Goal: Task Accomplishment & Management: Use online tool/utility

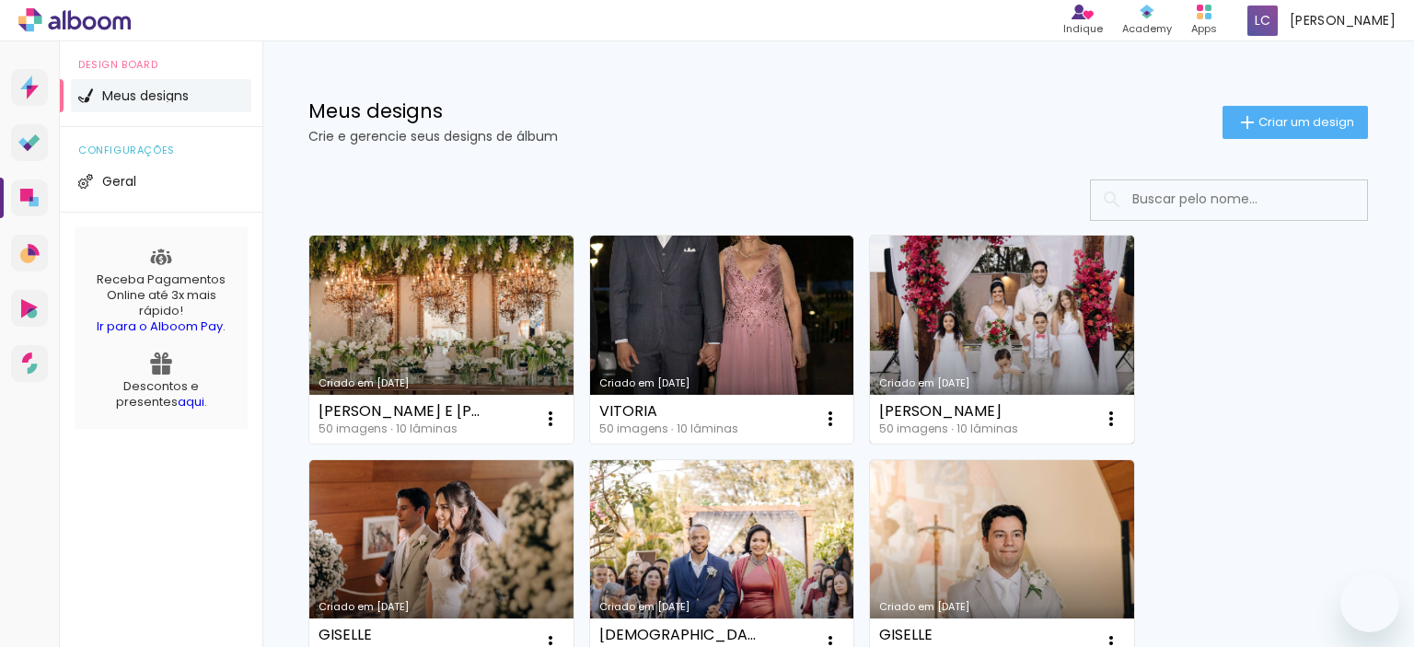
click at [1005, 321] on link "Criado em [DATE]" at bounding box center [1002, 340] width 264 height 208
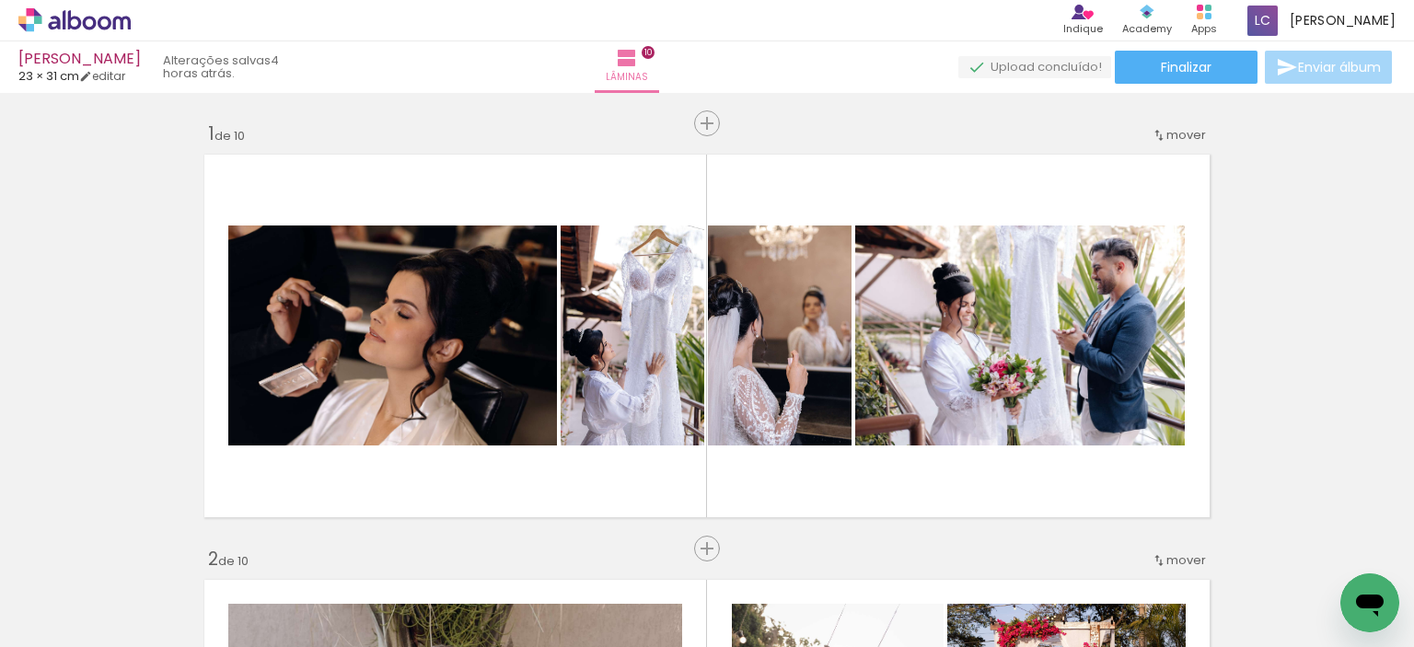
click at [73, 623] on span "Adicionar Fotos" at bounding box center [65, 622] width 55 height 20
click at [0, 0] on input "file" at bounding box center [0, 0] width 0 height 0
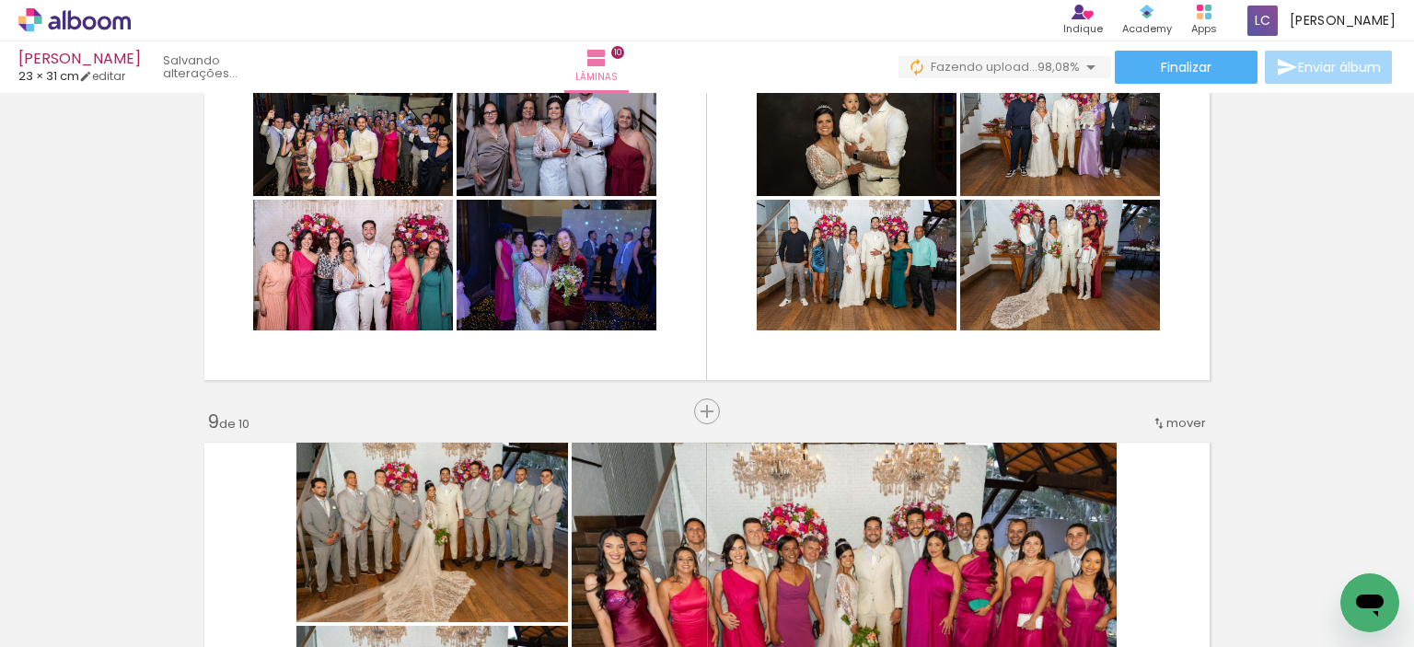
scroll to position [3023, 0]
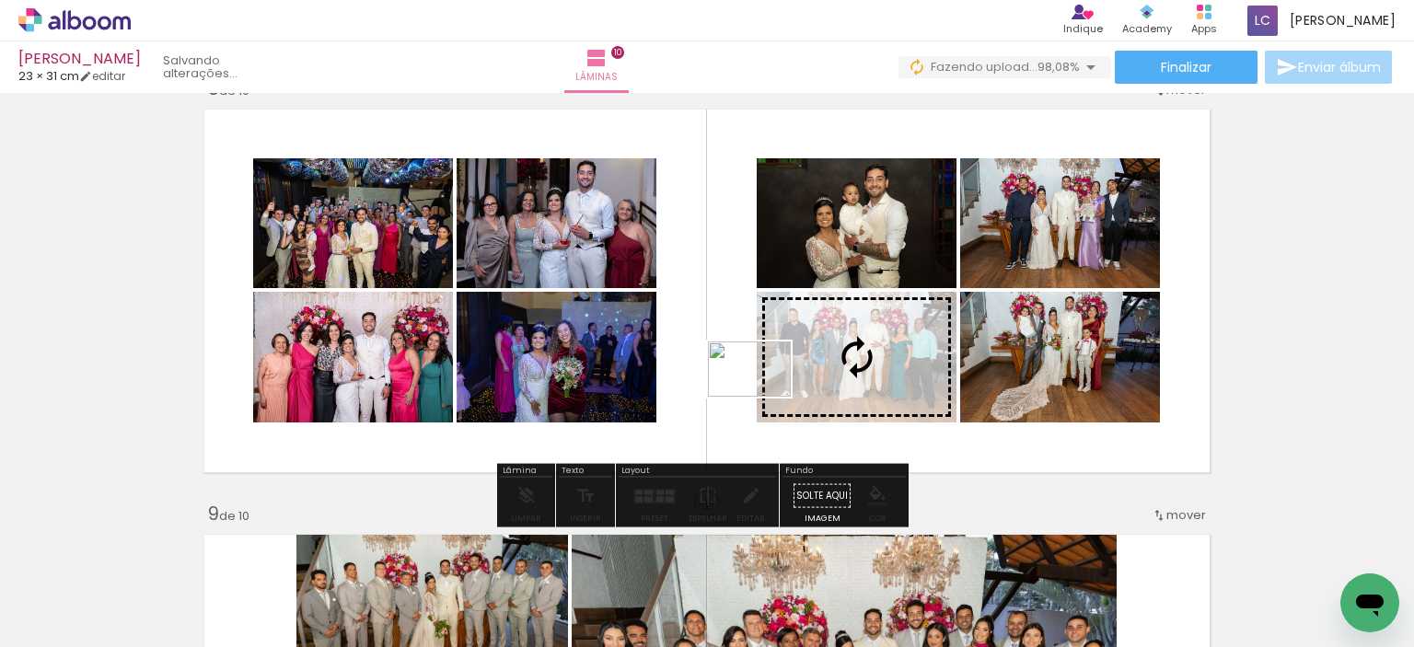
drag, startPoint x: 1316, startPoint y: 586, endPoint x: 763, endPoint y: 397, distance: 583.8
click at [763, 397] on quentale-workspace at bounding box center [707, 323] width 1414 height 647
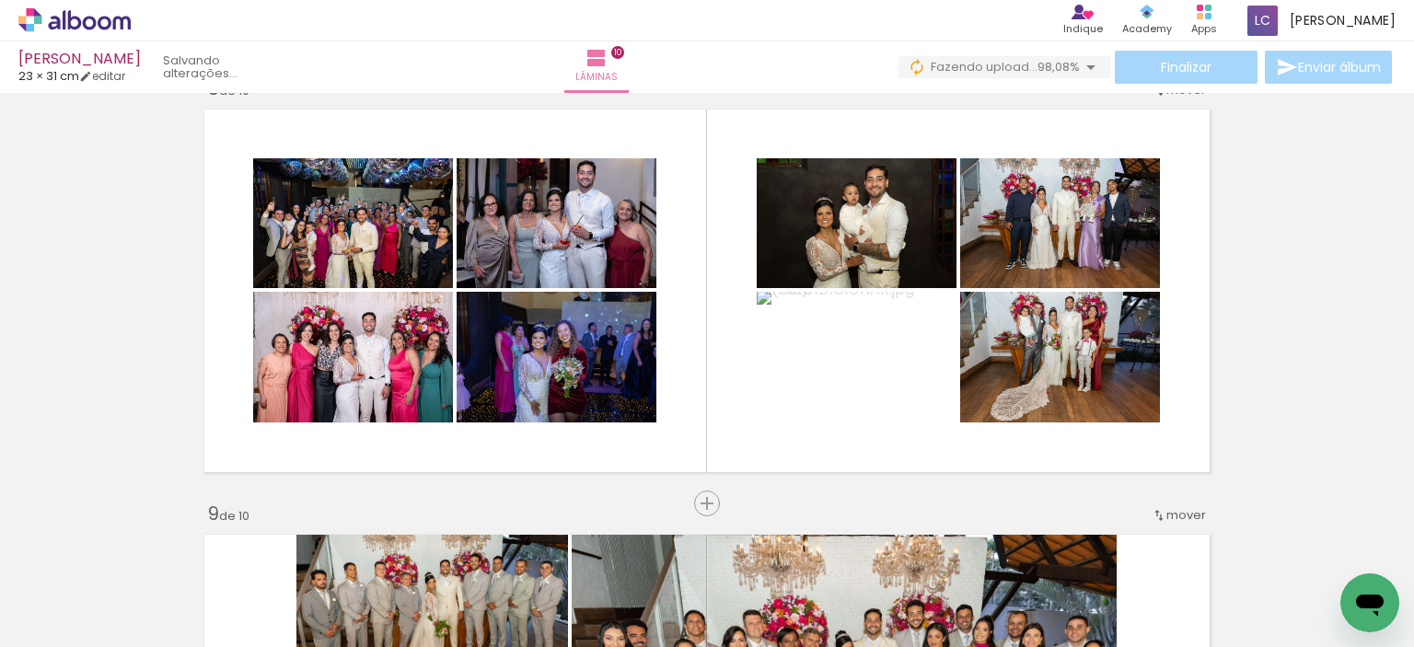
scroll to position [0, 2564]
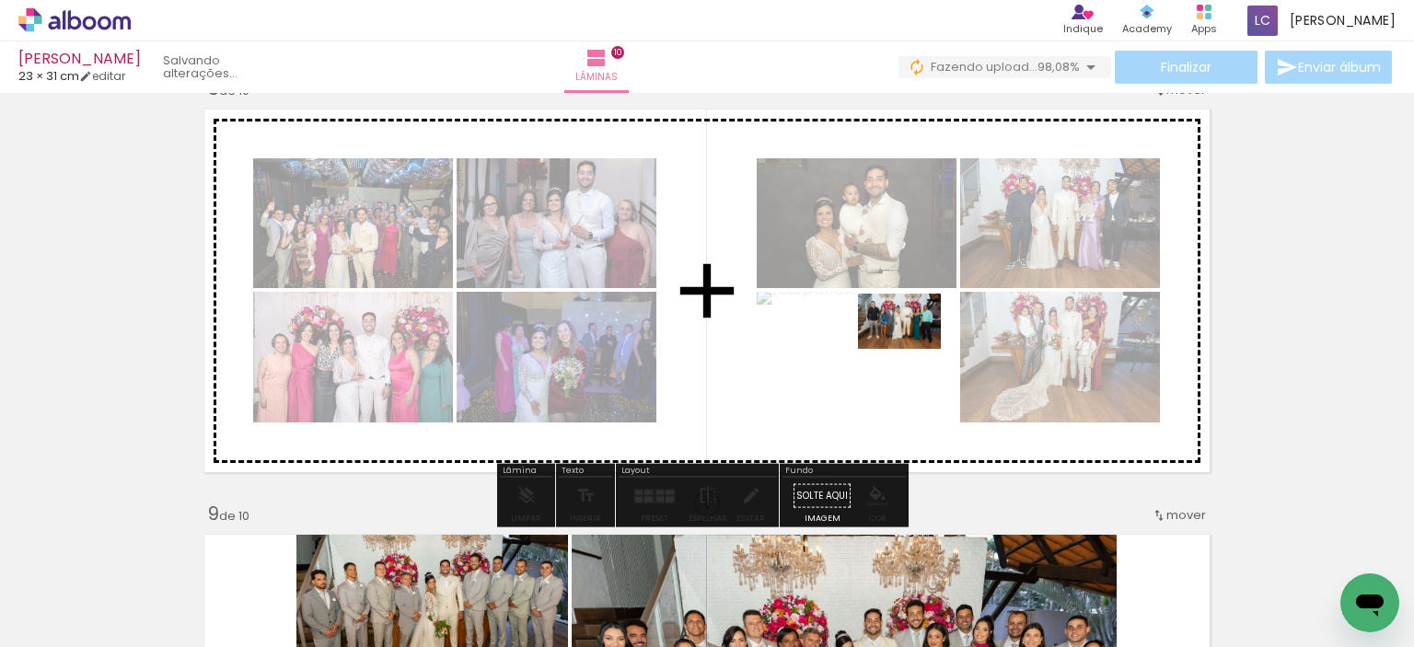
drag, startPoint x: 1129, startPoint y: 599, endPoint x: 913, endPoint y: 349, distance: 330.4
click at [913, 349] on quentale-workspace at bounding box center [707, 323] width 1414 height 647
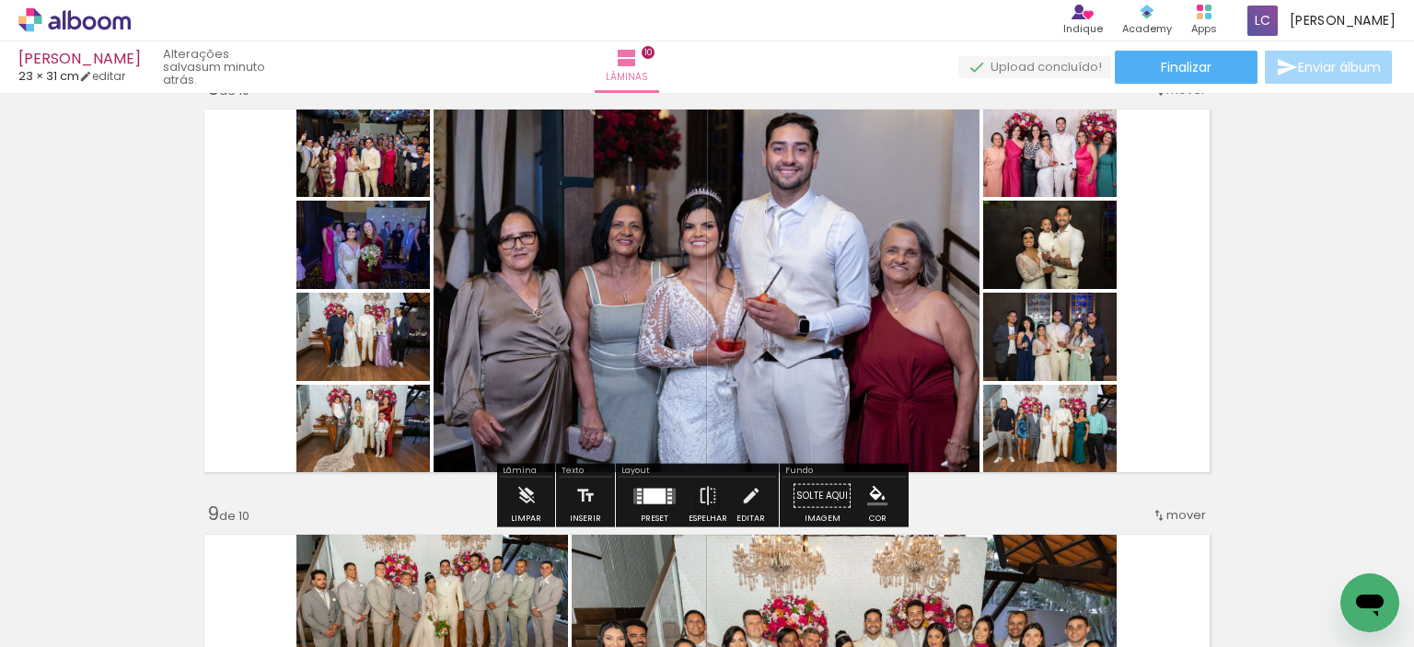
click at [652, 500] on div at bounding box center [655, 496] width 22 height 16
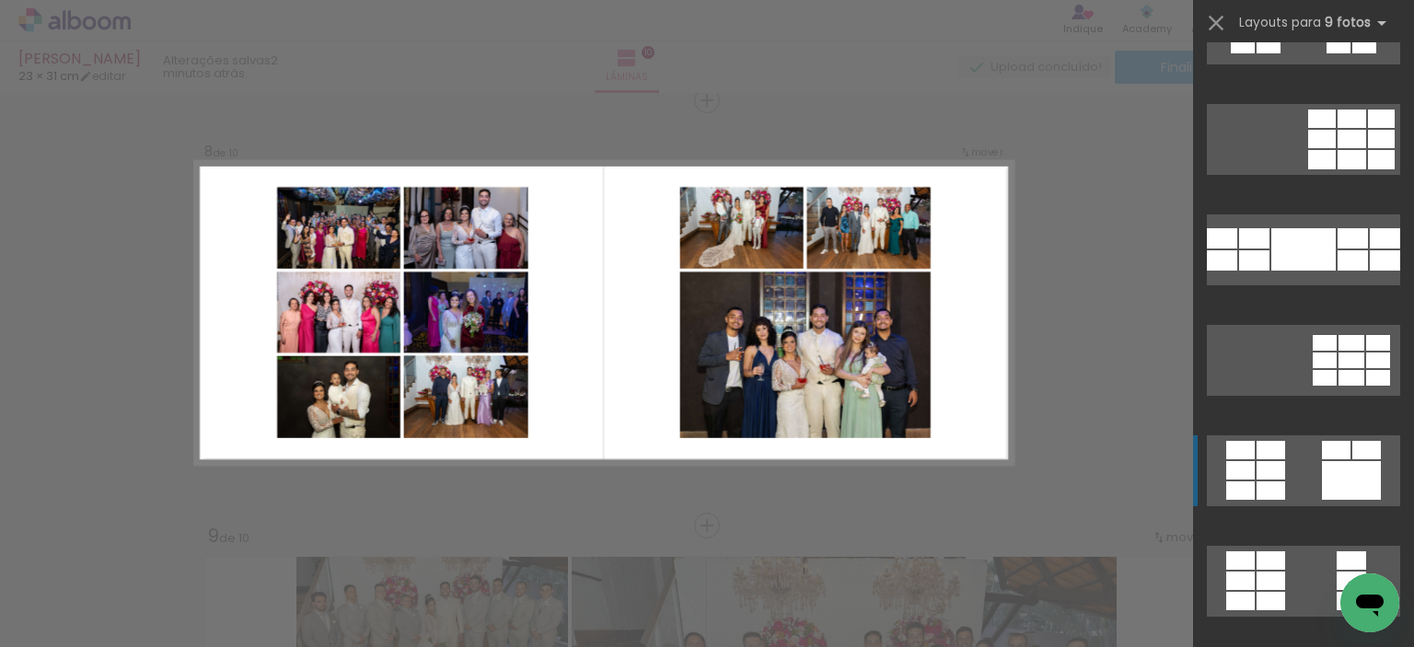
scroll to position [462, 0]
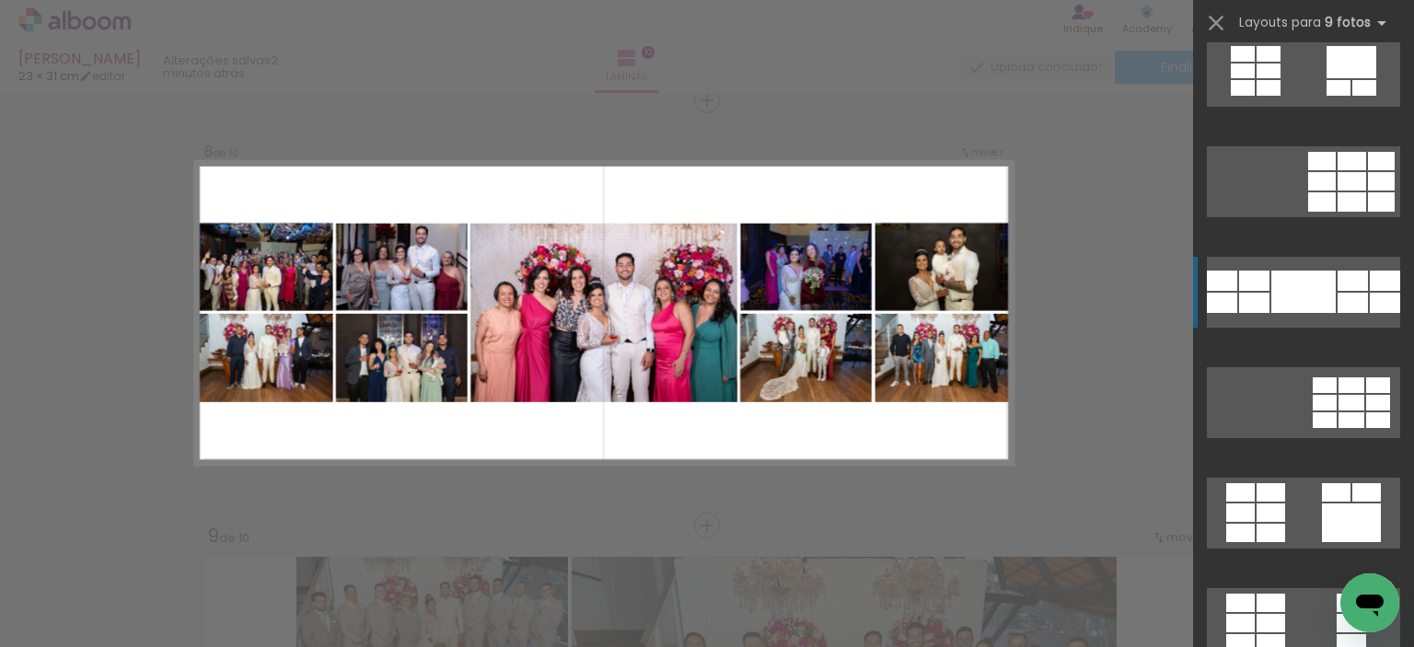
click at [1286, 305] on div at bounding box center [1304, 292] width 64 height 42
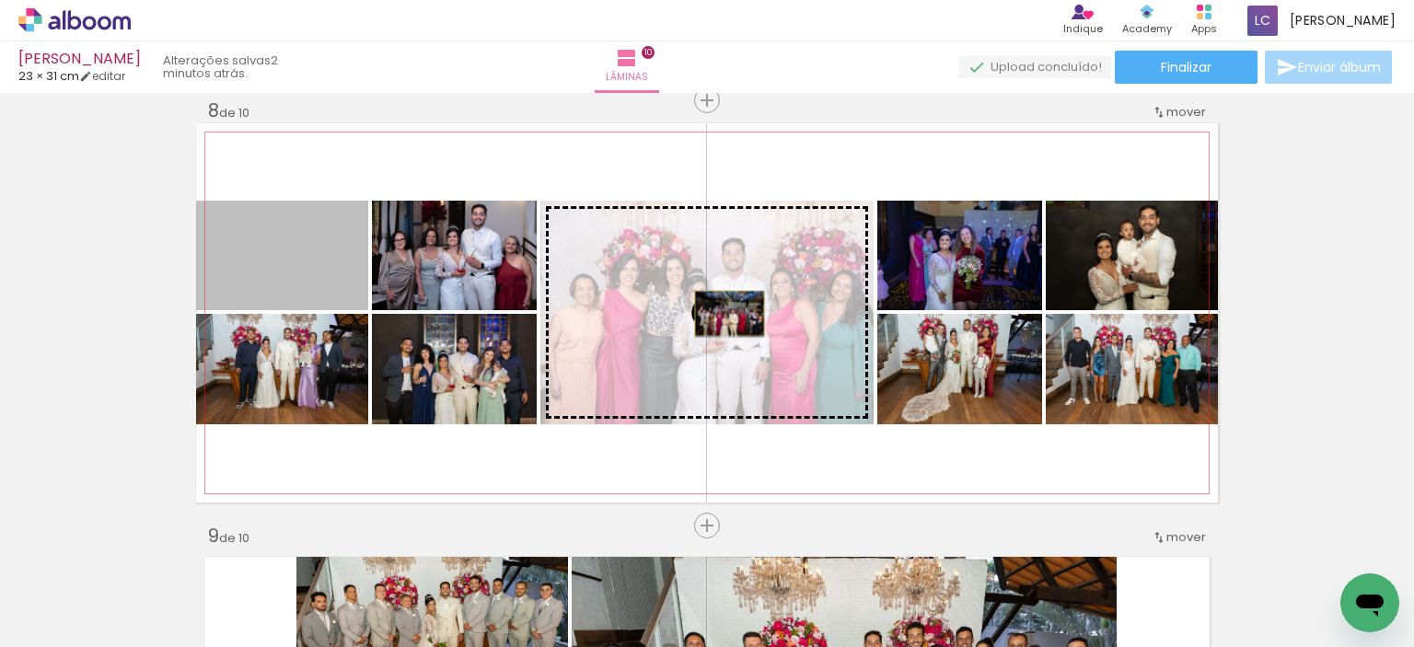
drag, startPoint x: 294, startPoint y: 271, endPoint x: 1114, endPoint y: 393, distance: 829.5
click at [0, 0] on slot at bounding box center [0, 0] width 0 height 0
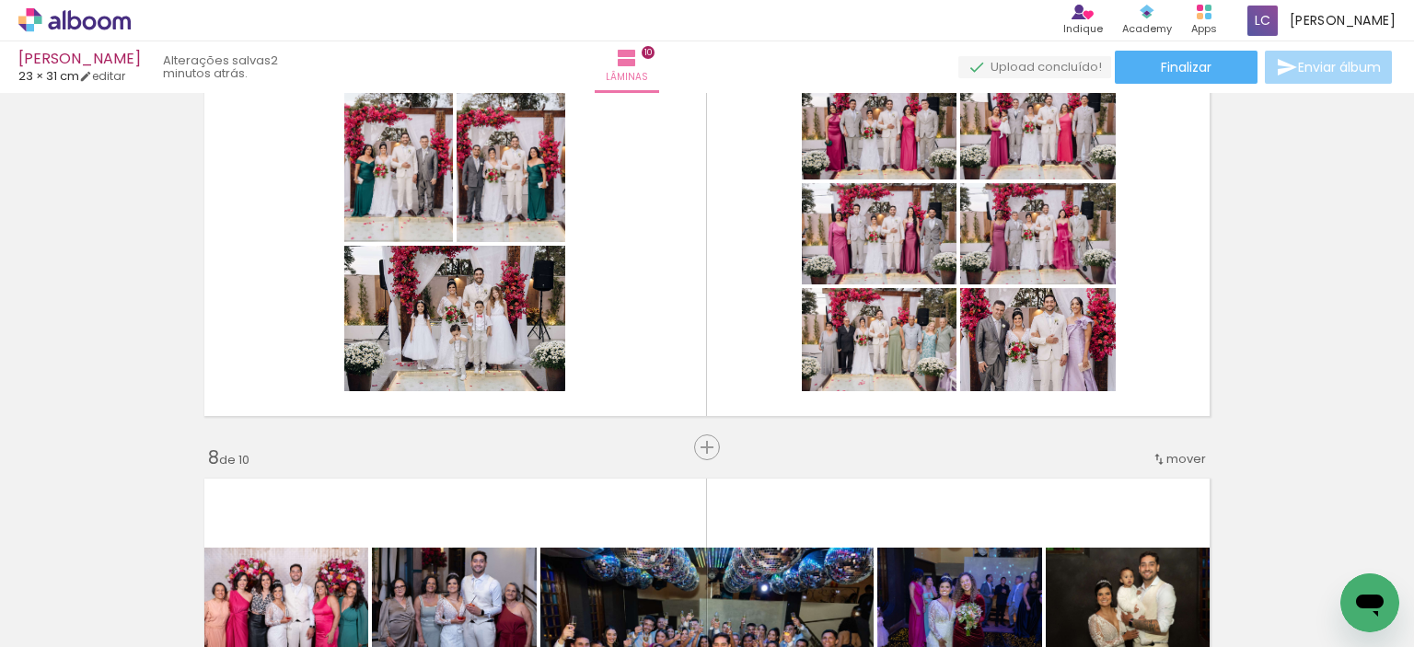
scroll to position [0, 4104]
click at [1179, 67] on span "Finalizar" at bounding box center [1186, 67] width 51 height 13
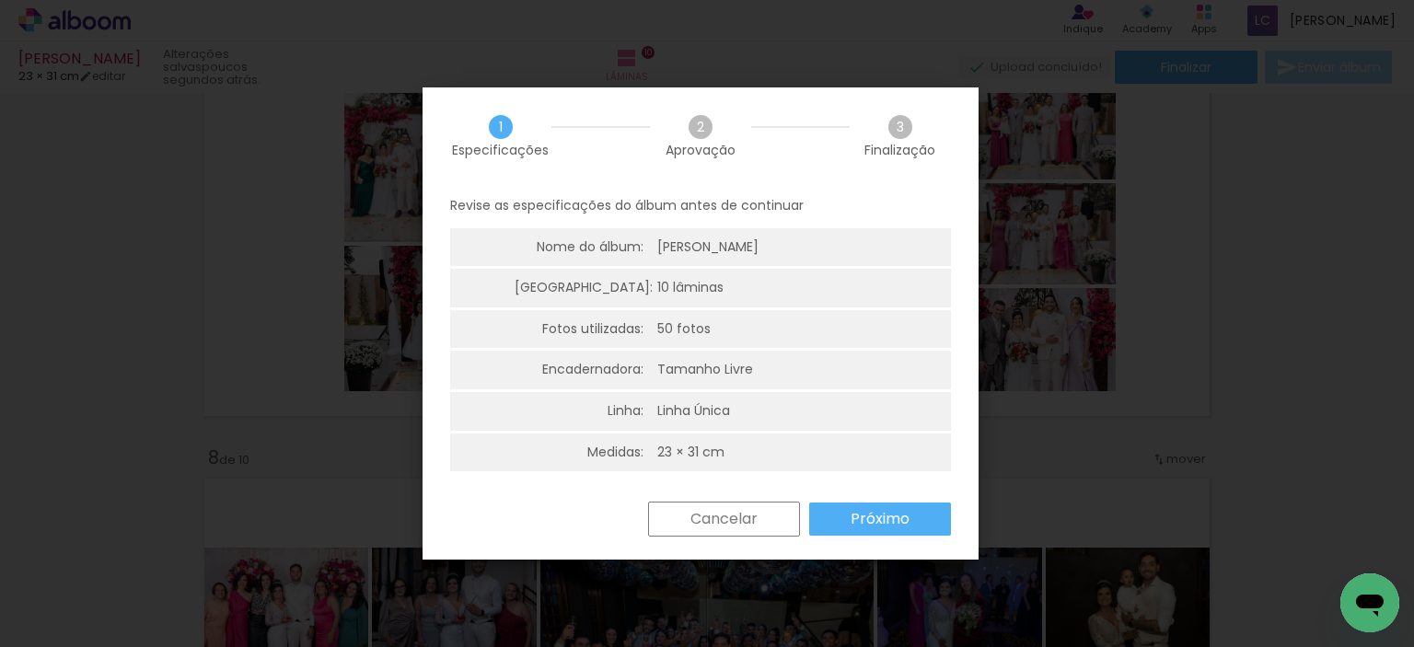
click at [0, 0] on slot "Próximo" at bounding box center [0, 0] width 0 height 0
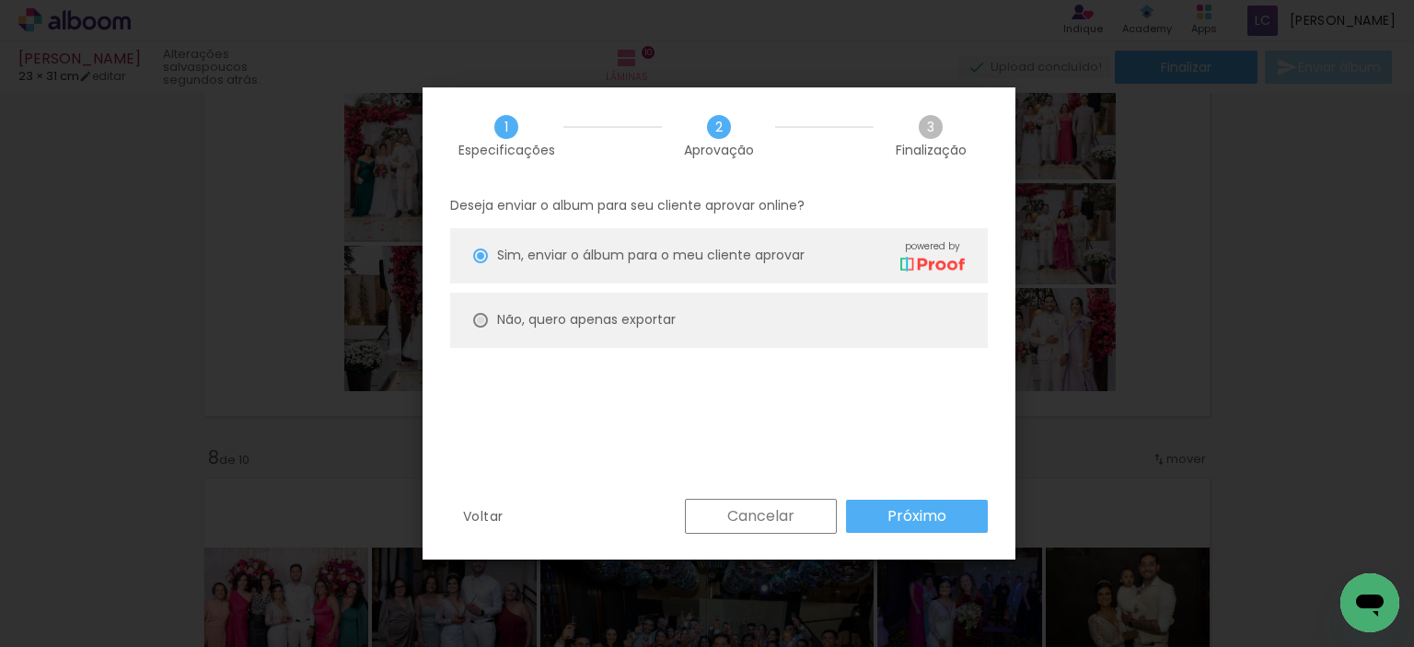
click at [479, 318] on div at bounding box center [480, 320] width 15 height 15
type paper-radio-button "on"
click at [0, 0] on slot "Próximo" at bounding box center [0, 0] width 0 height 0
type input "Alta, 300 DPI"
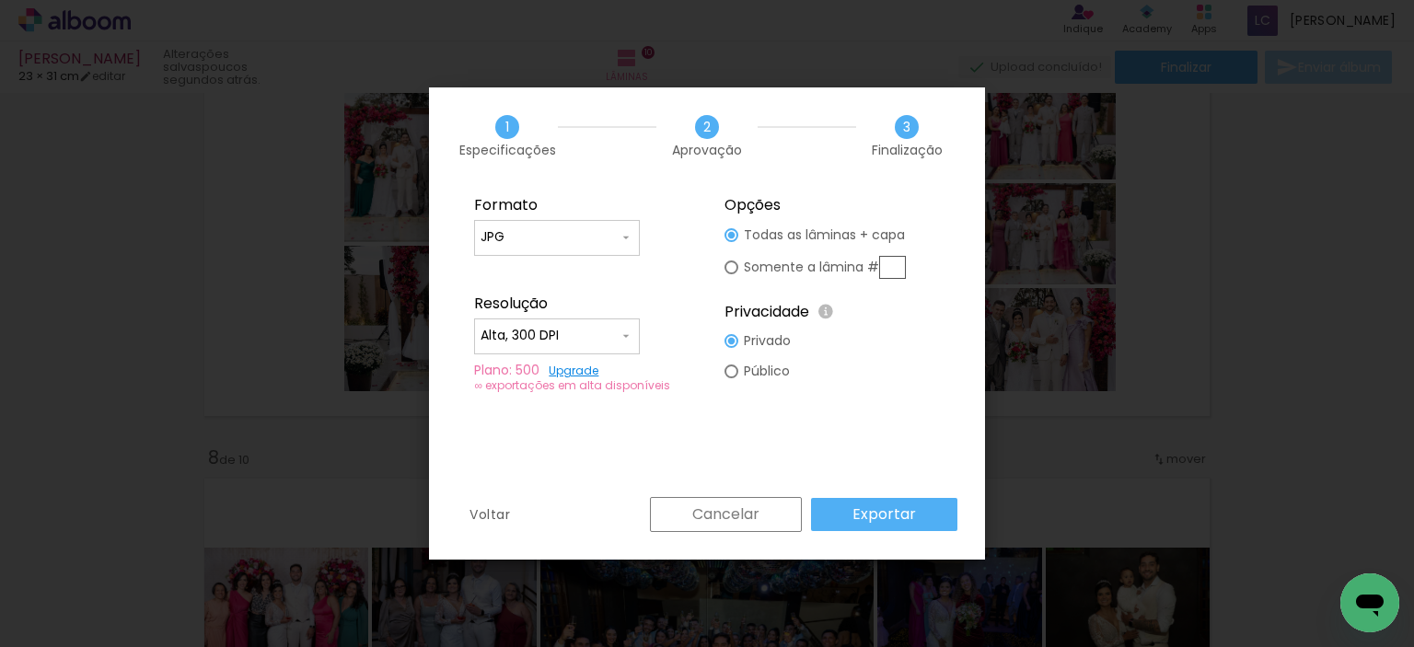
click at [916, 510] on paper-button "Exportar" at bounding box center [884, 514] width 146 height 33
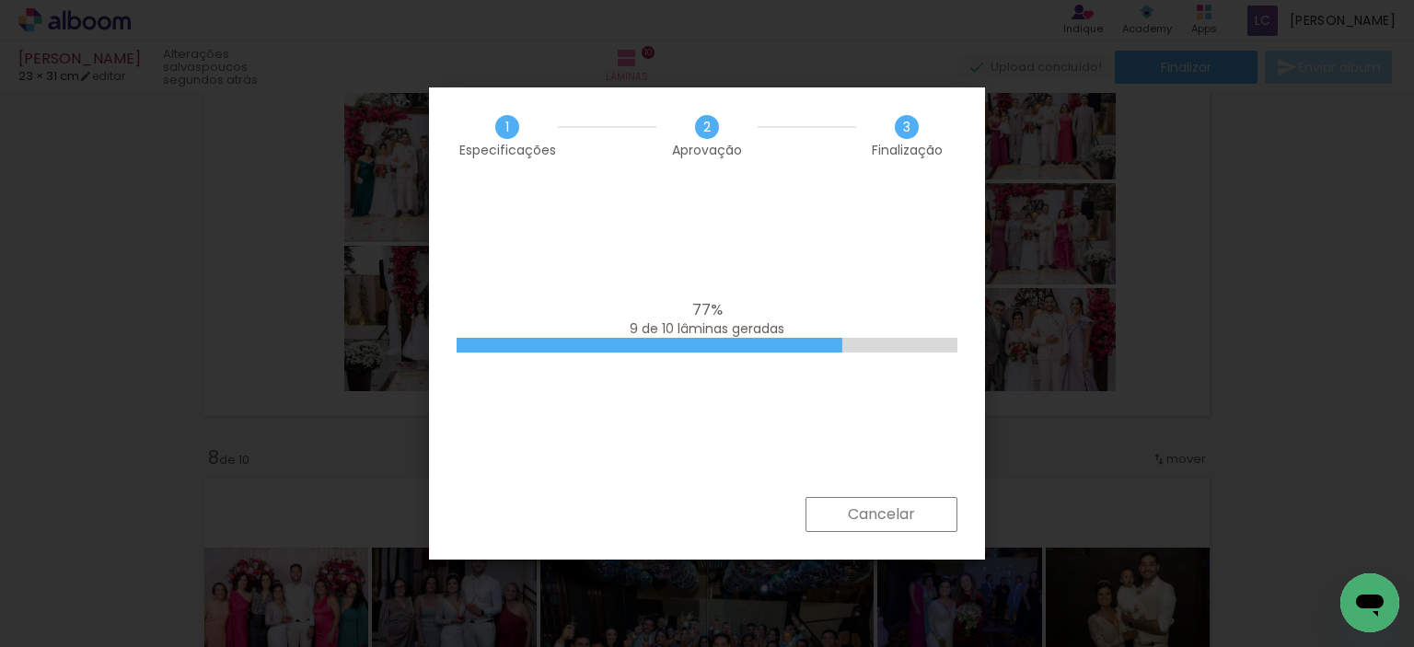
scroll to position [0, 4104]
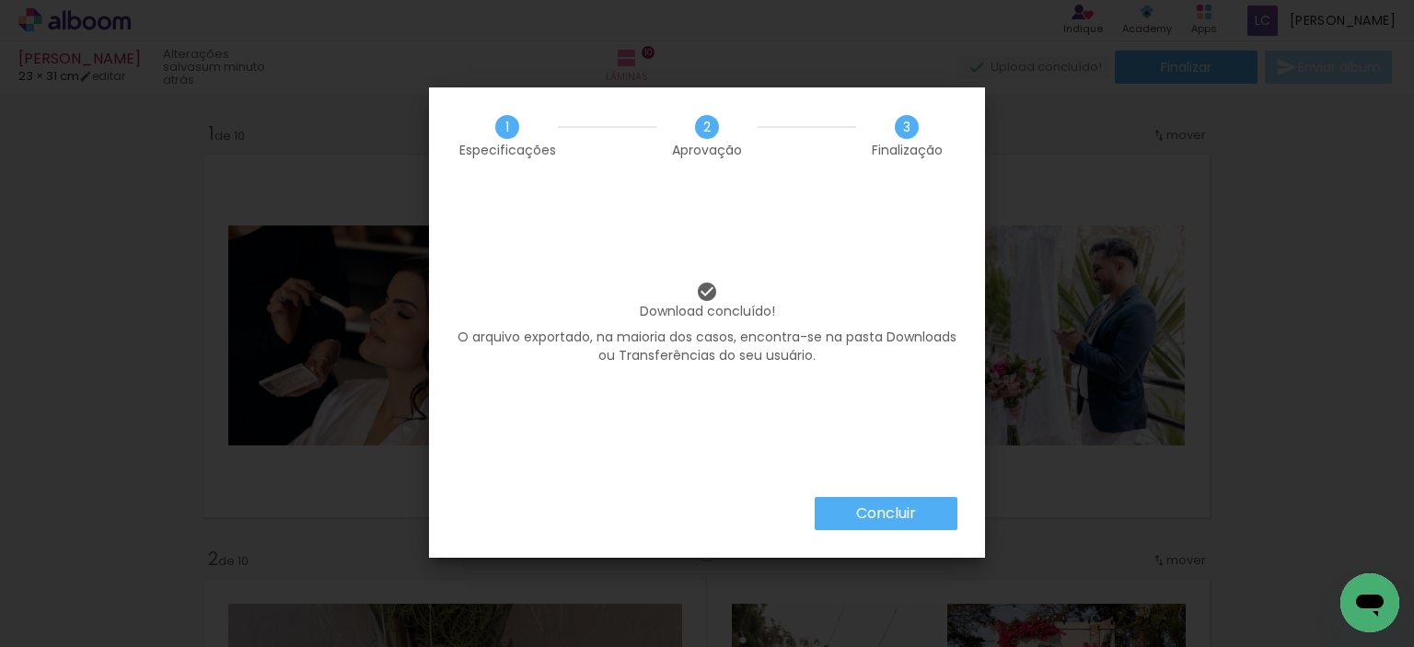
scroll to position [0, 4104]
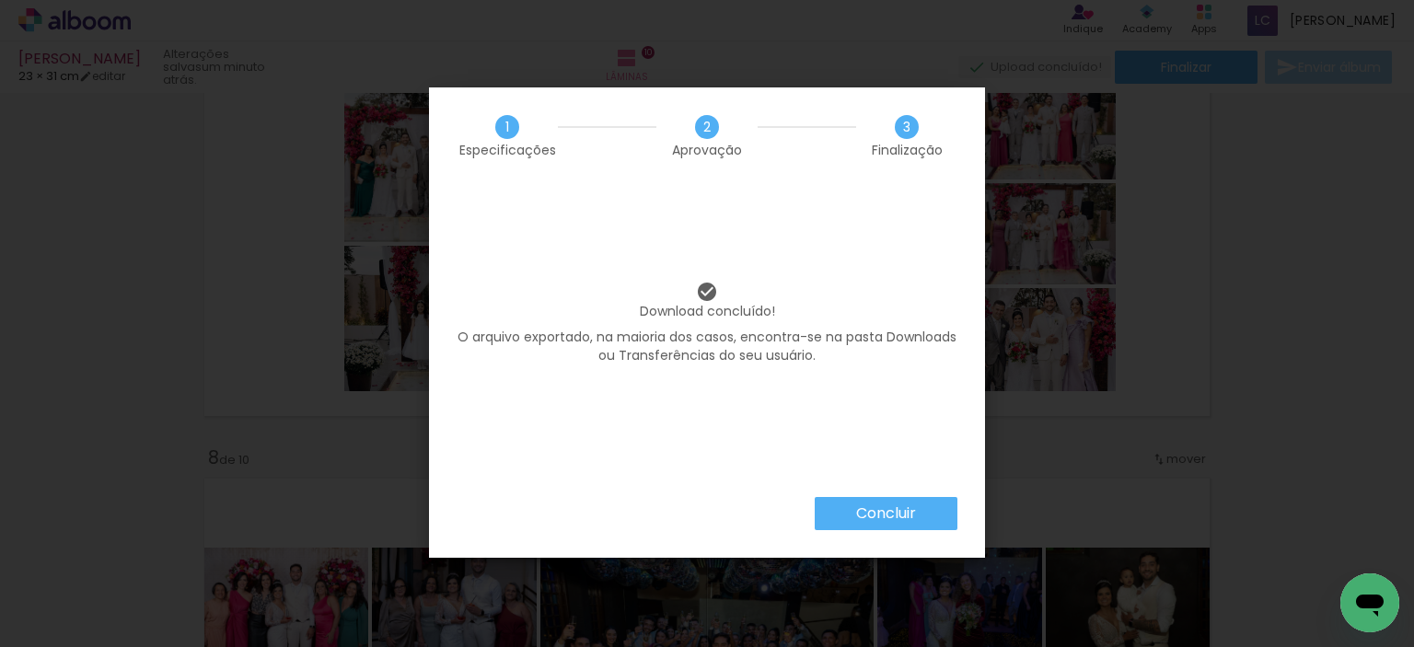
click at [928, 510] on paper-button "Concluir" at bounding box center [886, 513] width 143 height 33
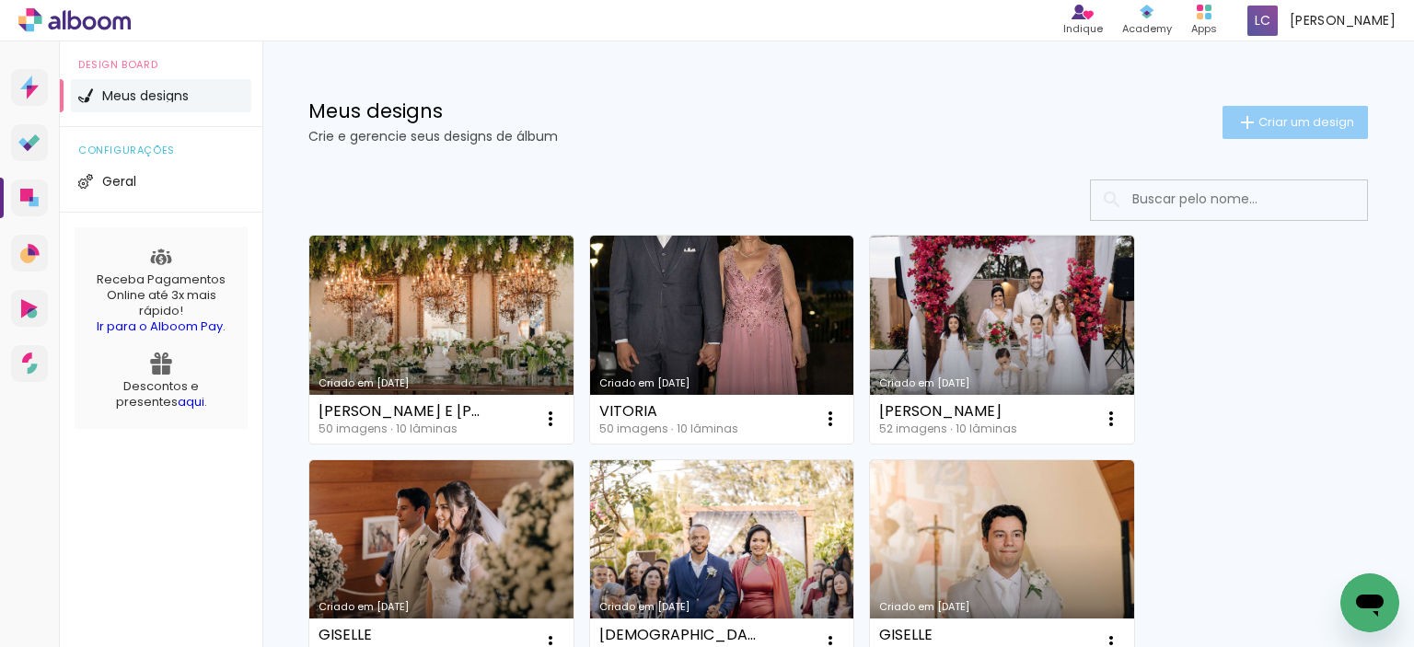
click at [1285, 121] on span "Criar um design" at bounding box center [1307, 122] width 96 height 12
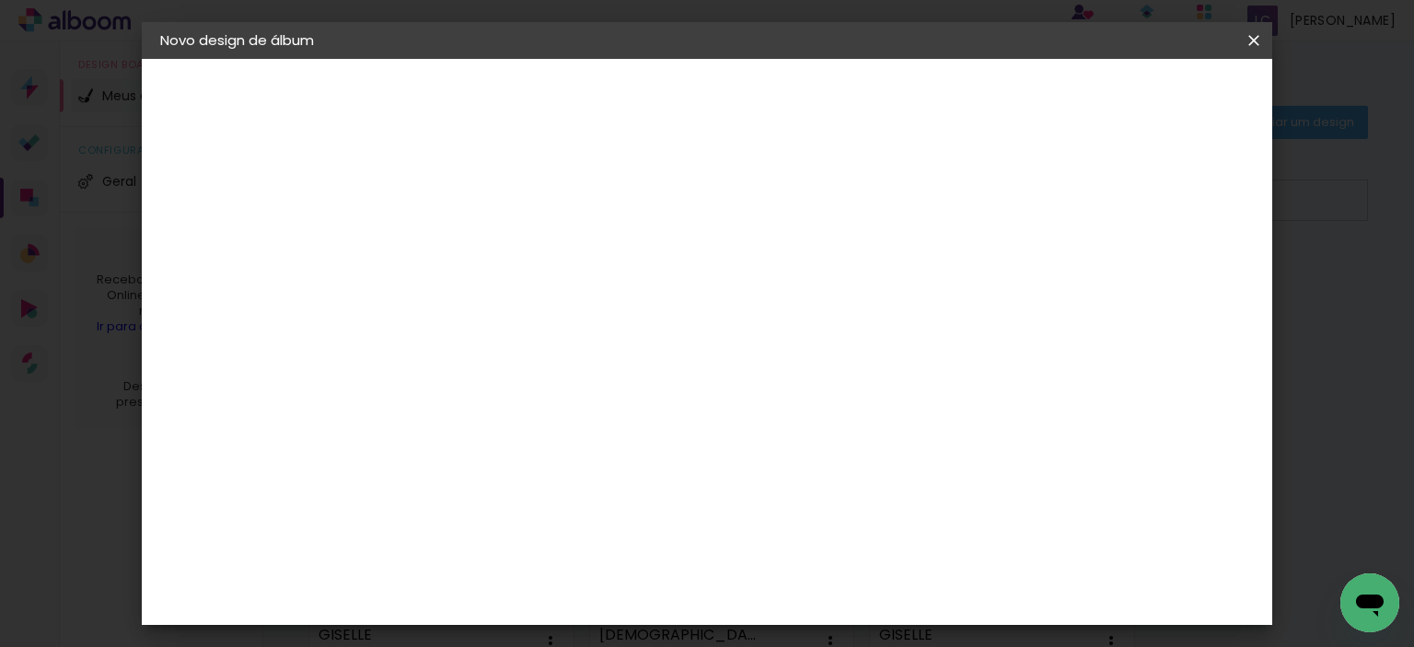
click at [461, 247] on input at bounding box center [461, 247] width 0 height 29
type input "KATIA"
click at [0, 0] on slot "Avançar" at bounding box center [0, 0] width 0 height 0
click at [0, 0] on slot "Tamanho Livre" at bounding box center [0, 0] width 0 height 0
drag, startPoint x: 1206, startPoint y: 98, endPoint x: 1070, endPoint y: 207, distance: 174.9
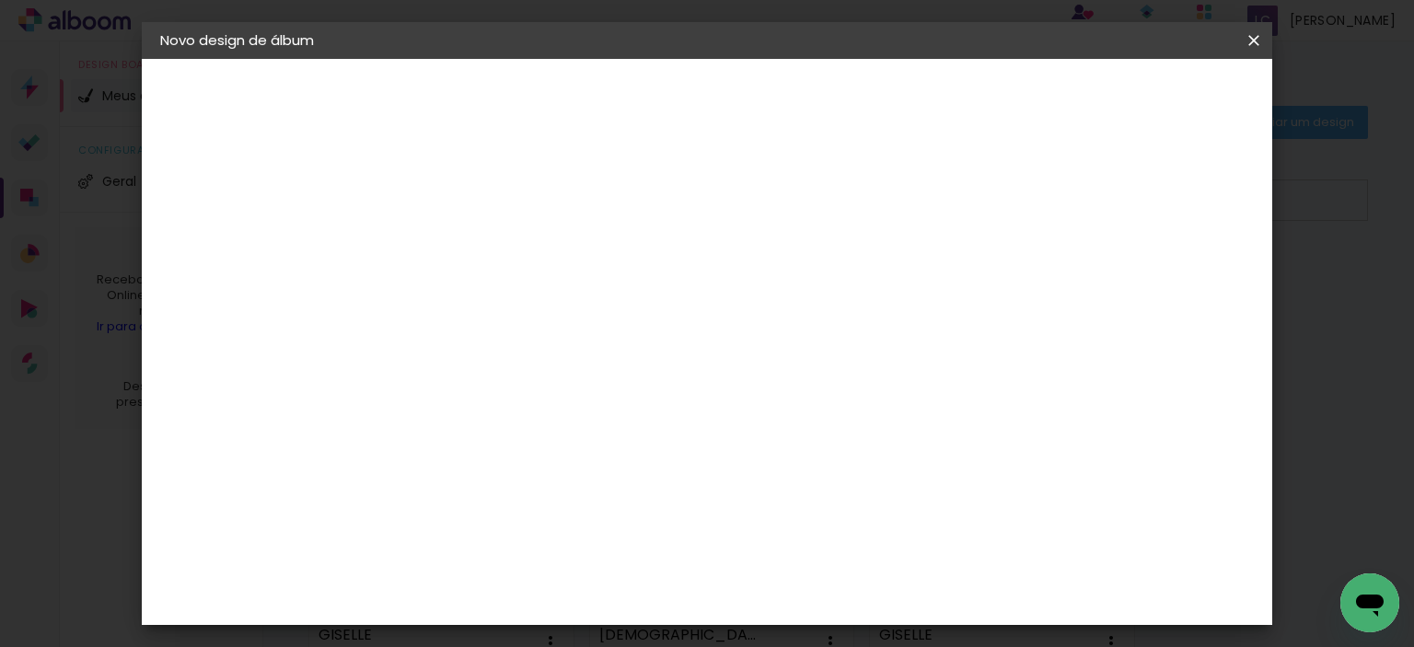
click at [0, 0] on slot "Avançar" at bounding box center [0, 0] width 0 height 0
drag, startPoint x: 408, startPoint y: 327, endPoint x: 421, endPoint y: 330, distance: 13.2
click at [422, 330] on input "30" at bounding box center [403, 334] width 48 height 28
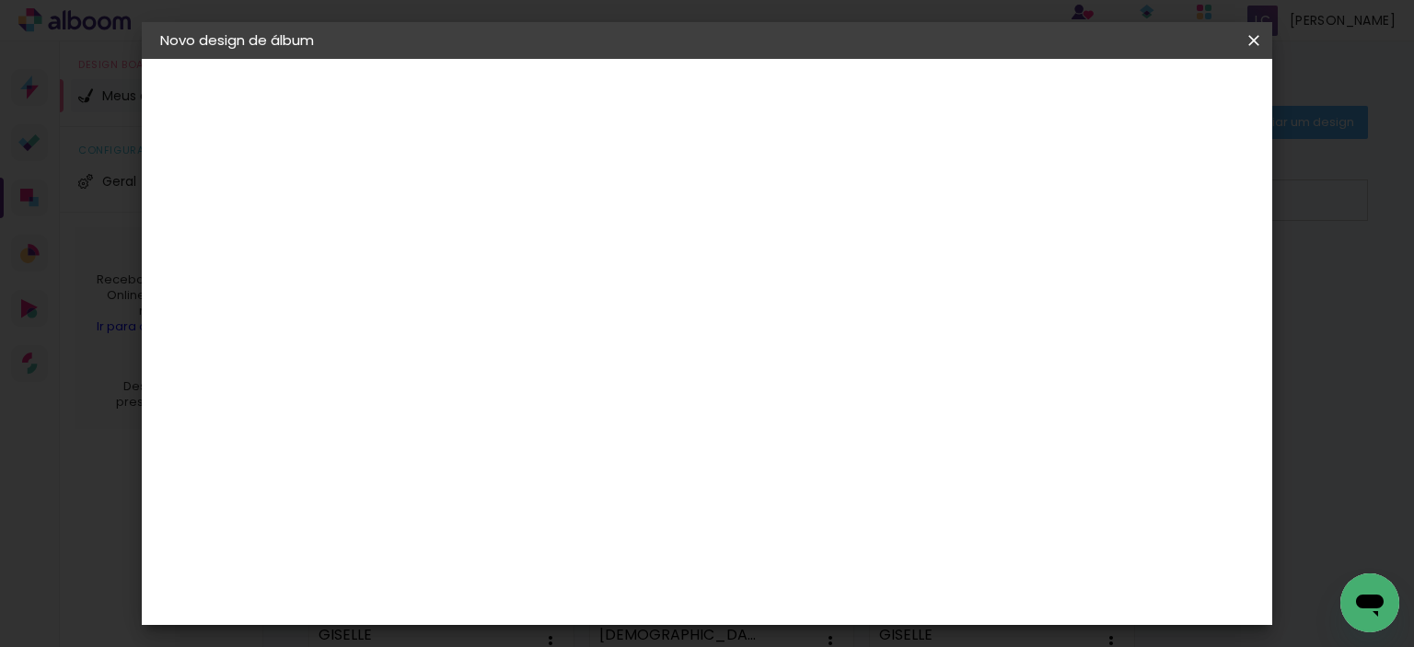
type input "23"
type paper-input "23"
click at [823, 592] on input "60" at bounding box center [809, 595] width 48 height 28
type input "62"
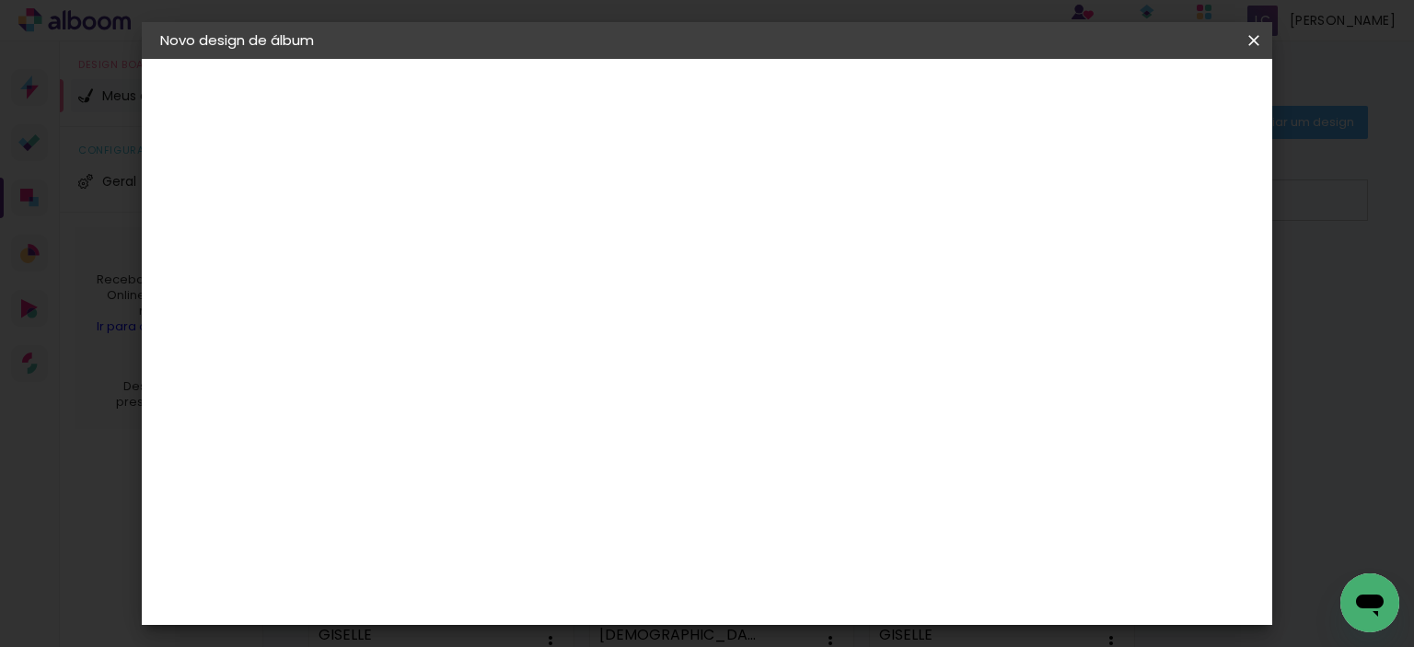
type paper-input "62"
click at [1139, 93] on span "Iniciar design" at bounding box center [1097, 97] width 84 height 13
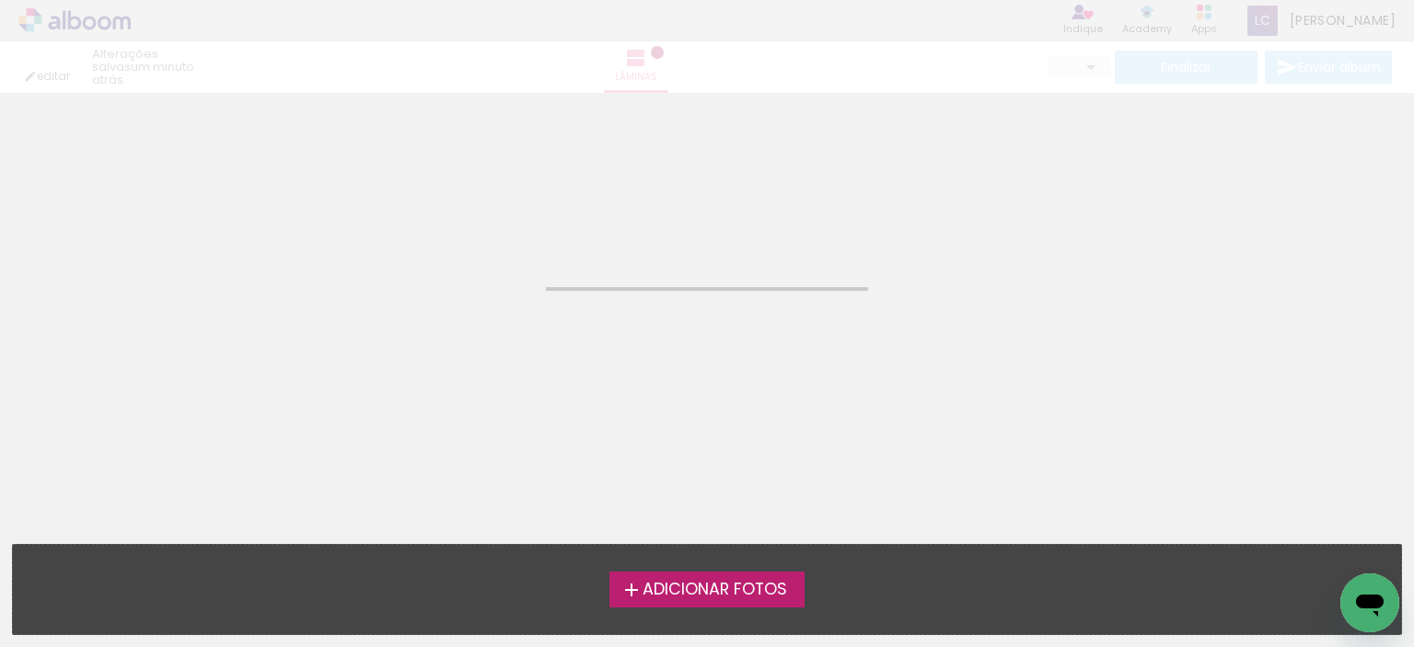
click at [712, 589] on span "Adicionar Fotos" at bounding box center [715, 590] width 145 height 17
click at [0, 0] on input "file" at bounding box center [0, 0] width 0 height 0
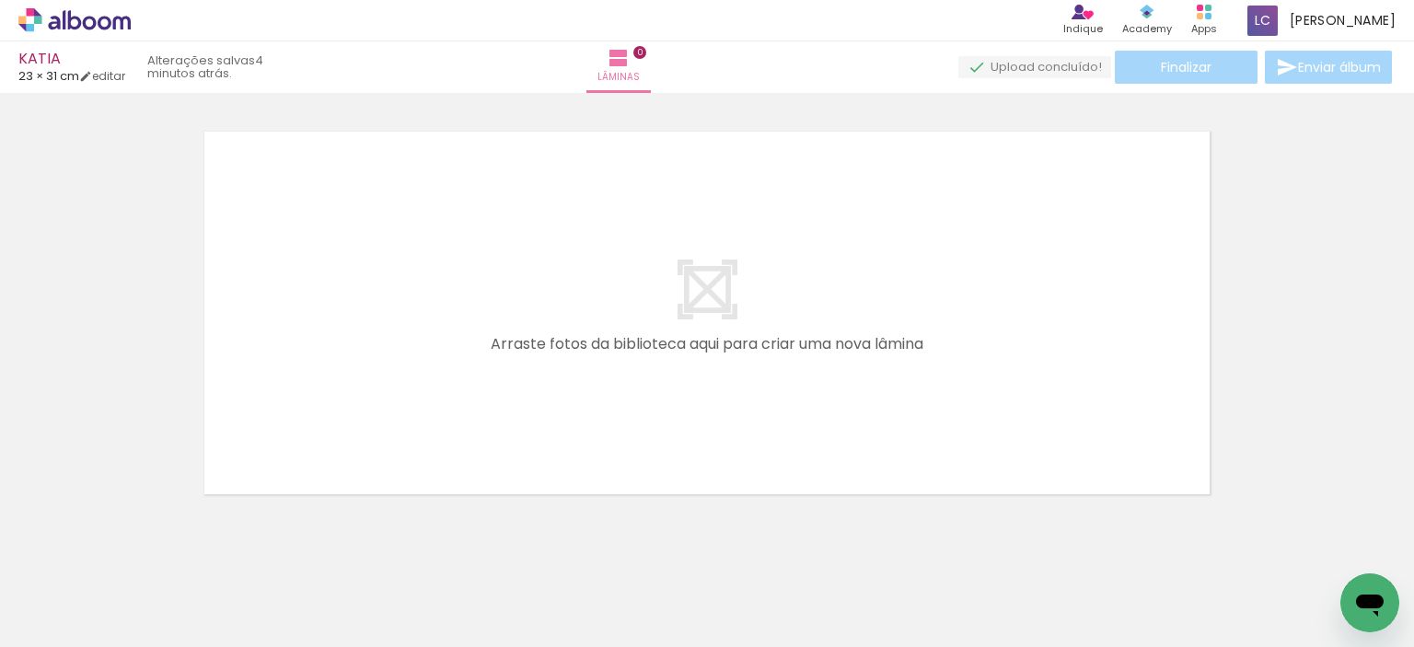
scroll to position [0, 1475]
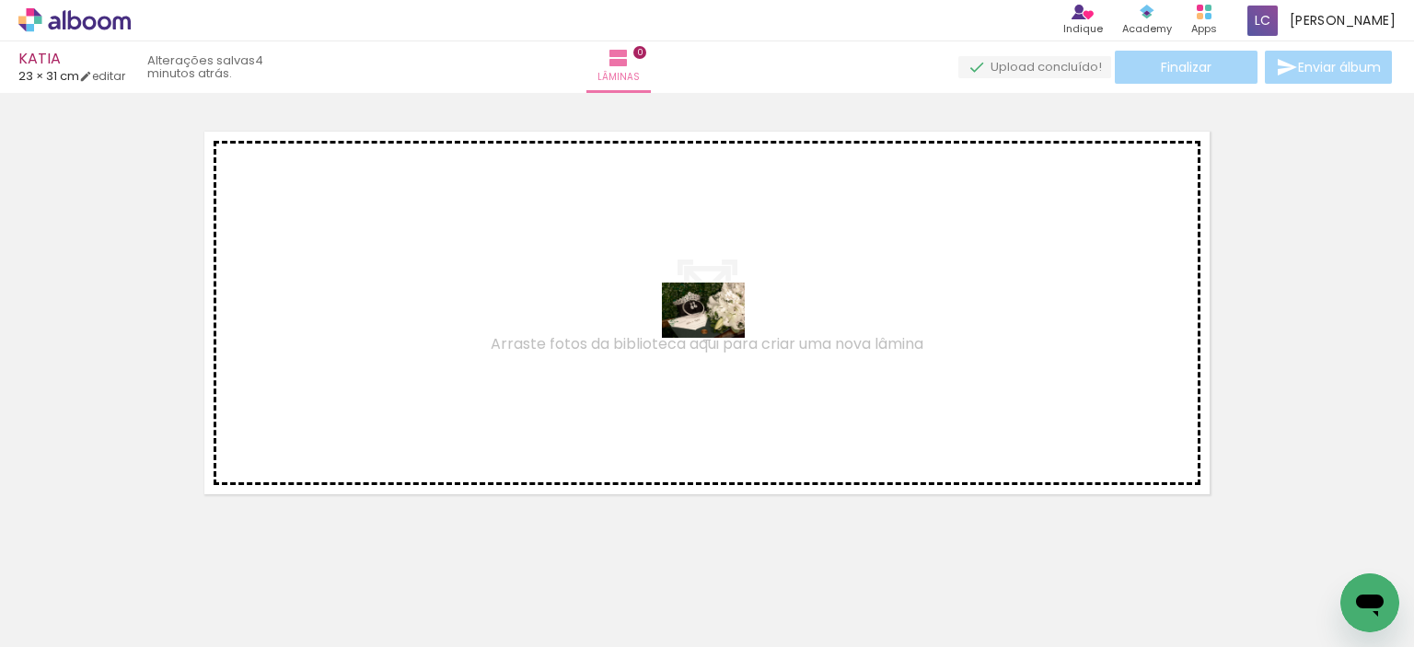
drag, startPoint x: 787, startPoint y: 594, endPoint x: 717, endPoint y: 338, distance: 265.4
click at [717, 338] on quentale-workspace at bounding box center [707, 323] width 1414 height 647
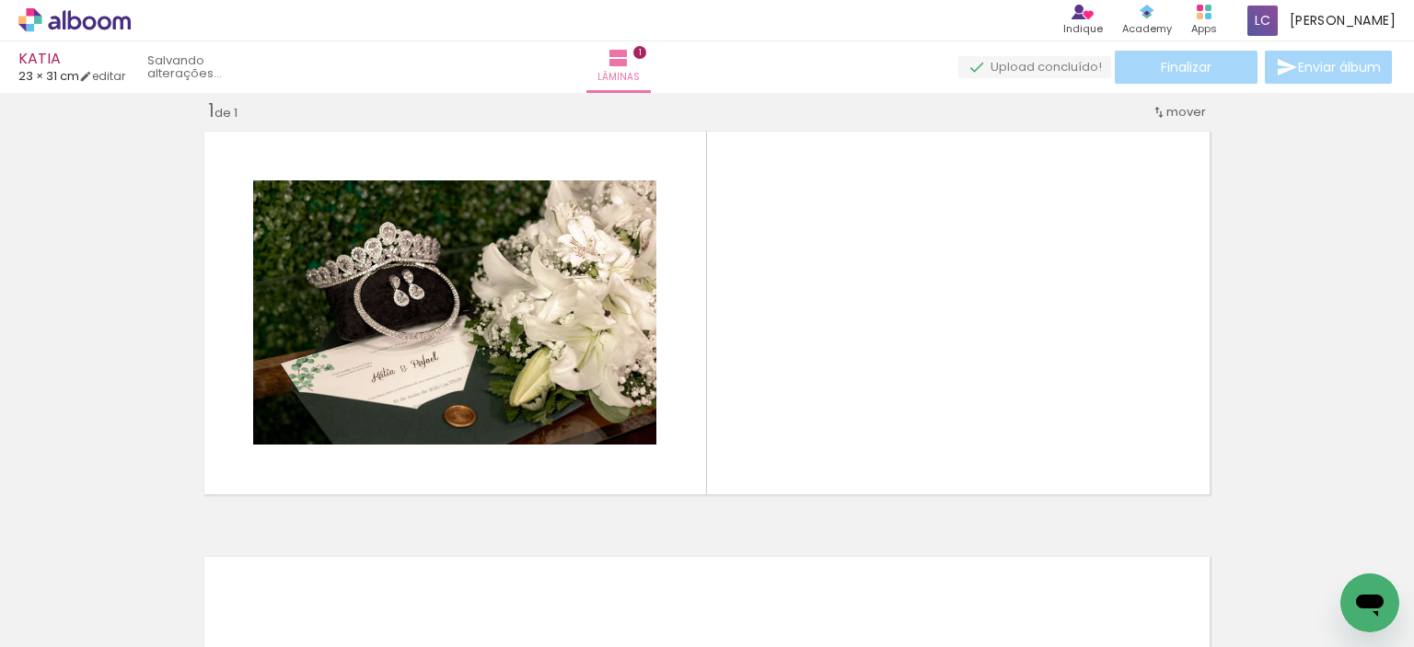
scroll to position [23, 0]
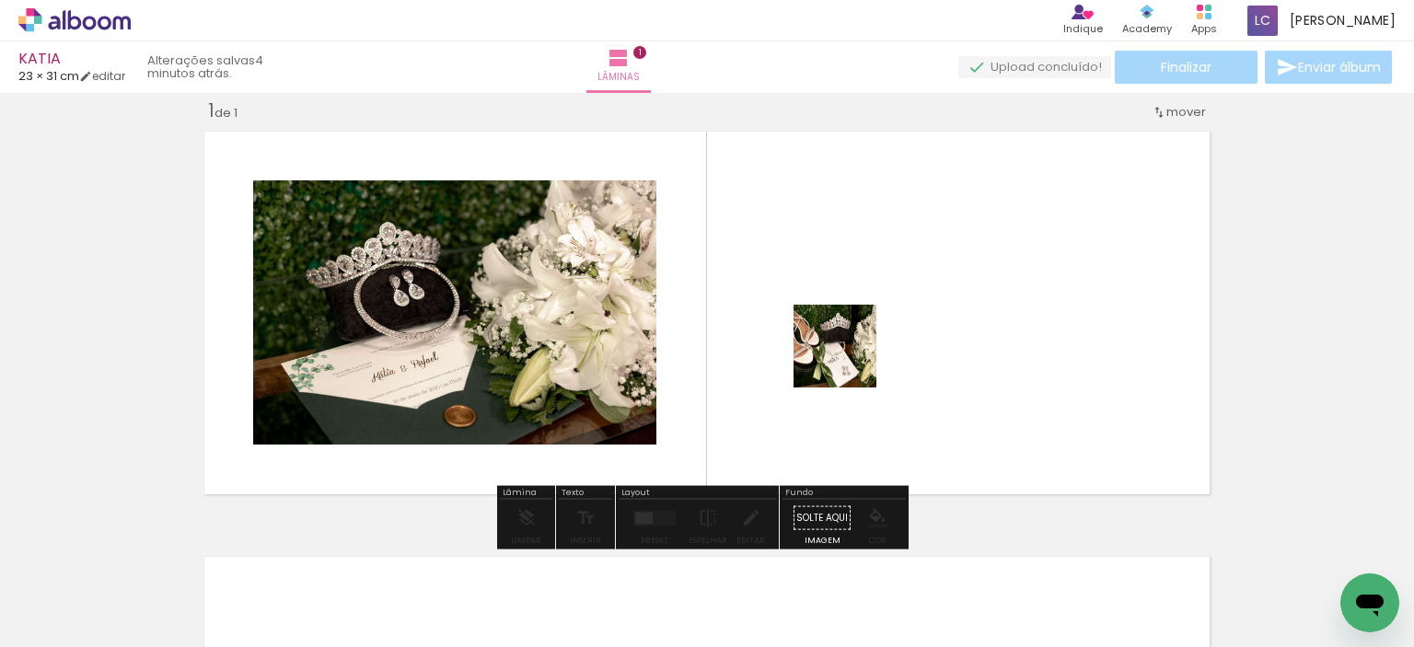
drag, startPoint x: 887, startPoint y: 588, endPoint x: 893, endPoint y: 541, distance: 47.4
click at [850, 365] on quentale-workspace at bounding box center [707, 323] width 1414 height 647
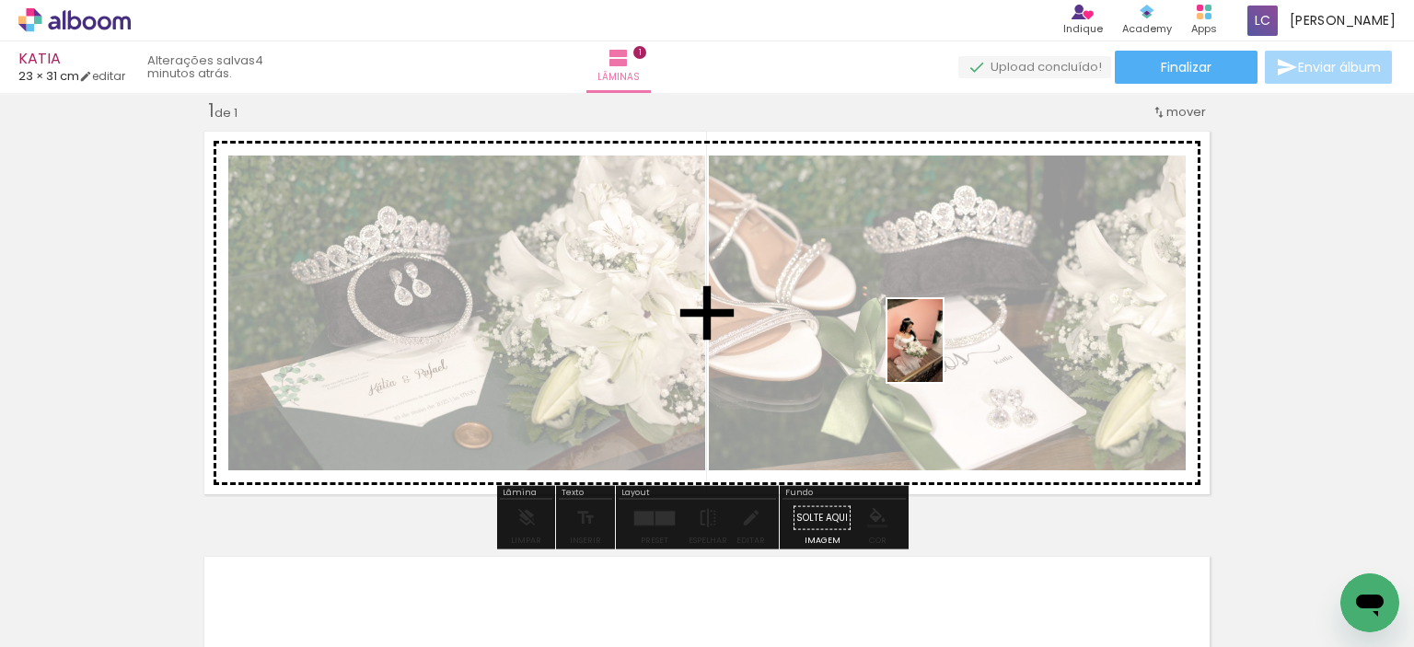
drag, startPoint x: 978, startPoint y: 598, endPoint x: 943, endPoint y: 354, distance: 245.6
click at [943, 354] on quentale-workspace at bounding box center [707, 323] width 1414 height 647
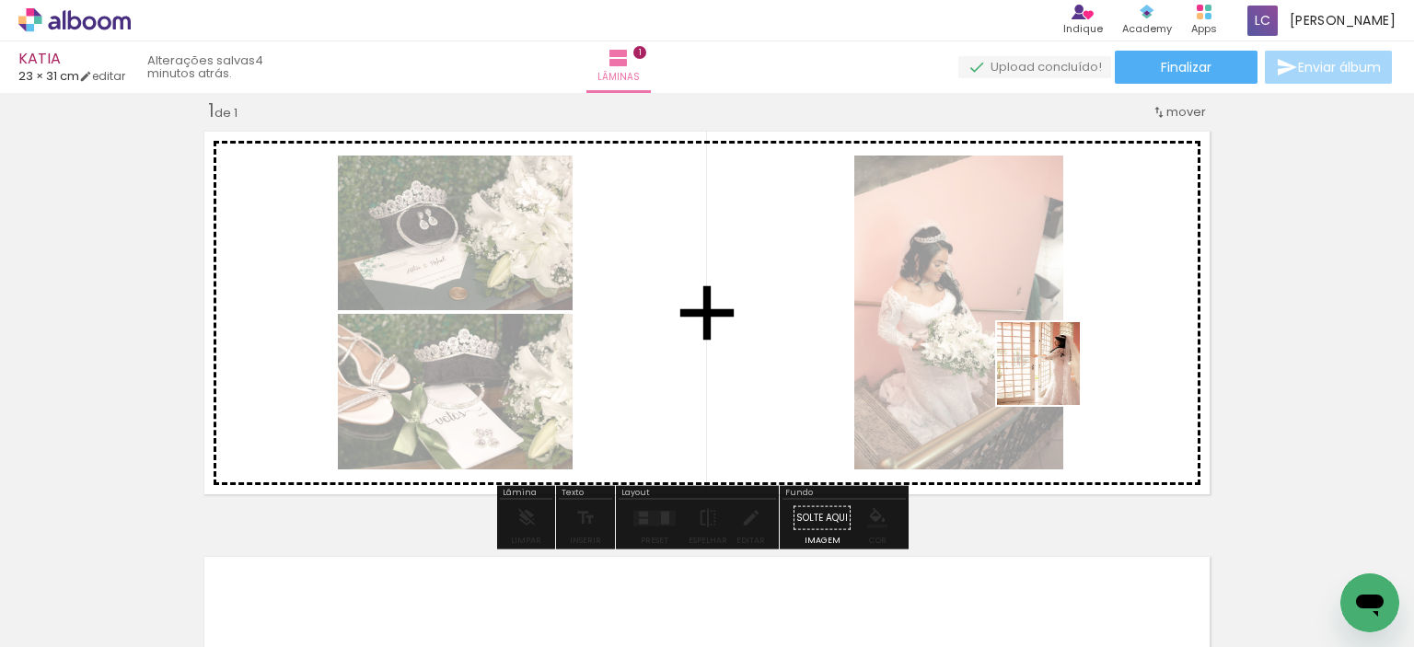
drag, startPoint x: 1100, startPoint y: 593, endPoint x: 1052, endPoint y: 378, distance: 220.7
click at [1052, 378] on quentale-workspace at bounding box center [707, 323] width 1414 height 647
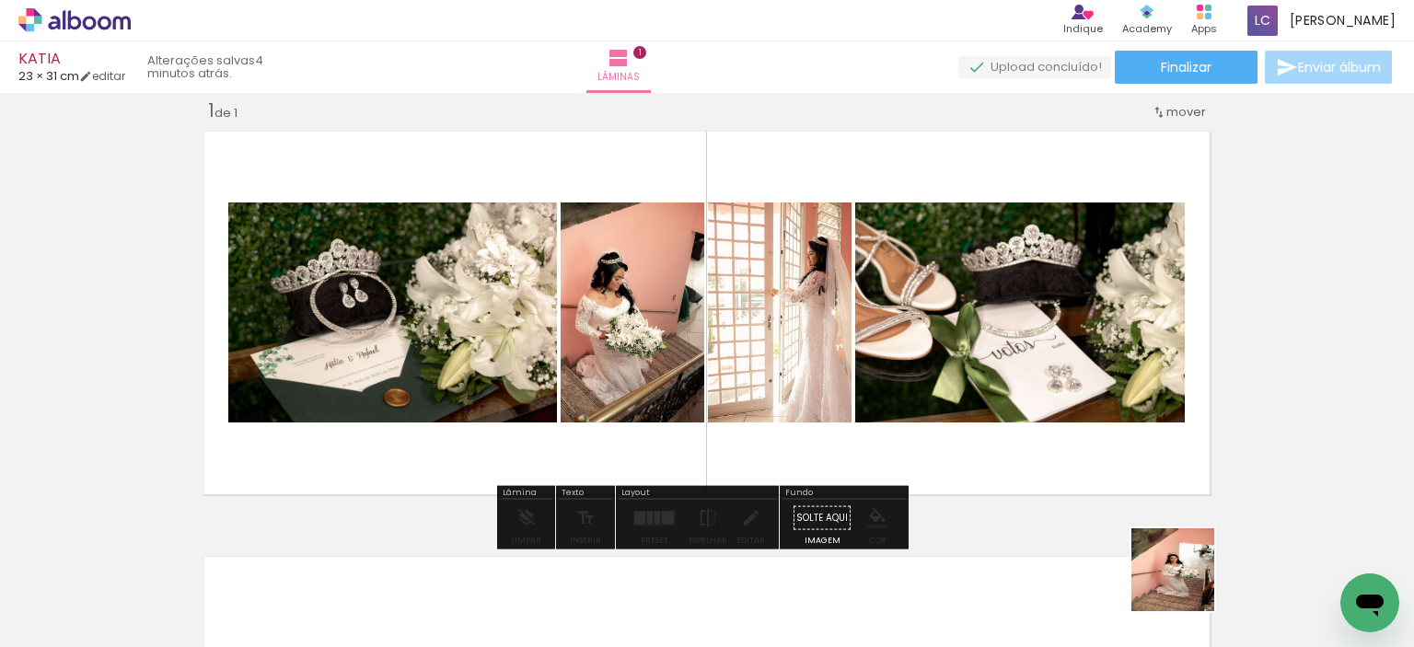
drag, startPoint x: 1191, startPoint y: 604, endPoint x: 899, endPoint y: 641, distance: 295.1
click at [1113, 364] on quentale-workspace at bounding box center [707, 323] width 1414 height 647
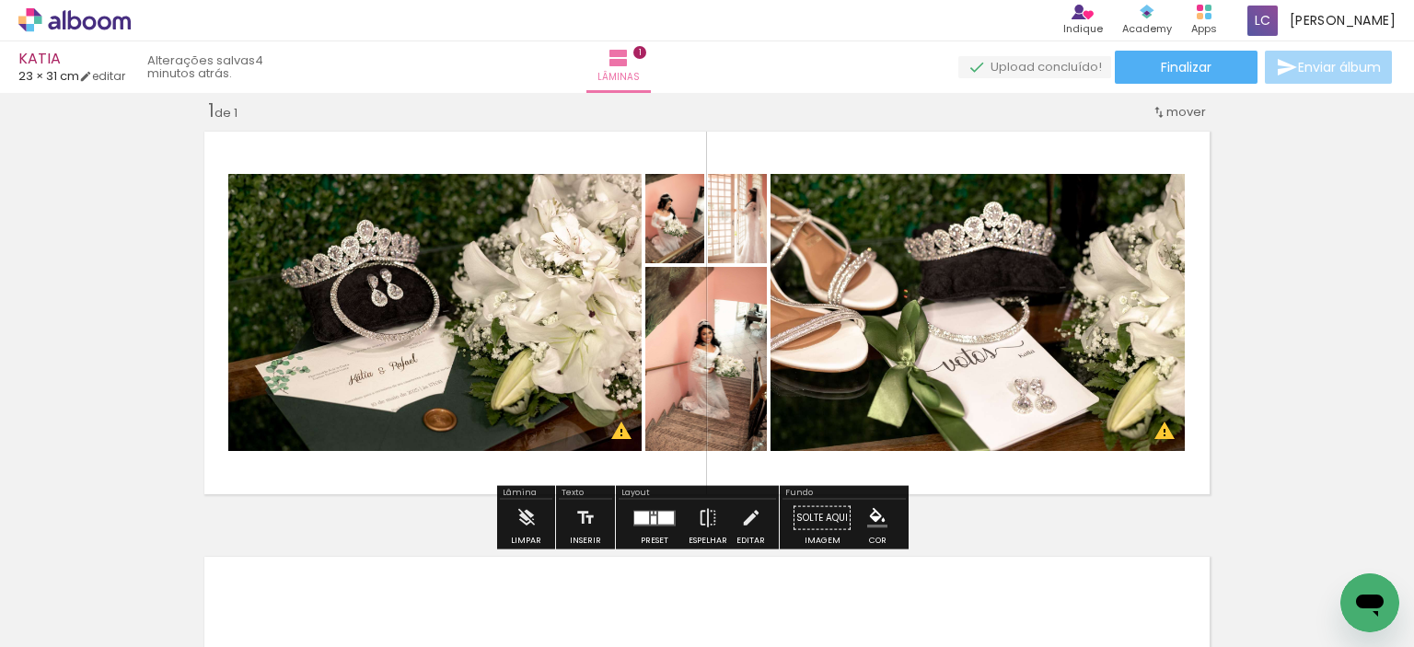
scroll to position [0, 1952]
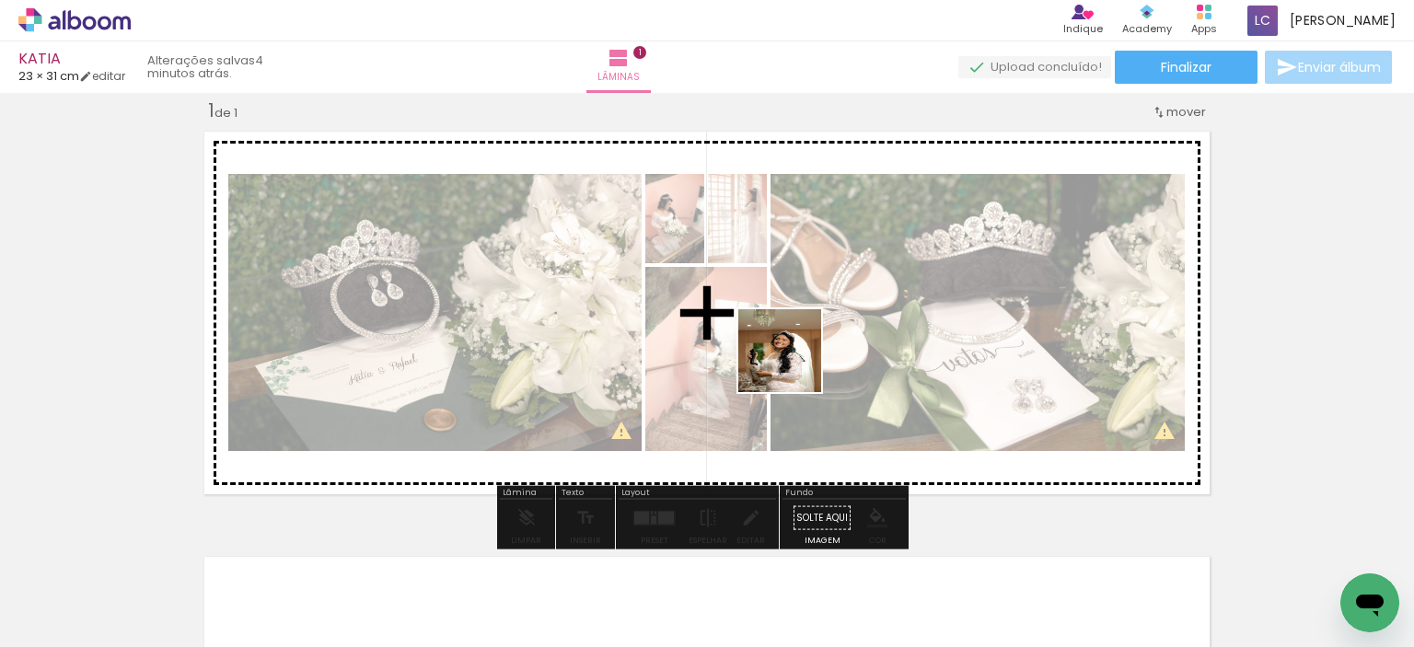
drag, startPoint x: 797, startPoint y: 385, endPoint x: 791, endPoint y: 345, distance: 40.1
click at [791, 345] on quentale-workspace at bounding box center [707, 323] width 1414 height 647
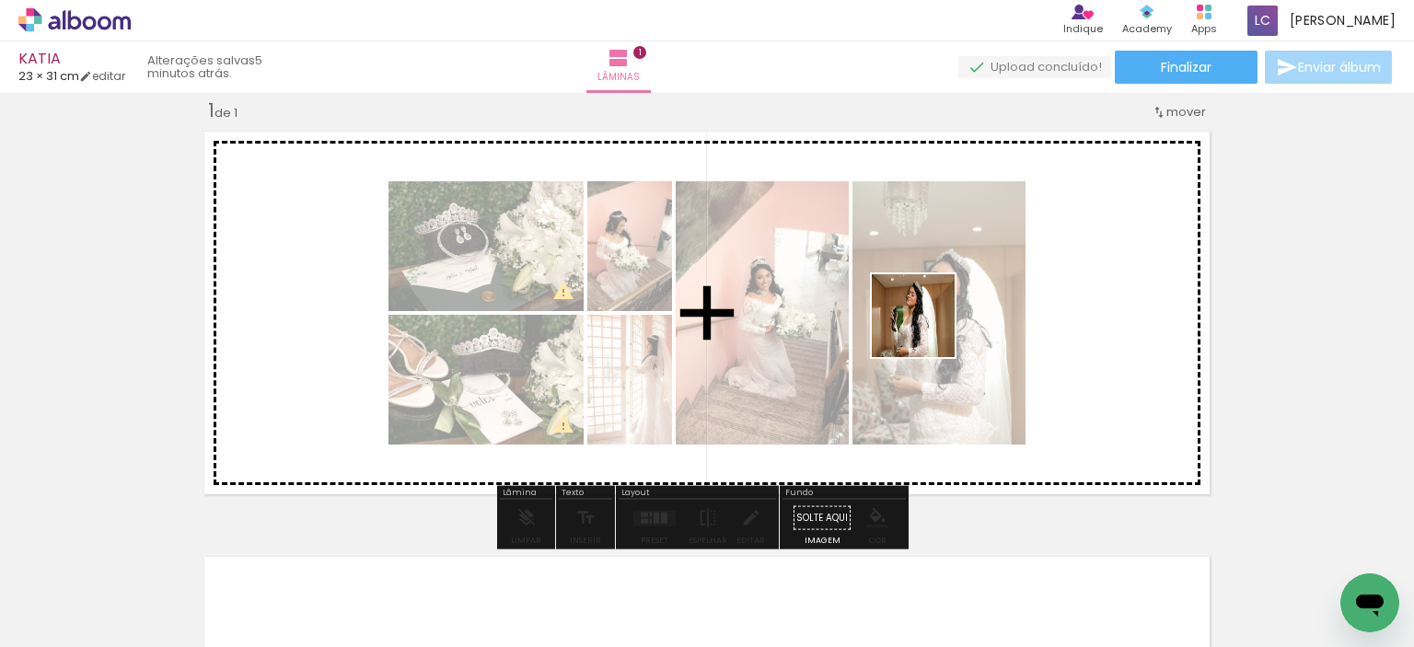
drag, startPoint x: 935, startPoint y: 574, endPoint x: 965, endPoint y: 646, distance: 78.8
click at [928, 330] on quentale-workspace at bounding box center [707, 323] width 1414 height 647
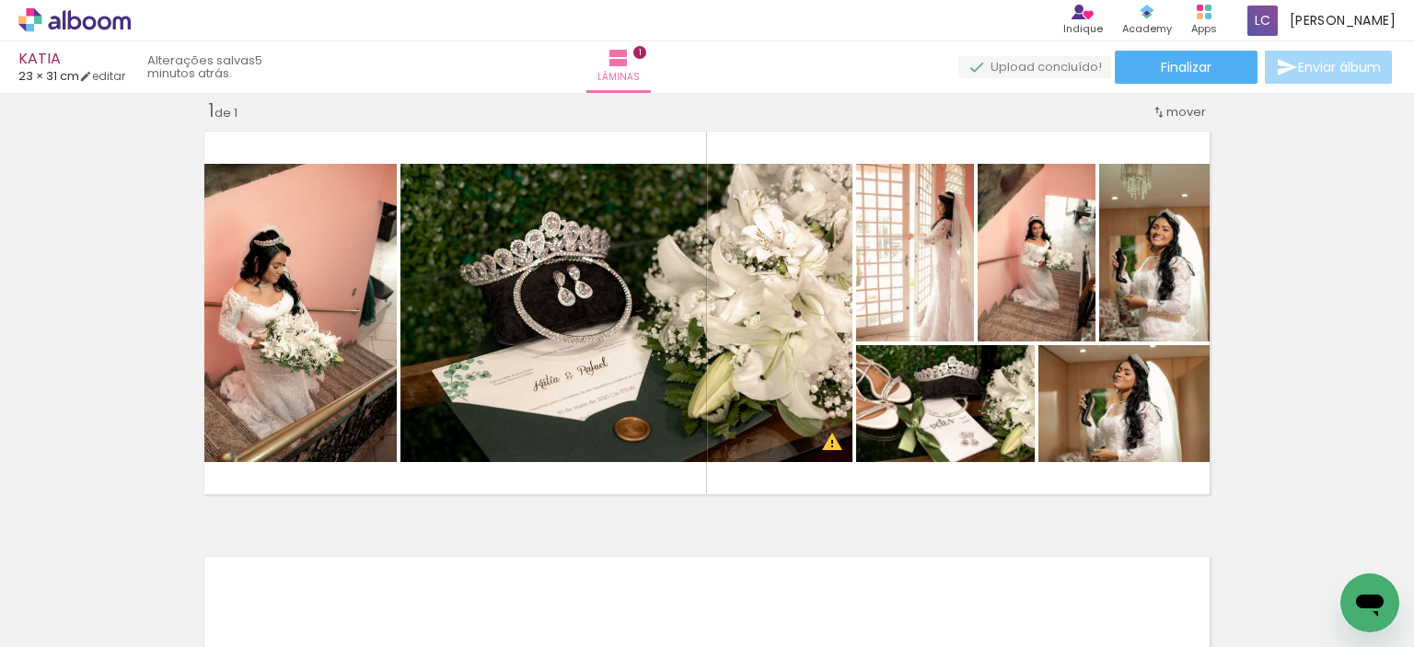
scroll to position [0, 3178]
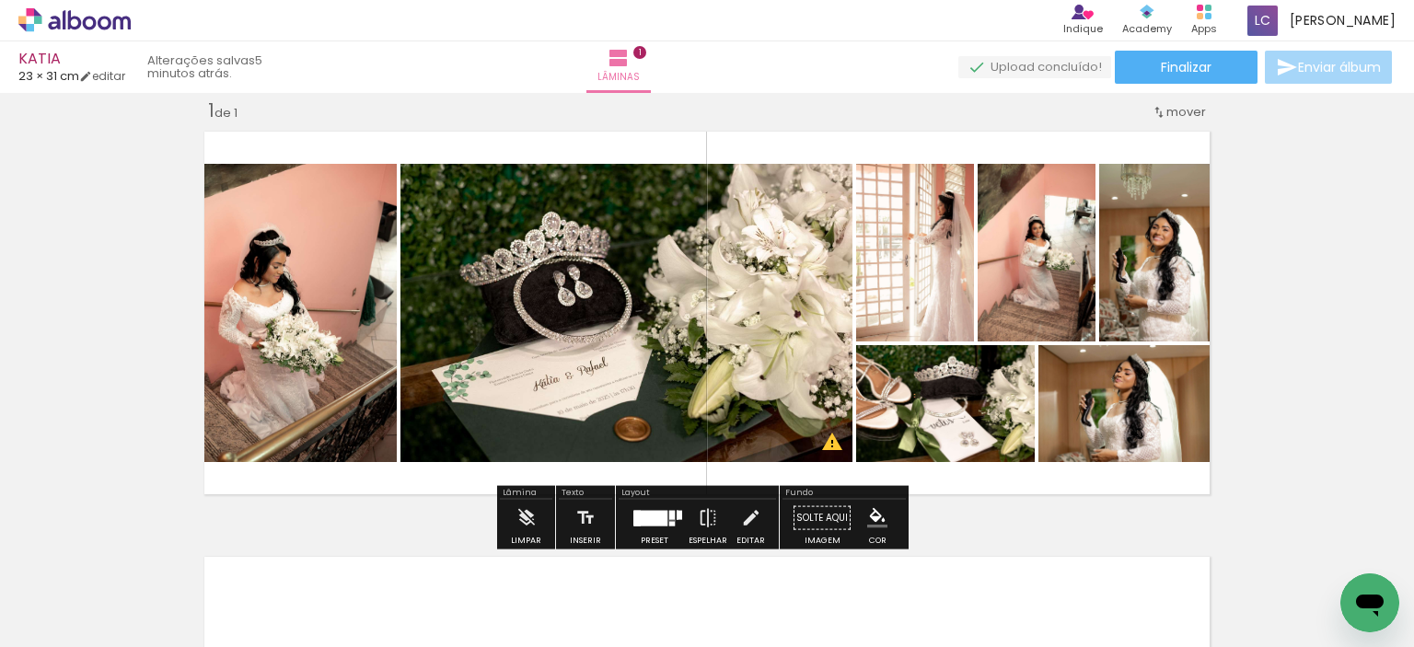
click at [669, 517] on div at bounding box center [672, 514] width 6 height 9
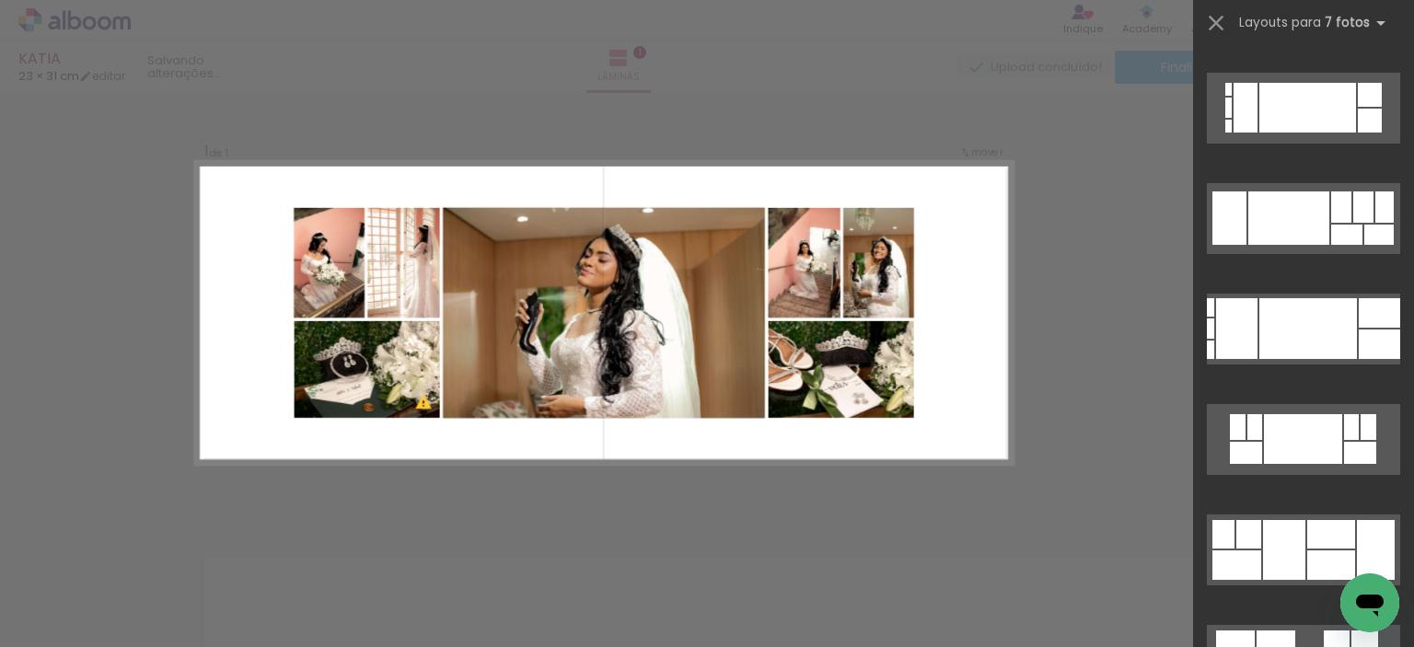
scroll to position [1105, 0]
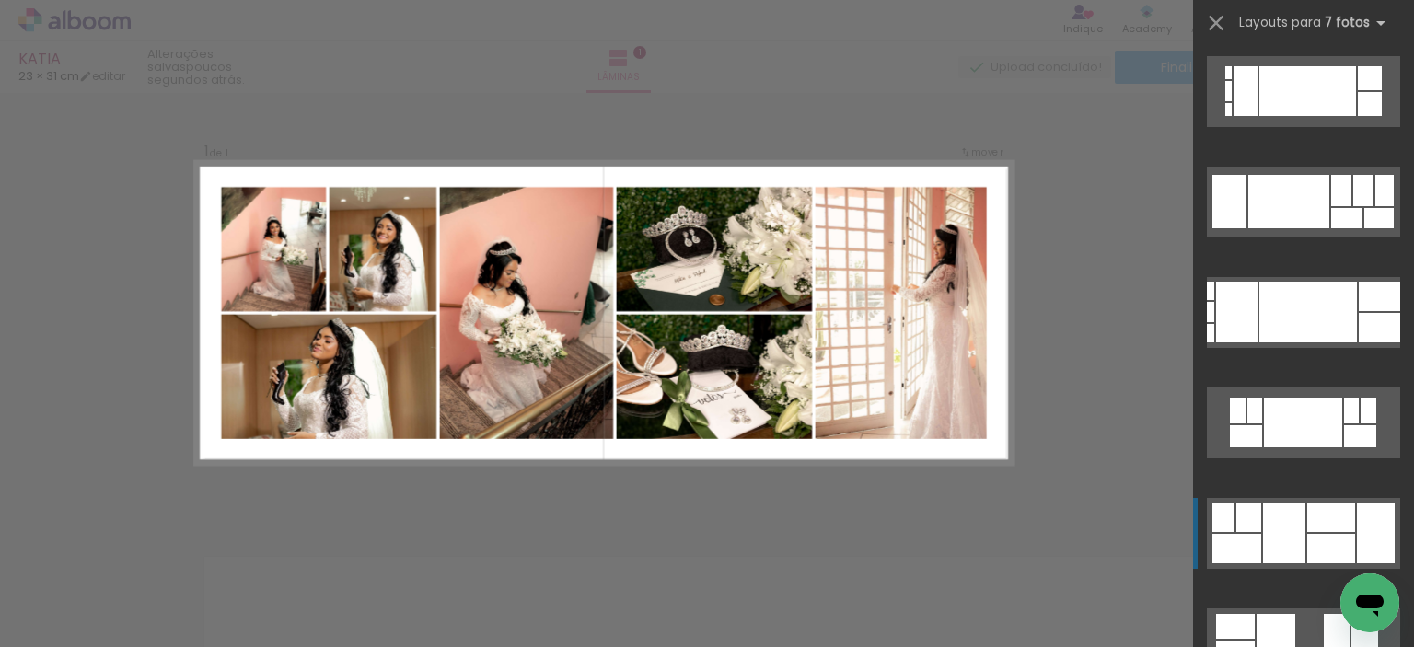
click at [1330, 540] on div at bounding box center [1331, 548] width 48 height 29
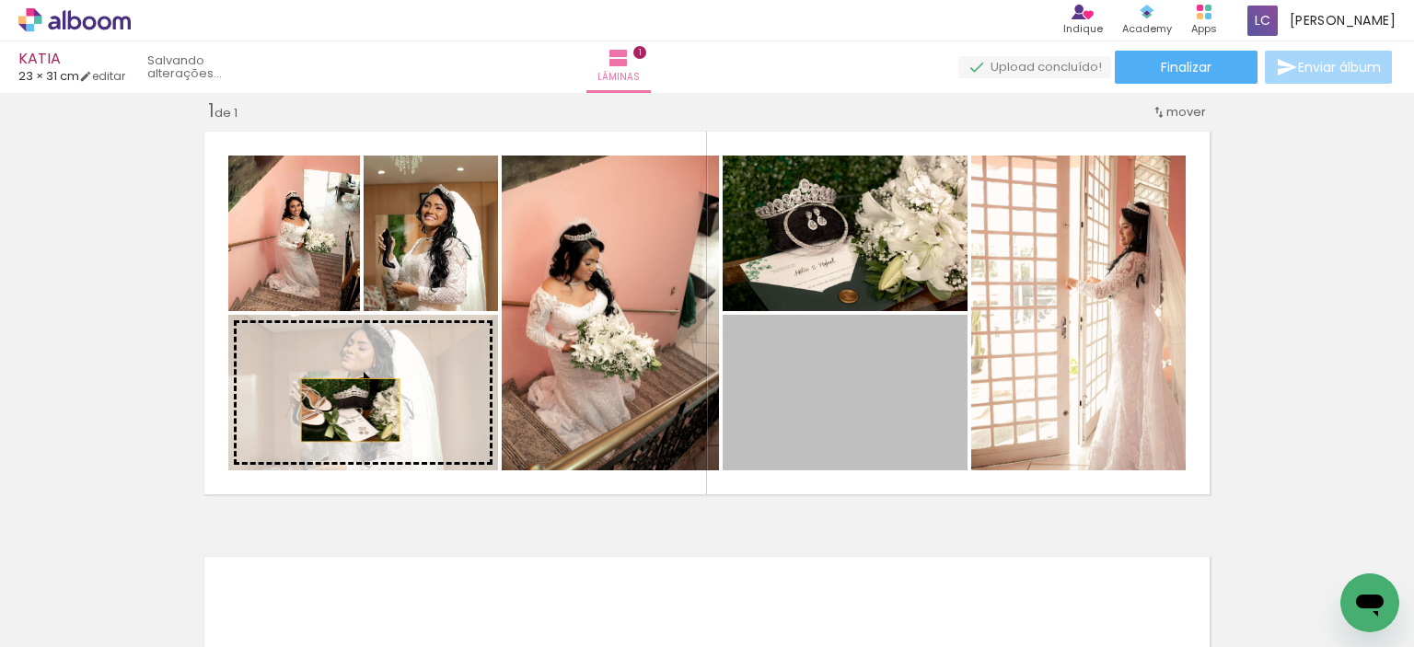
drag, startPoint x: 873, startPoint y: 408, endPoint x: 343, endPoint y: 410, distance: 529.4
click at [0, 0] on slot at bounding box center [0, 0] width 0 height 0
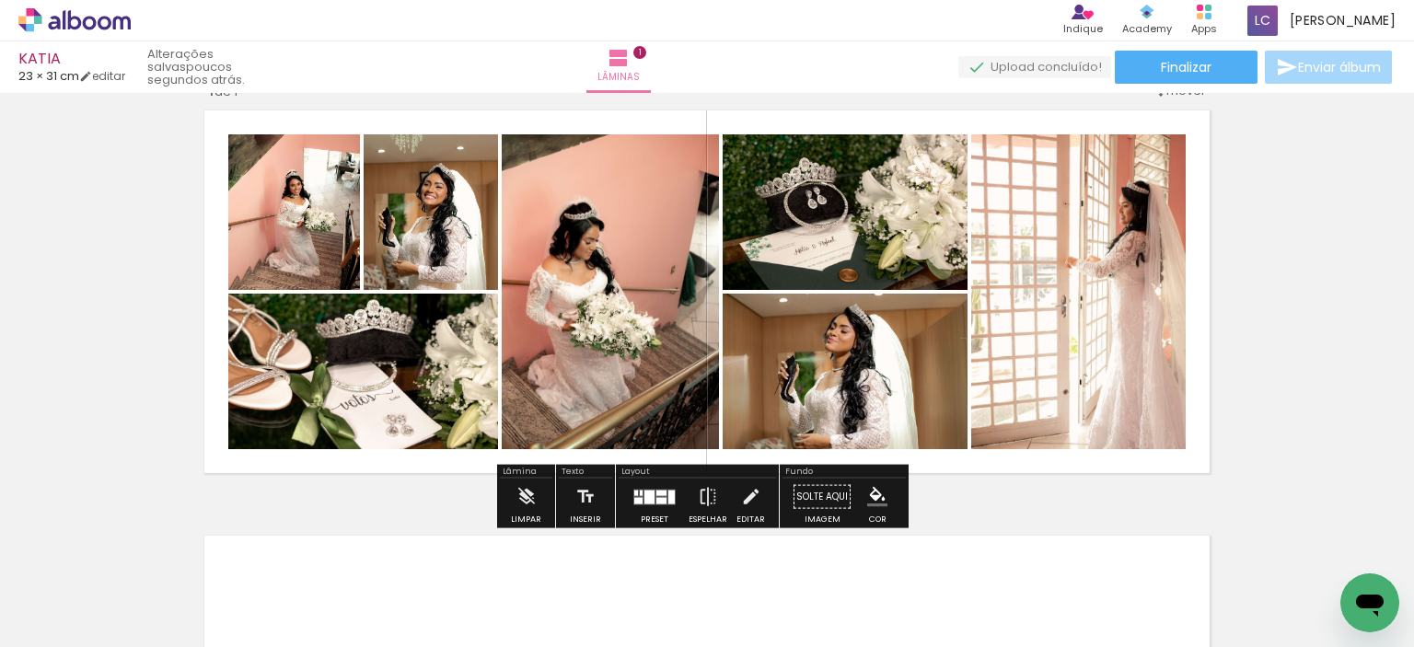
scroll to position [23, 0]
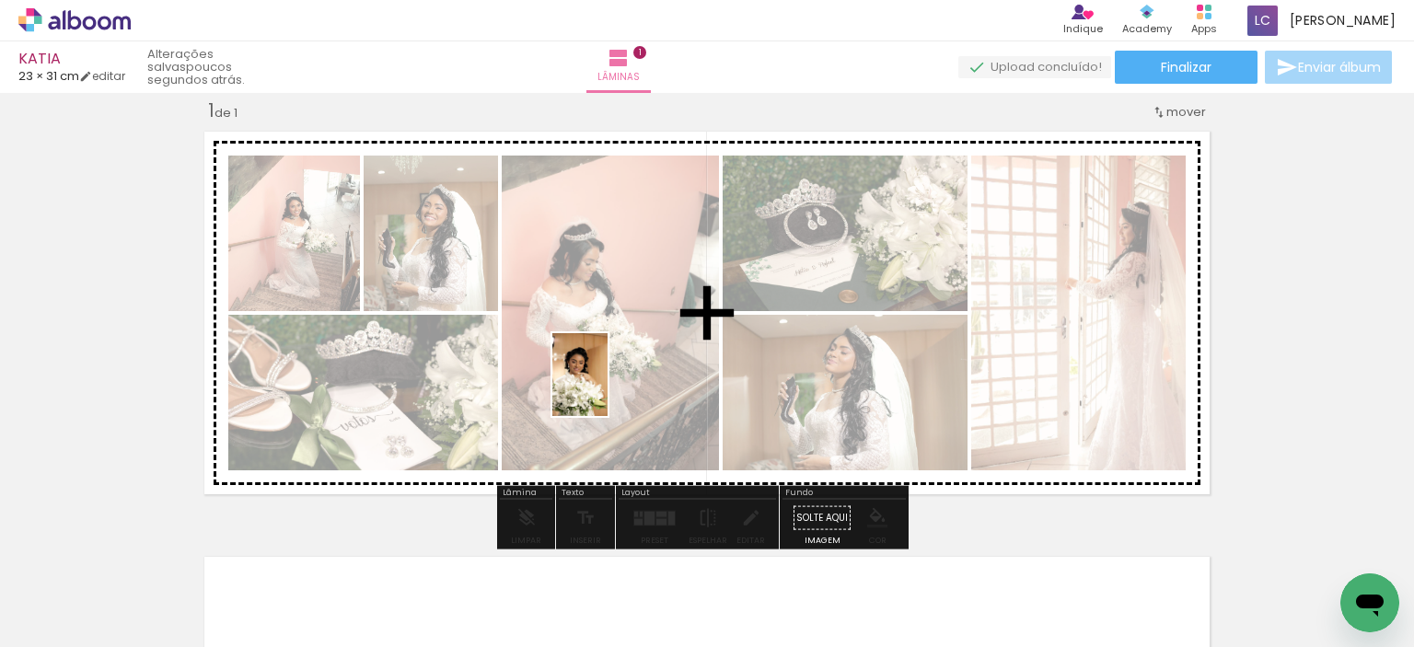
drag, startPoint x: 190, startPoint y: 588, endPoint x: 608, endPoint y: 389, distance: 463.3
click at [608, 389] on quentale-workspace at bounding box center [707, 323] width 1414 height 647
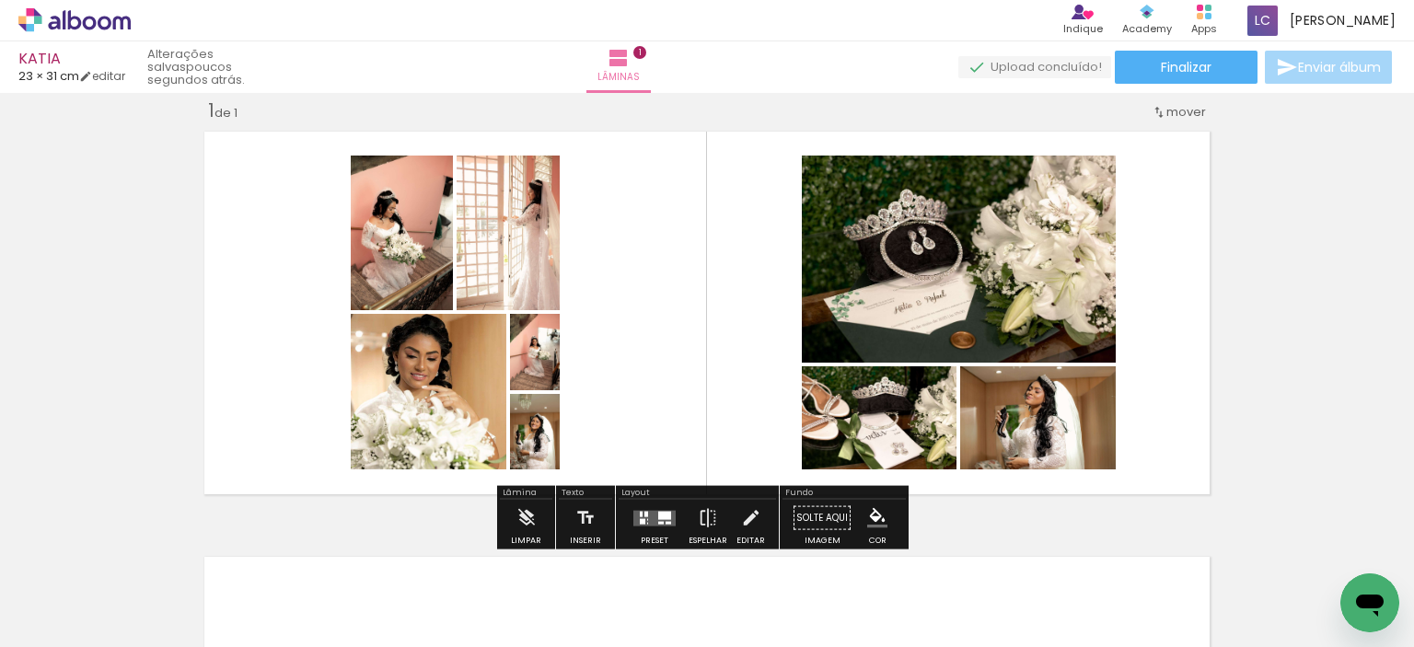
click at [652, 521] on quentale-layouter at bounding box center [654, 518] width 42 height 16
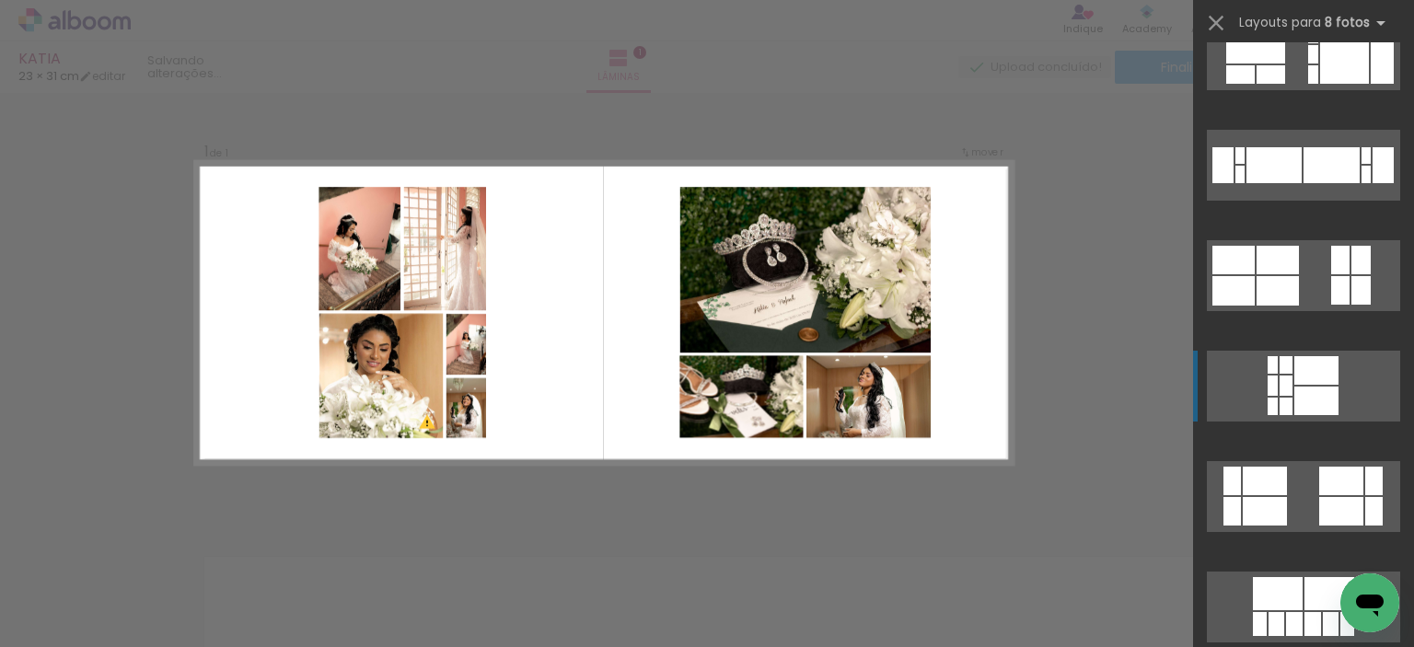
scroll to position [460, 0]
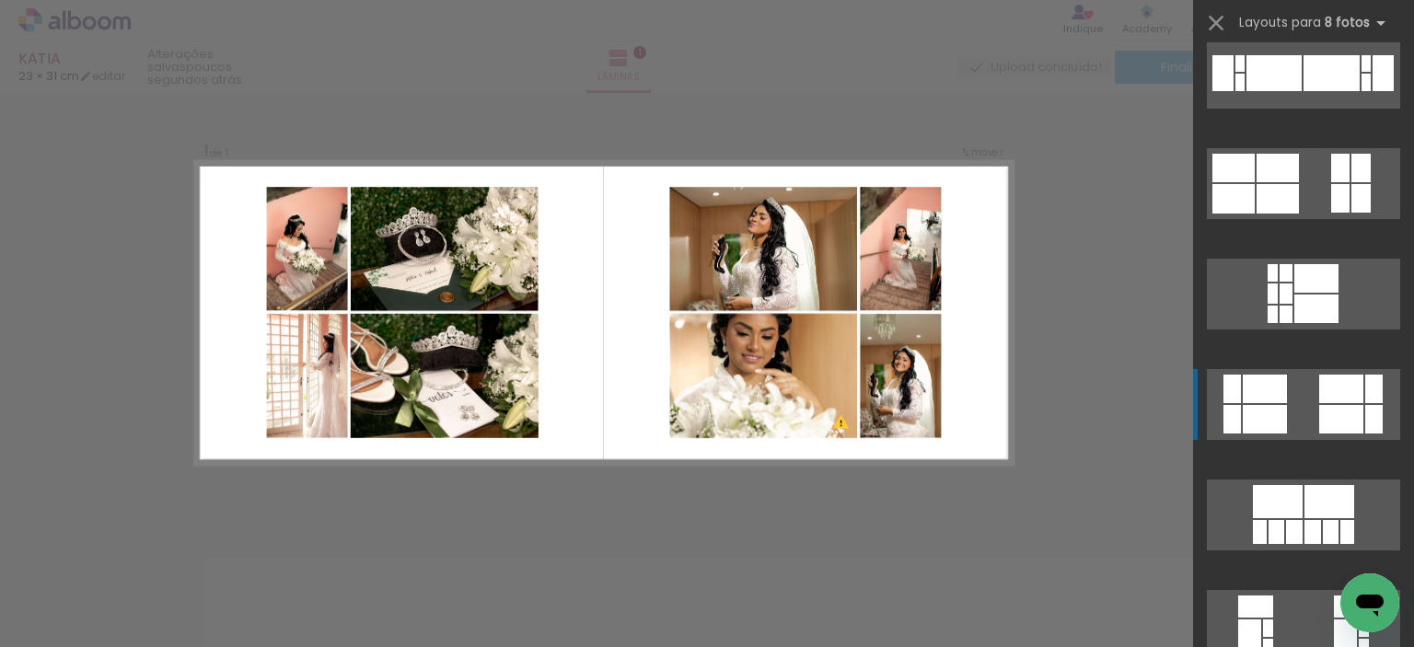
click at [1319, 428] on div at bounding box center [1341, 419] width 44 height 29
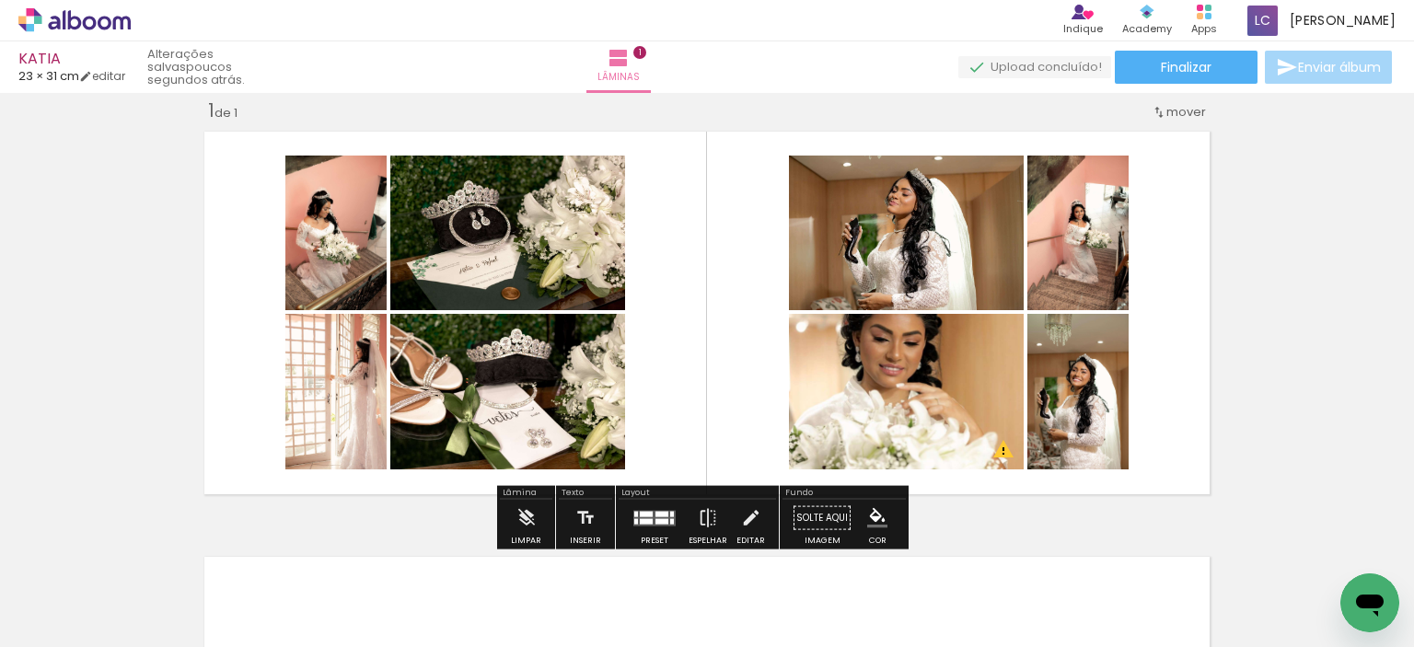
click at [656, 515] on div at bounding box center [662, 514] width 13 height 6
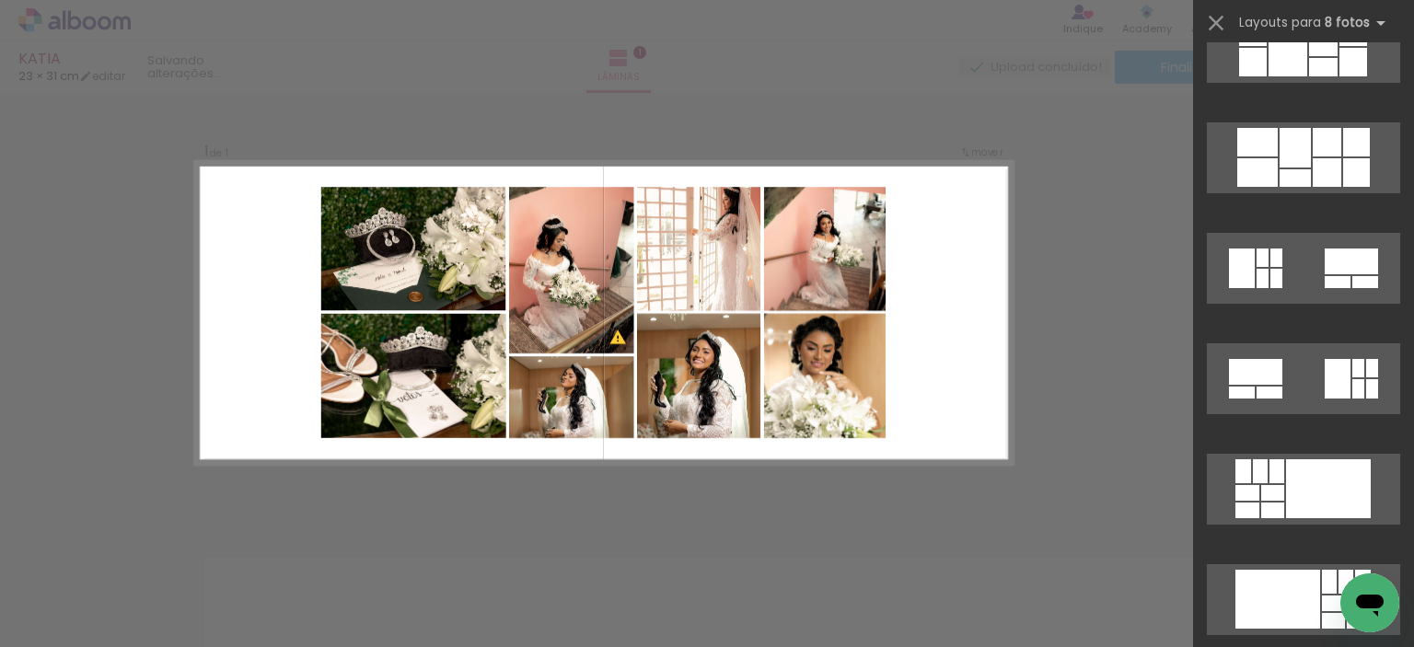
scroll to position [2414, 0]
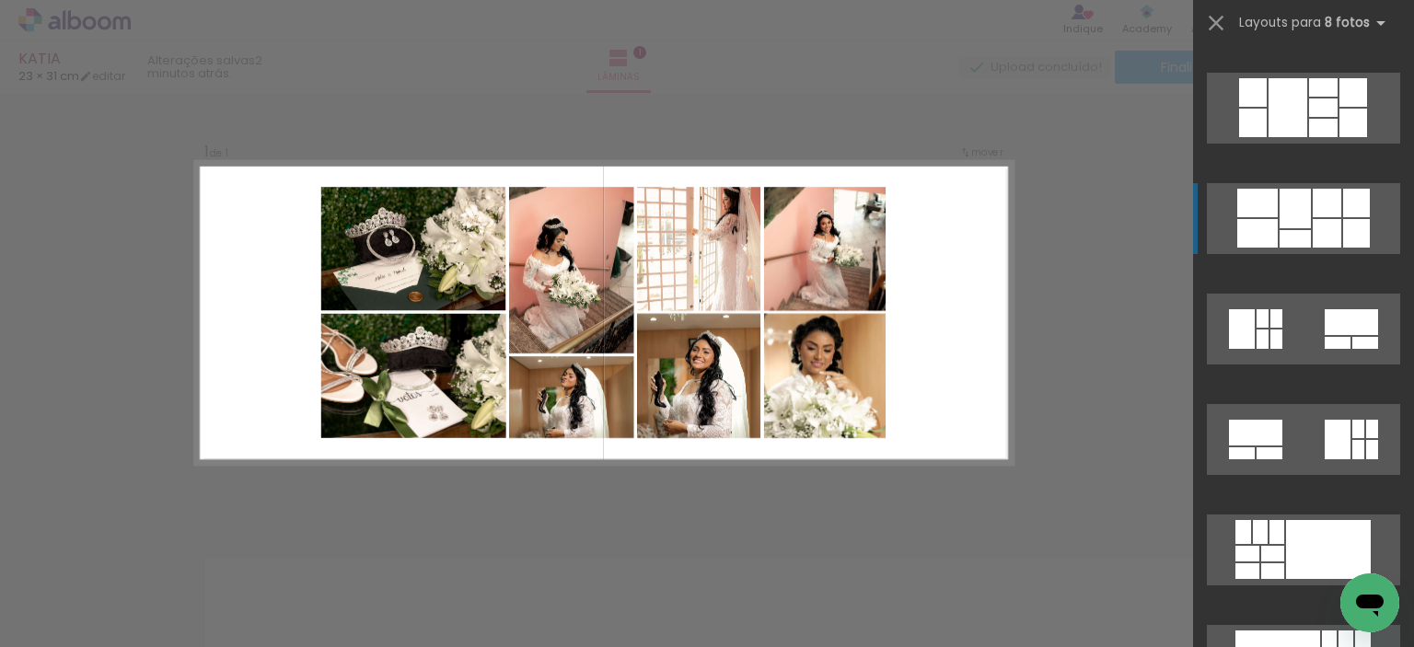
click at [1328, 237] on div at bounding box center [1327, 233] width 29 height 29
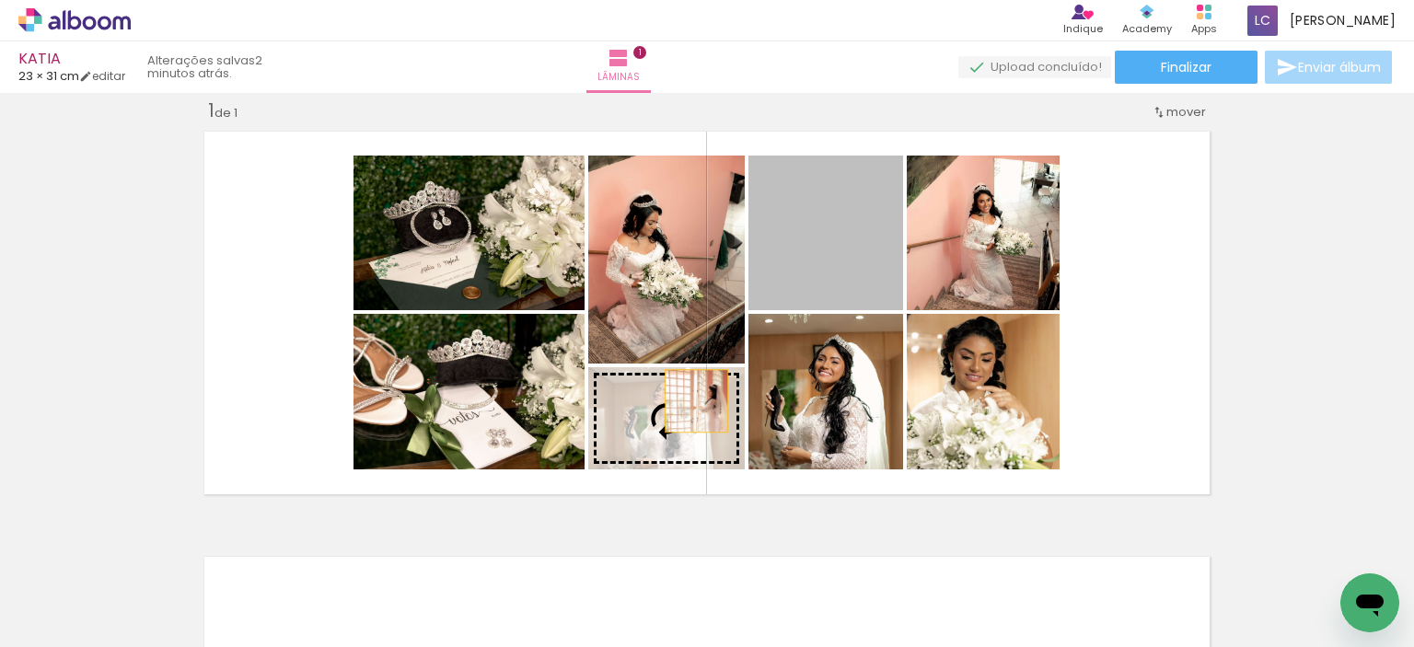
drag, startPoint x: 866, startPoint y: 272, endPoint x: 690, endPoint y: 401, distance: 218.0
click at [0, 0] on slot at bounding box center [0, 0] width 0 height 0
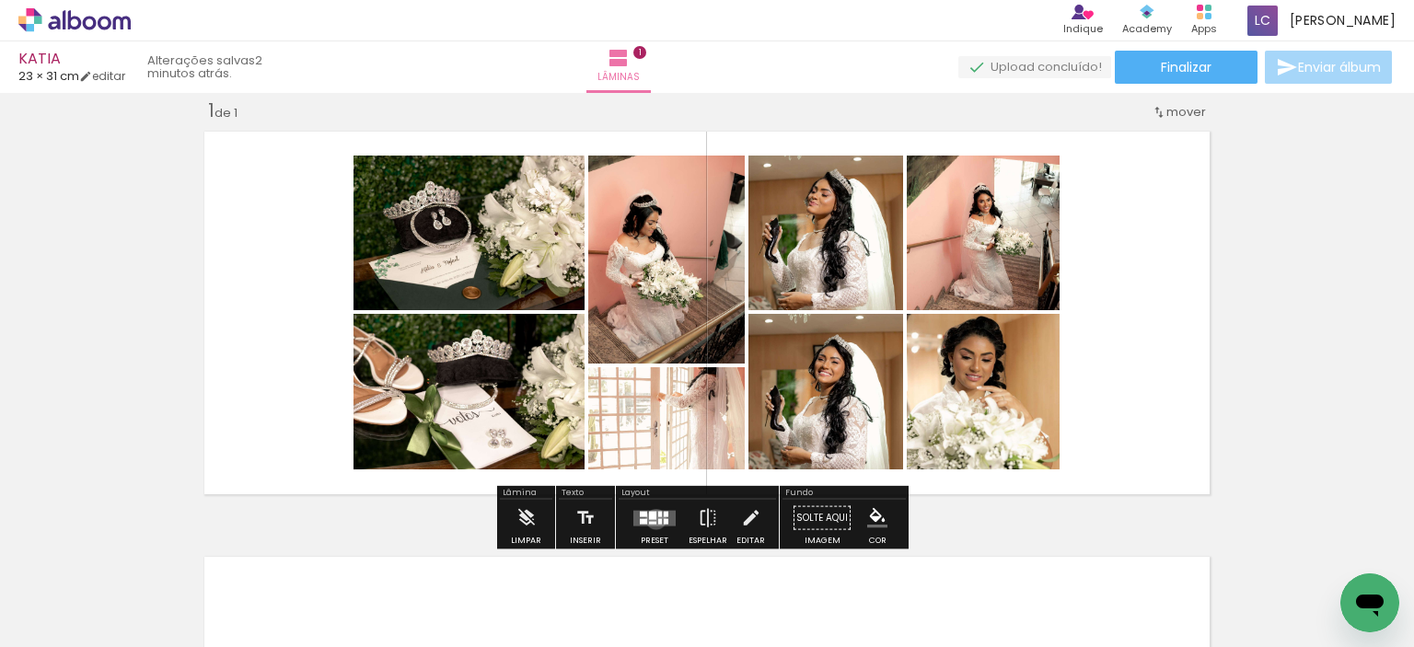
click at [652, 518] on div at bounding box center [652, 515] width 7 height 8
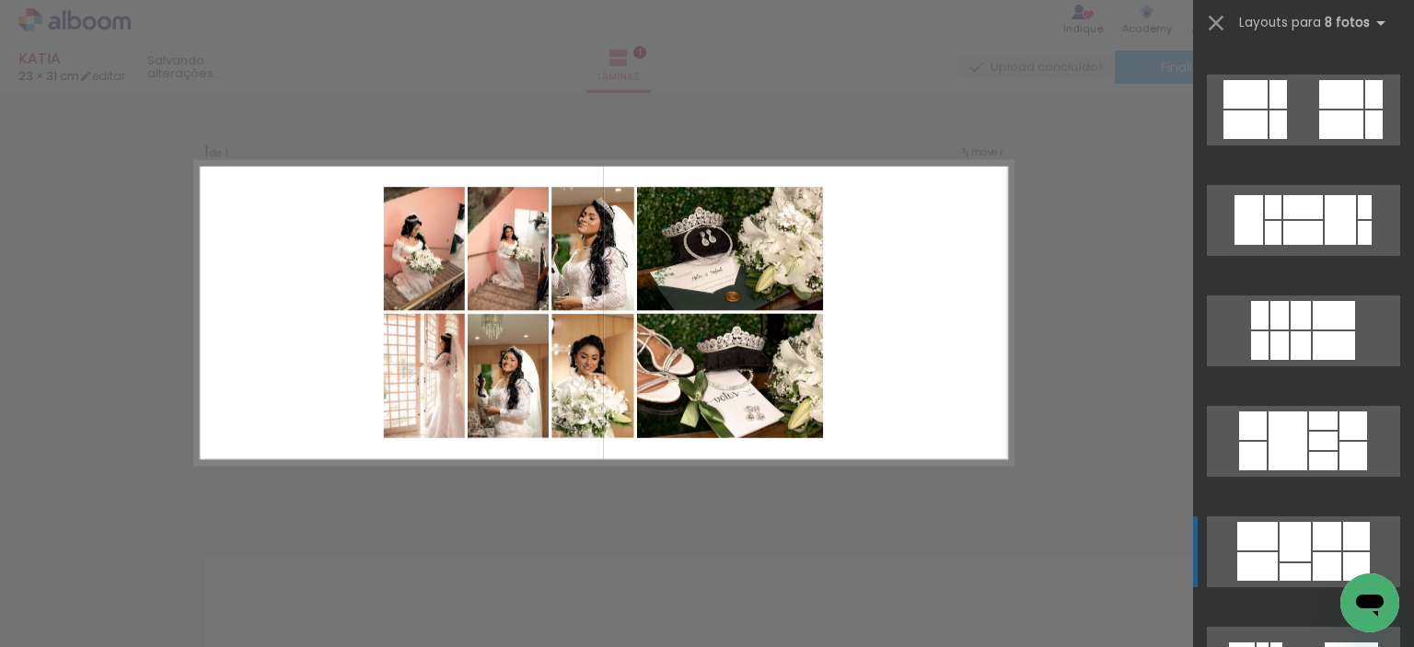
scroll to position [1989, 0]
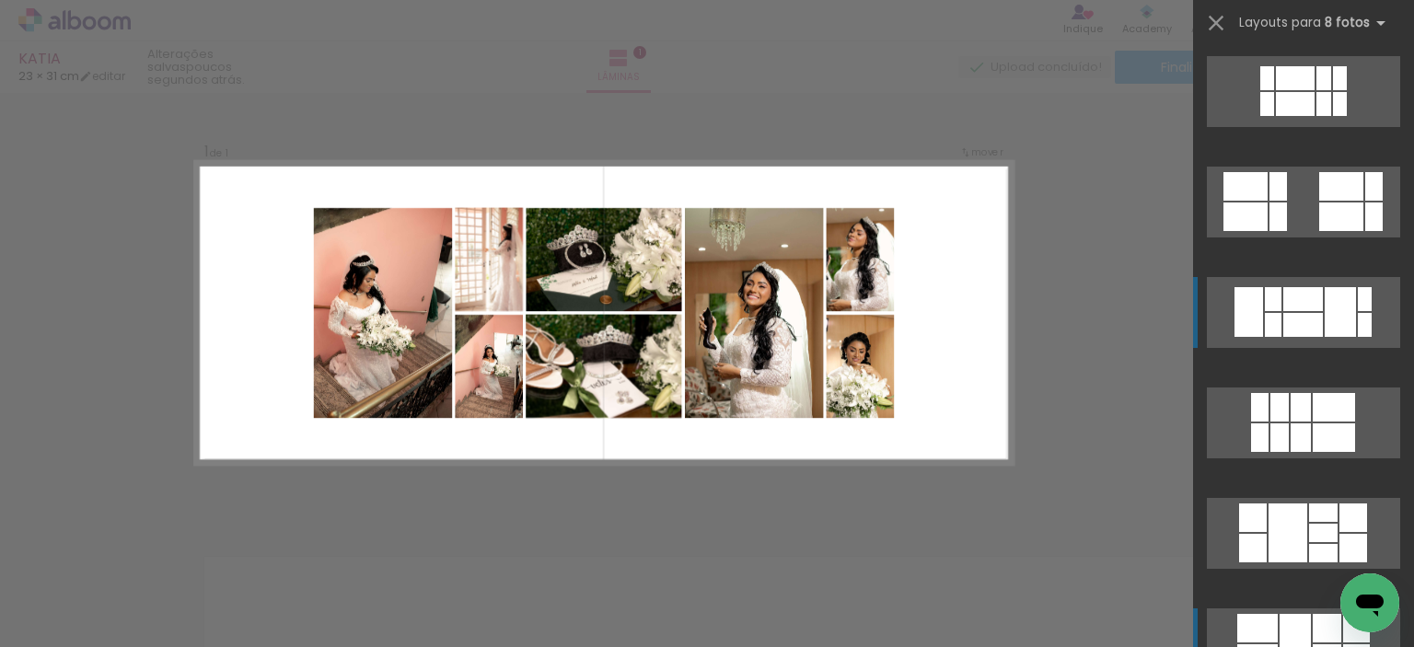
click at [1331, 323] on div at bounding box center [1340, 312] width 31 height 50
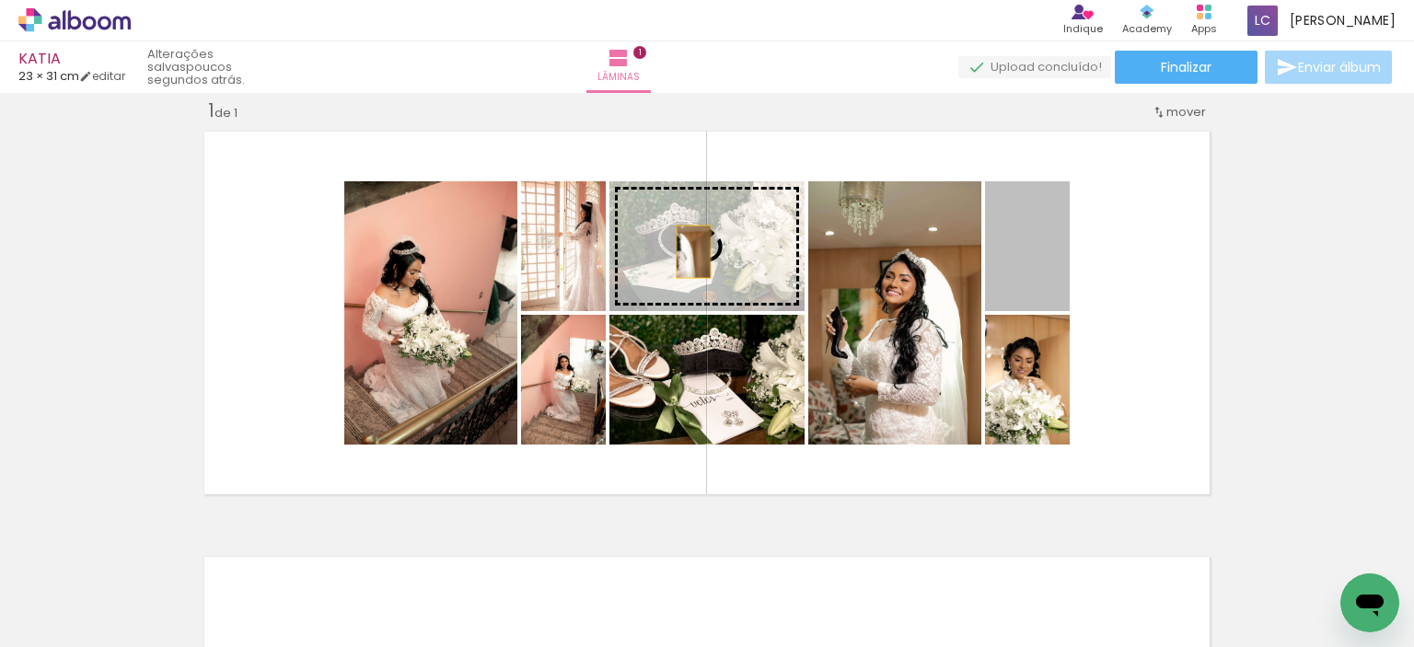
drag, startPoint x: 1034, startPoint y: 277, endPoint x: 687, endPoint y: 251, distance: 348.1
click at [0, 0] on slot at bounding box center [0, 0] width 0 height 0
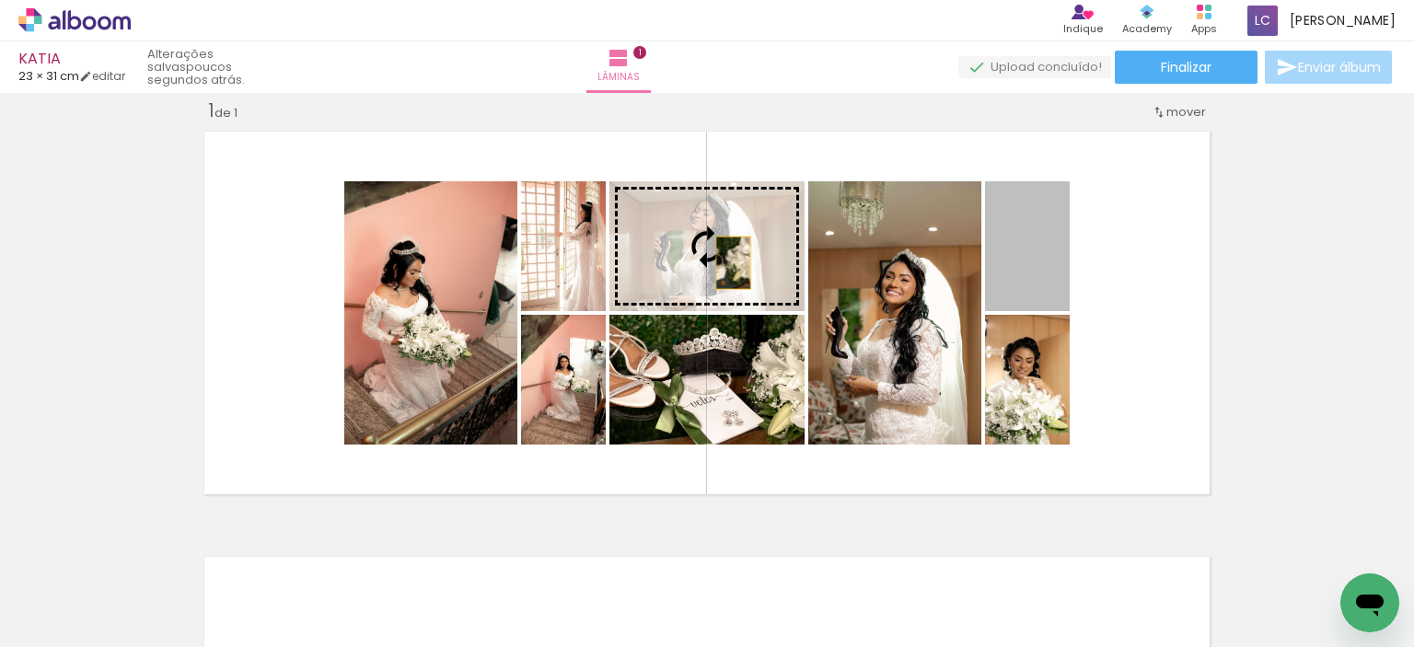
drag, startPoint x: 1015, startPoint y: 275, endPoint x: 726, endPoint y: 262, distance: 288.5
click at [0, 0] on slot at bounding box center [0, 0] width 0 height 0
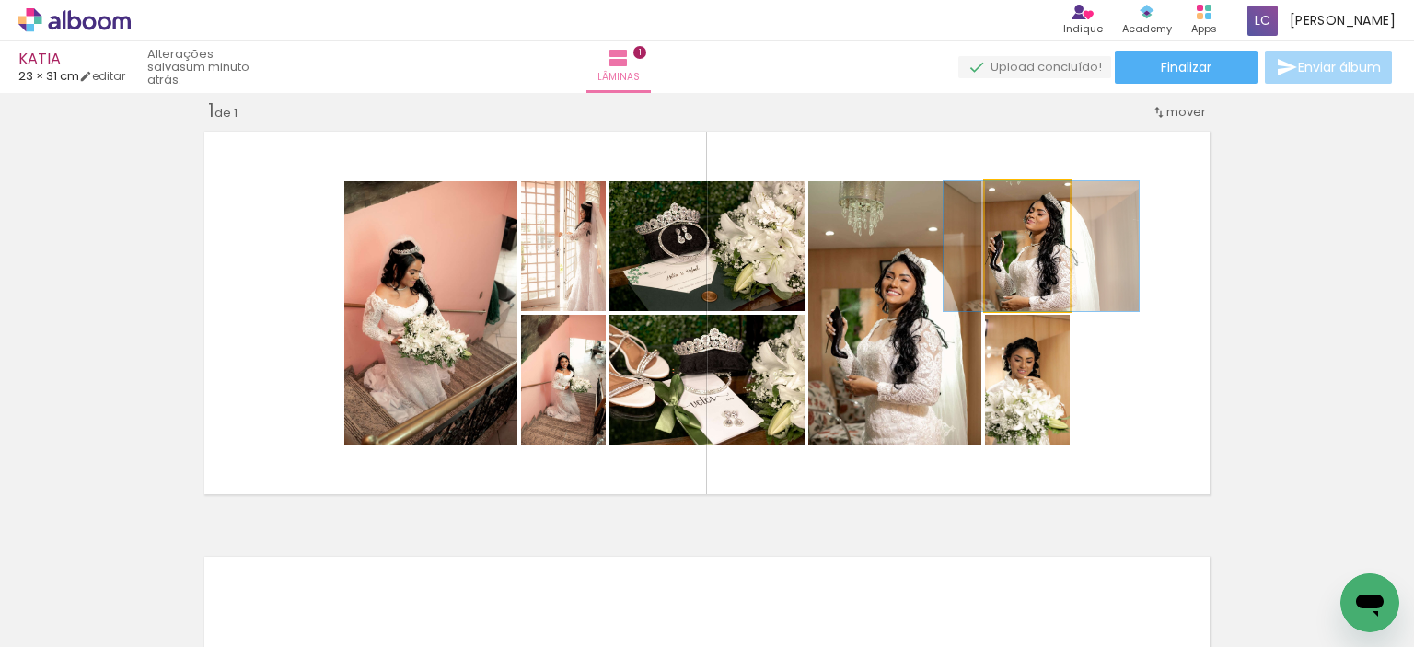
drag, startPoint x: 1036, startPoint y: 279, endPoint x: 1050, endPoint y: 279, distance: 13.8
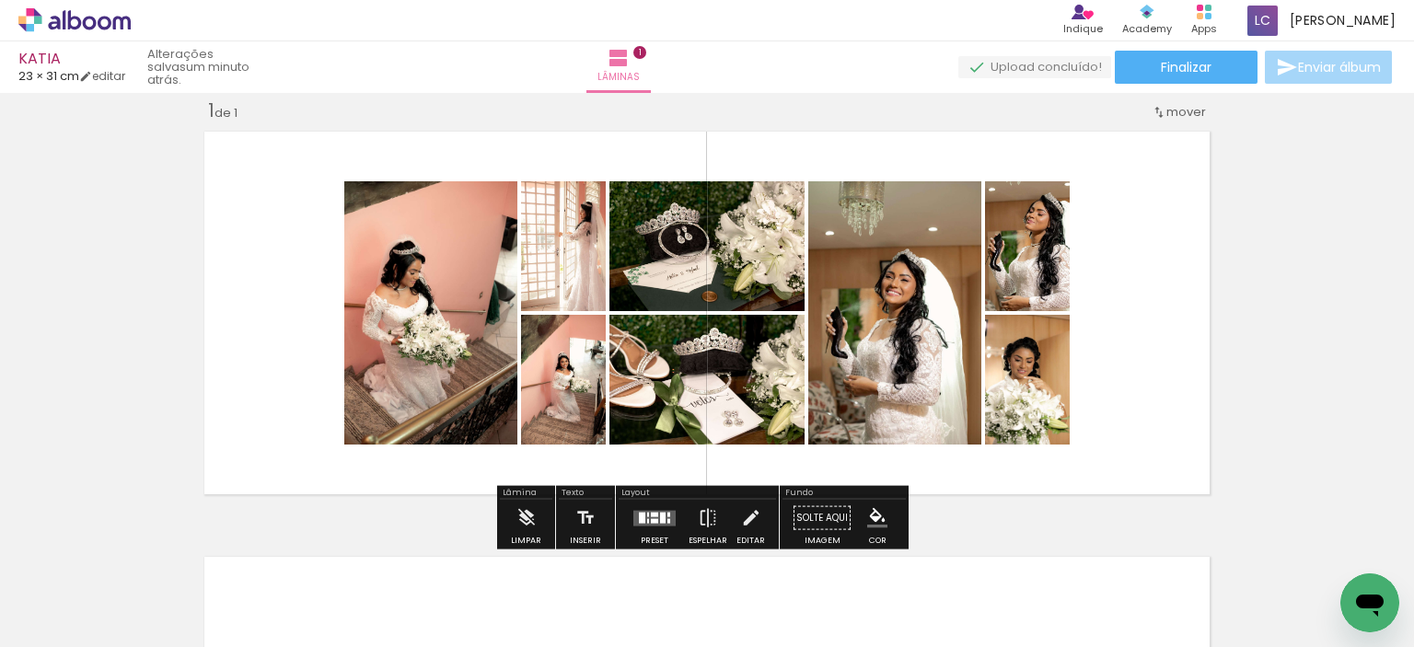
click at [668, 513] on div at bounding box center [669, 514] width 3 height 5
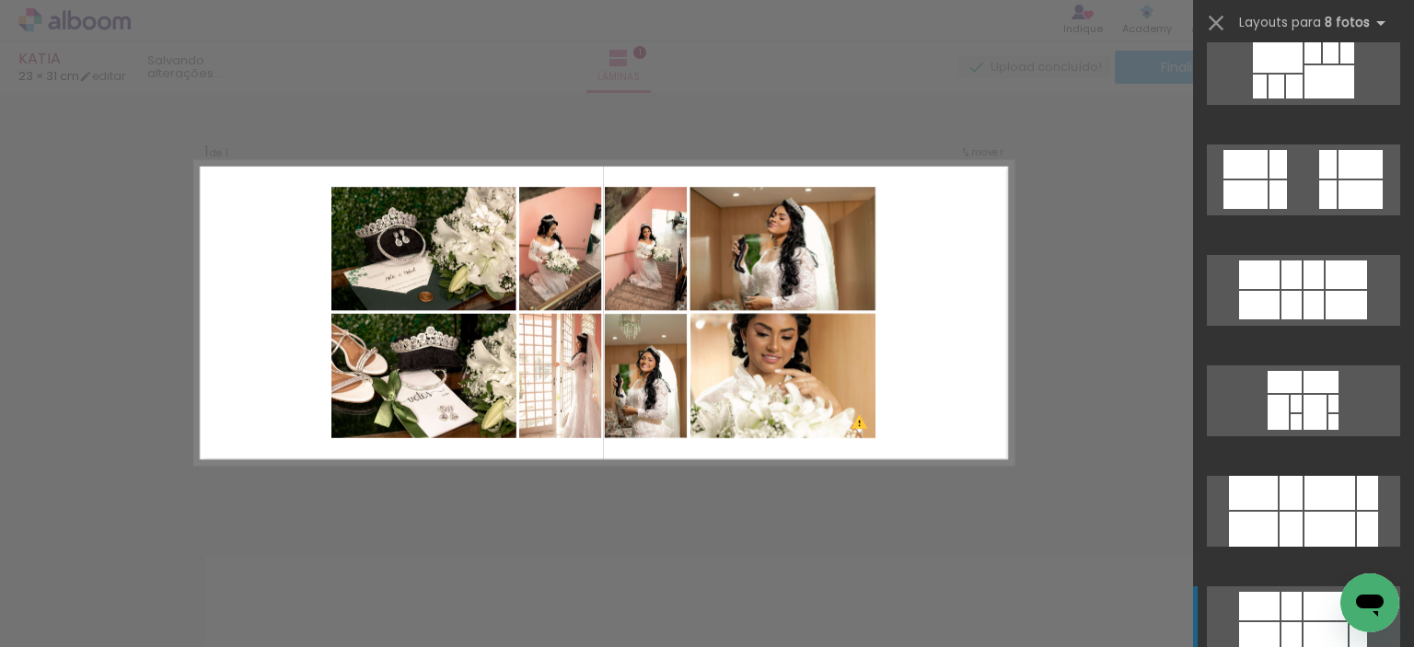
scroll to position [1197, 0]
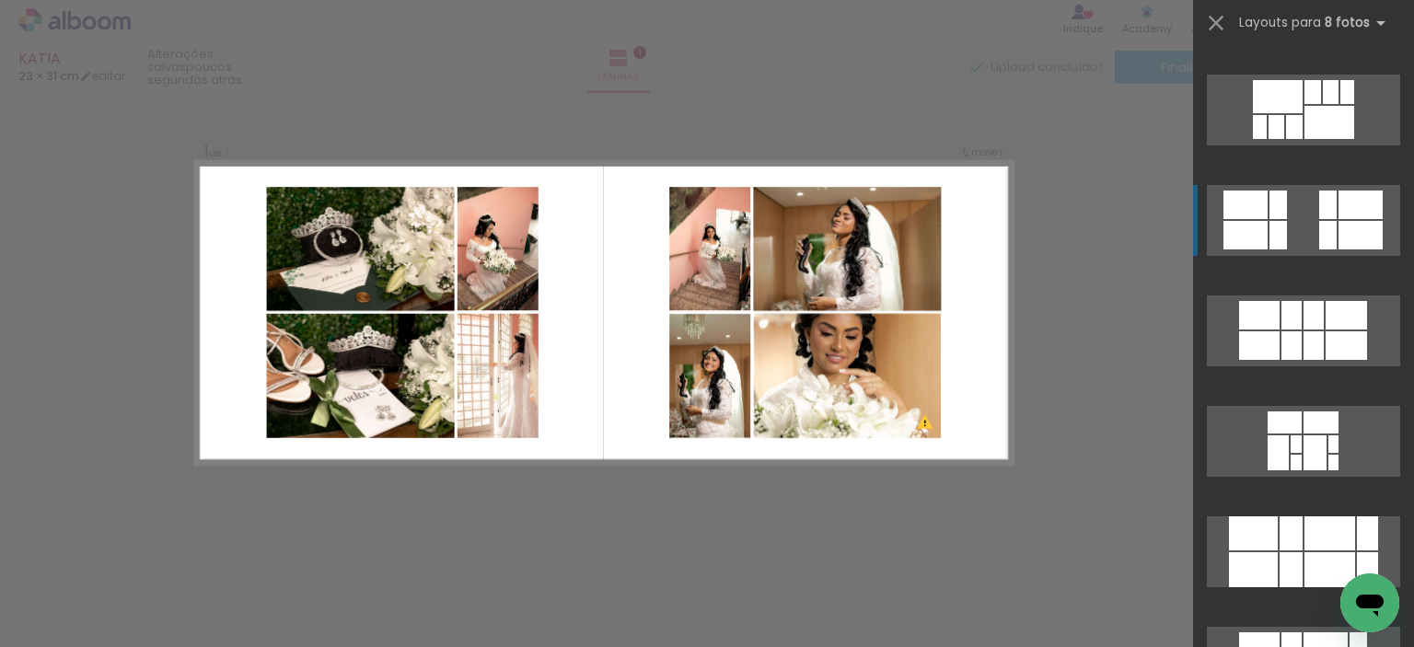
click at [1293, 227] on quentale-layouter at bounding box center [1303, 220] width 193 height 71
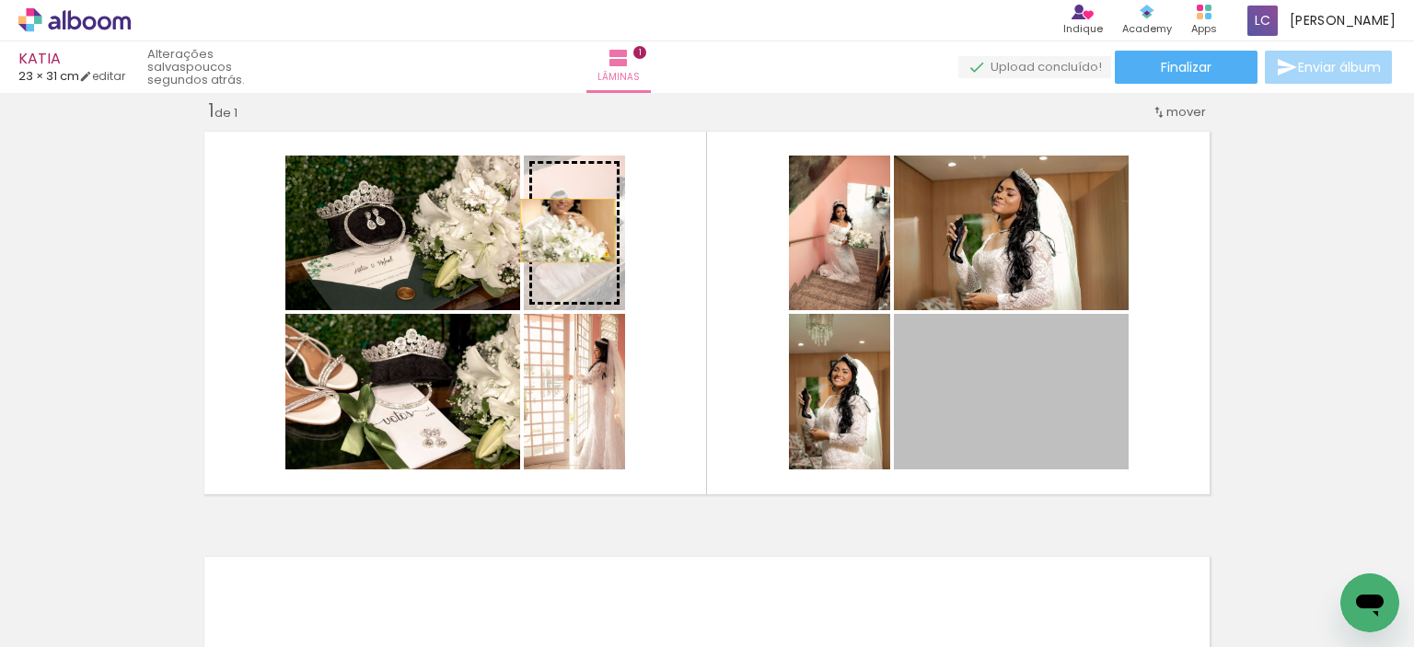
drag, startPoint x: 1053, startPoint y: 404, endPoint x: 561, endPoint y: 230, distance: 522.4
click at [0, 0] on slot at bounding box center [0, 0] width 0 height 0
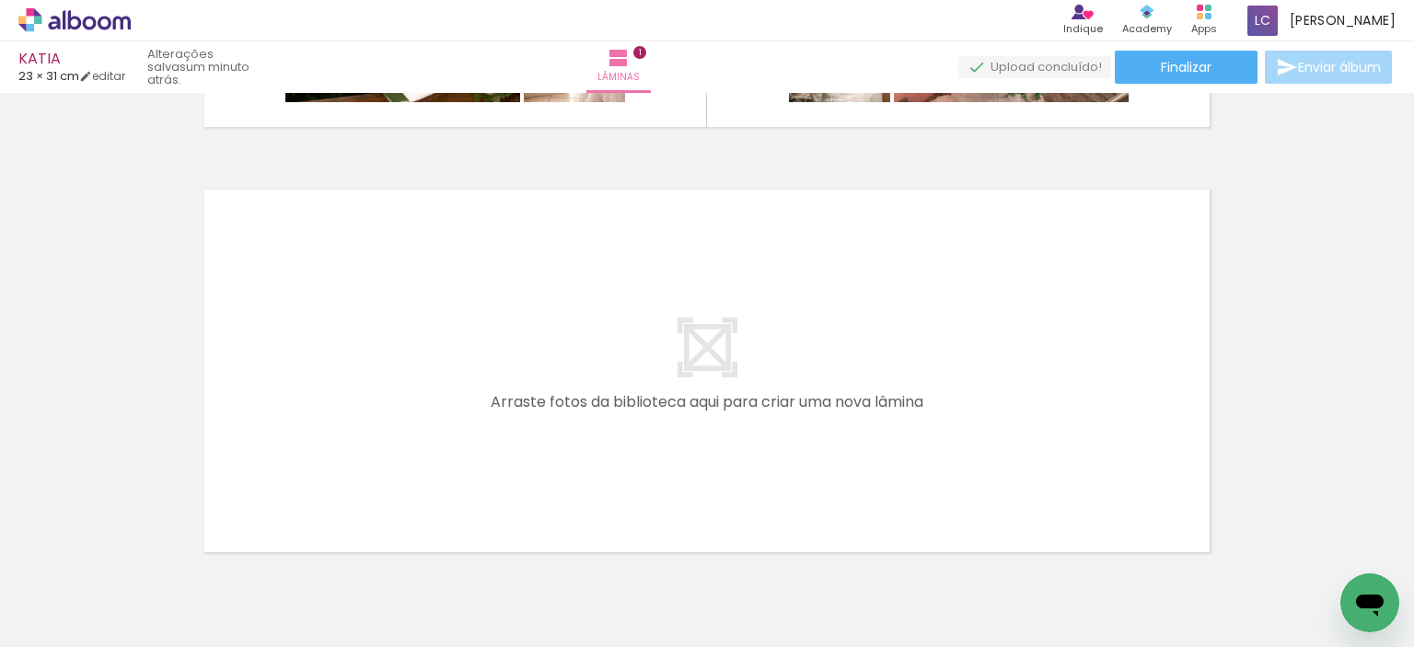
scroll to position [482, 0]
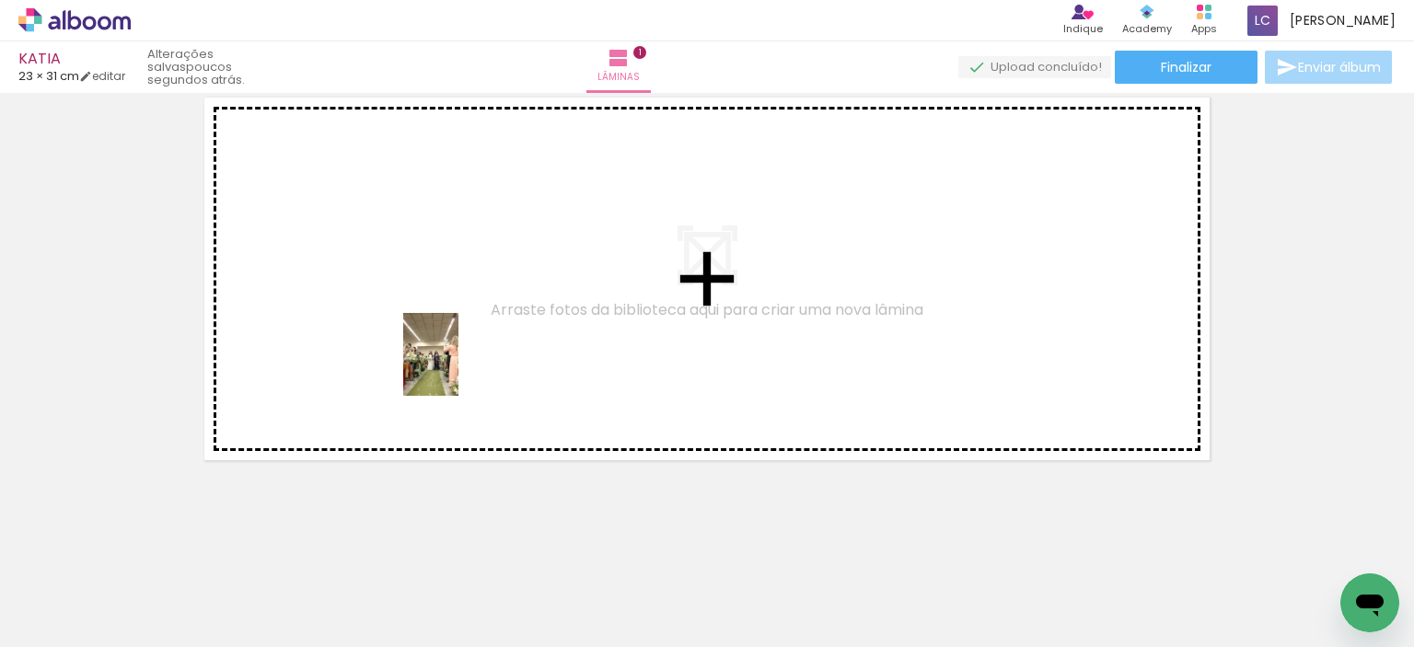
drag, startPoint x: 501, startPoint y: 610, endPoint x: 459, endPoint y: 368, distance: 245.8
click at [459, 368] on quentale-workspace at bounding box center [707, 323] width 1414 height 647
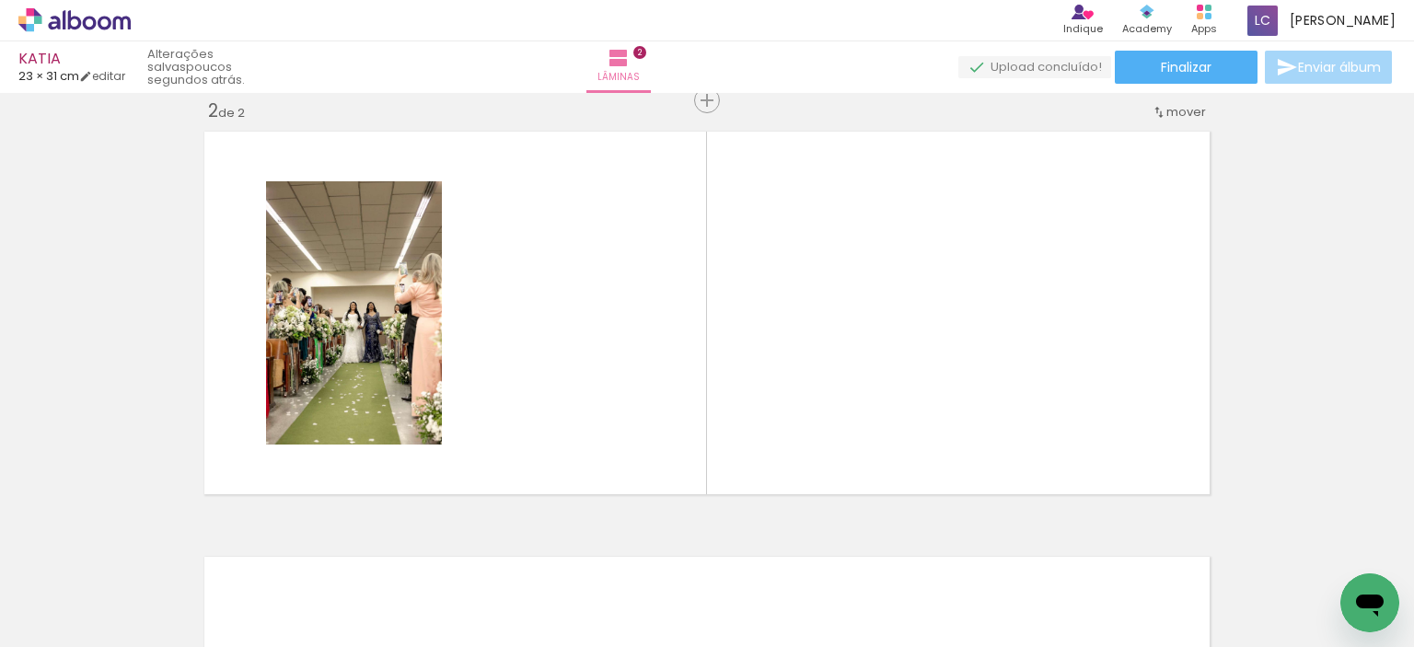
scroll to position [0, 677]
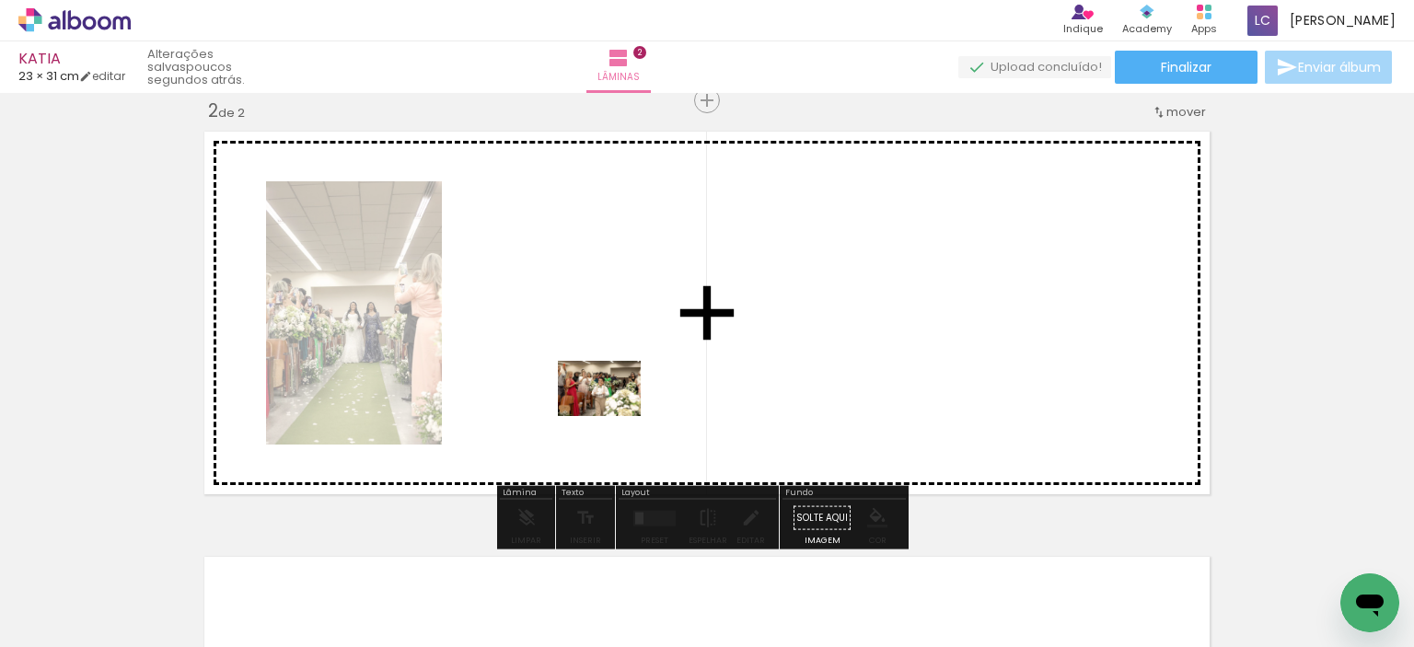
drag, startPoint x: 651, startPoint y: 602, endPoint x: 613, endPoint y: 416, distance: 189.8
click at [613, 416] on quentale-workspace at bounding box center [707, 323] width 1414 height 647
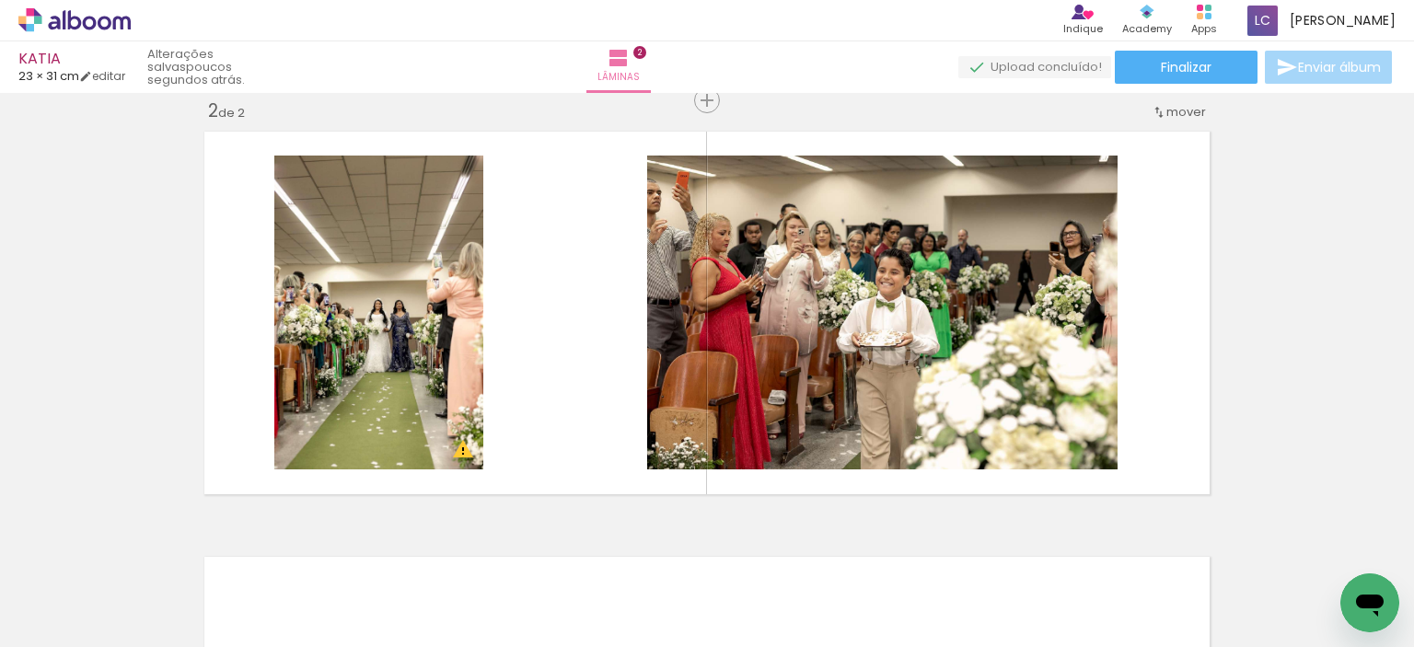
scroll to position [0, 1041]
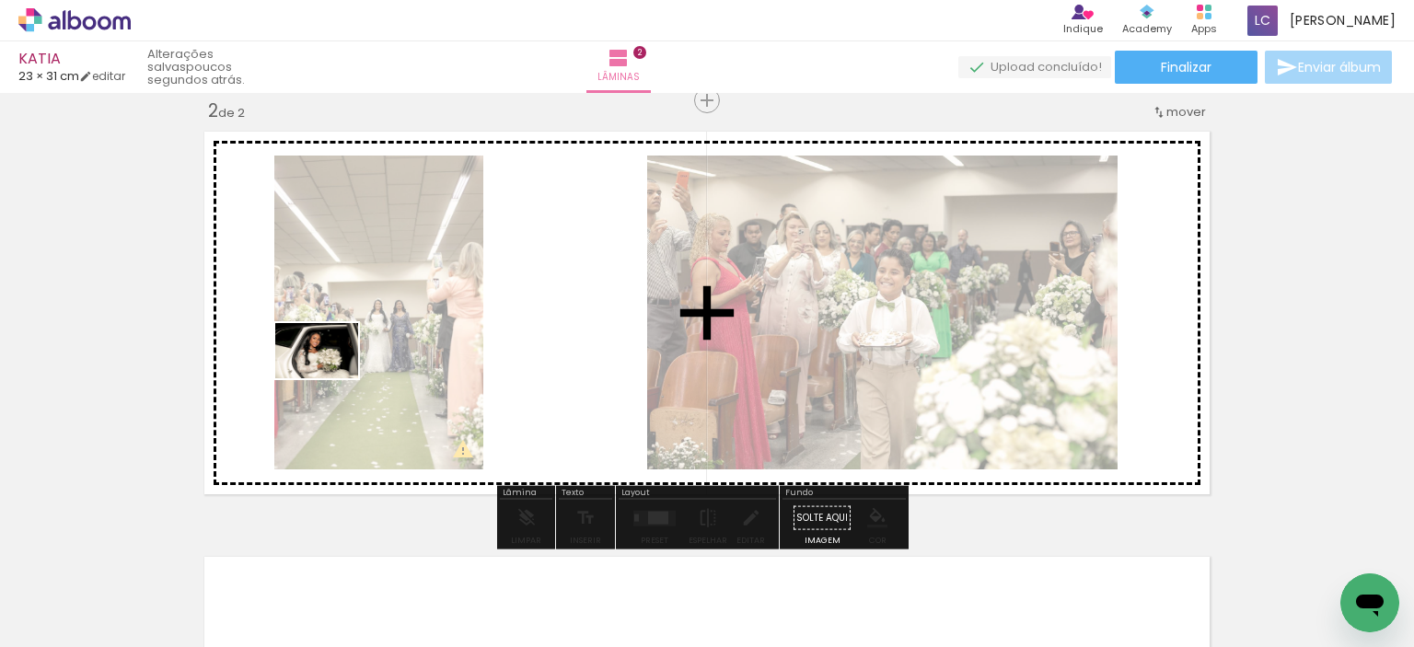
drag, startPoint x: 1006, startPoint y: 599, endPoint x: 331, endPoint y: 378, distance: 711.0
click at [331, 378] on quentale-workspace at bounding box center [707, 323] width 1414 height 647
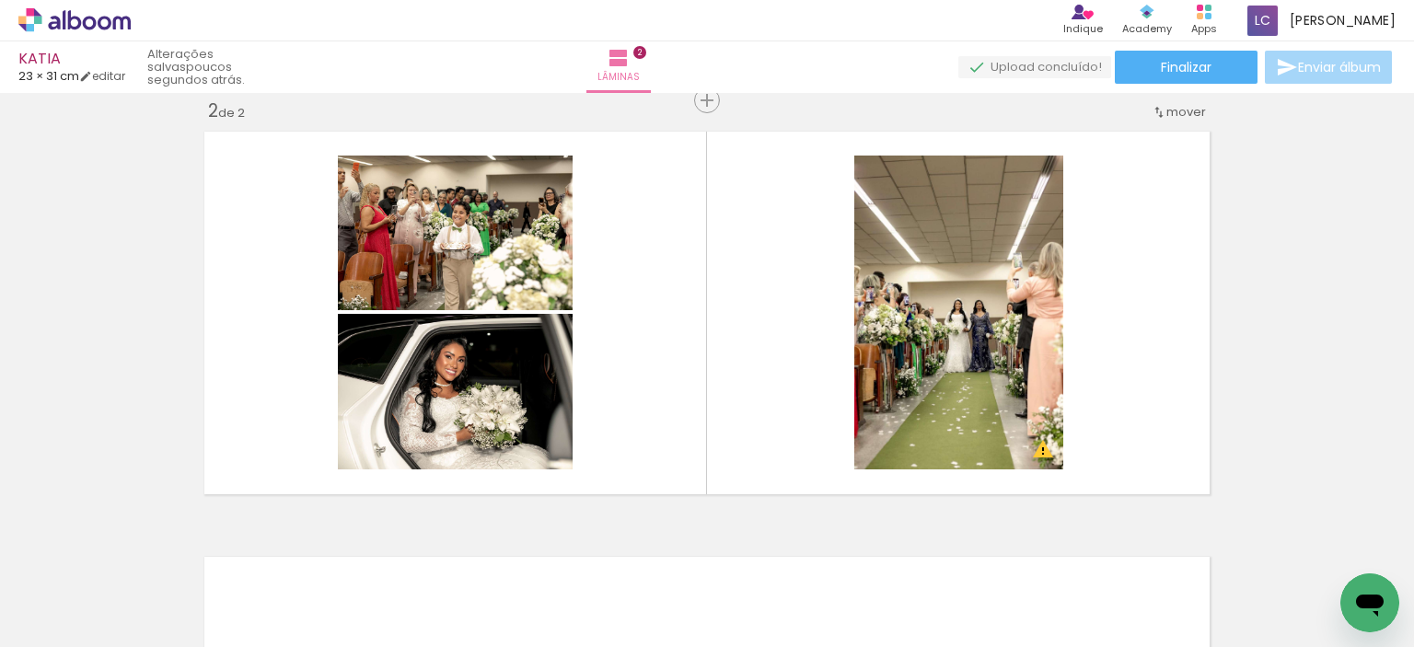
scroll to position [0, 3868]
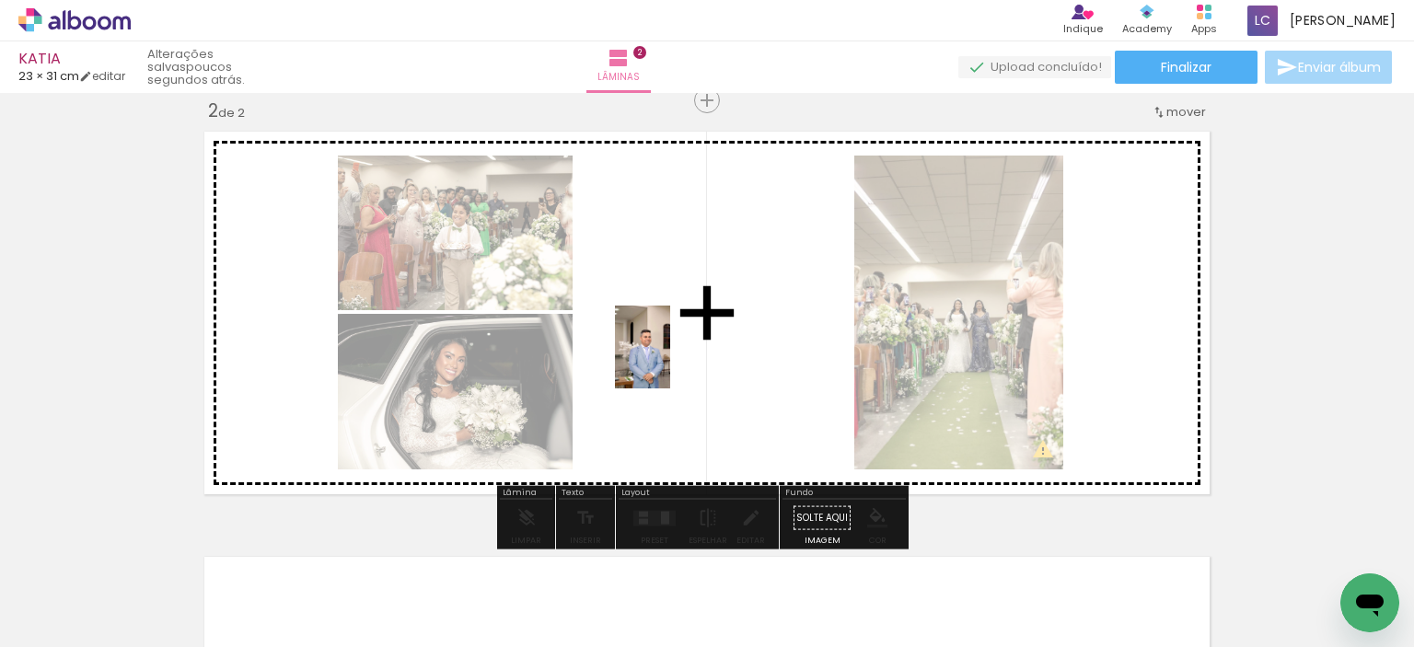
drag, startPoint x: 974, startPoint y: 610, endPoint x: 670, endPoint y: 361, distance: 392.6
click at [670, 361] on quentale-workspace at bounding box center [707, 323] width 1414 height 647
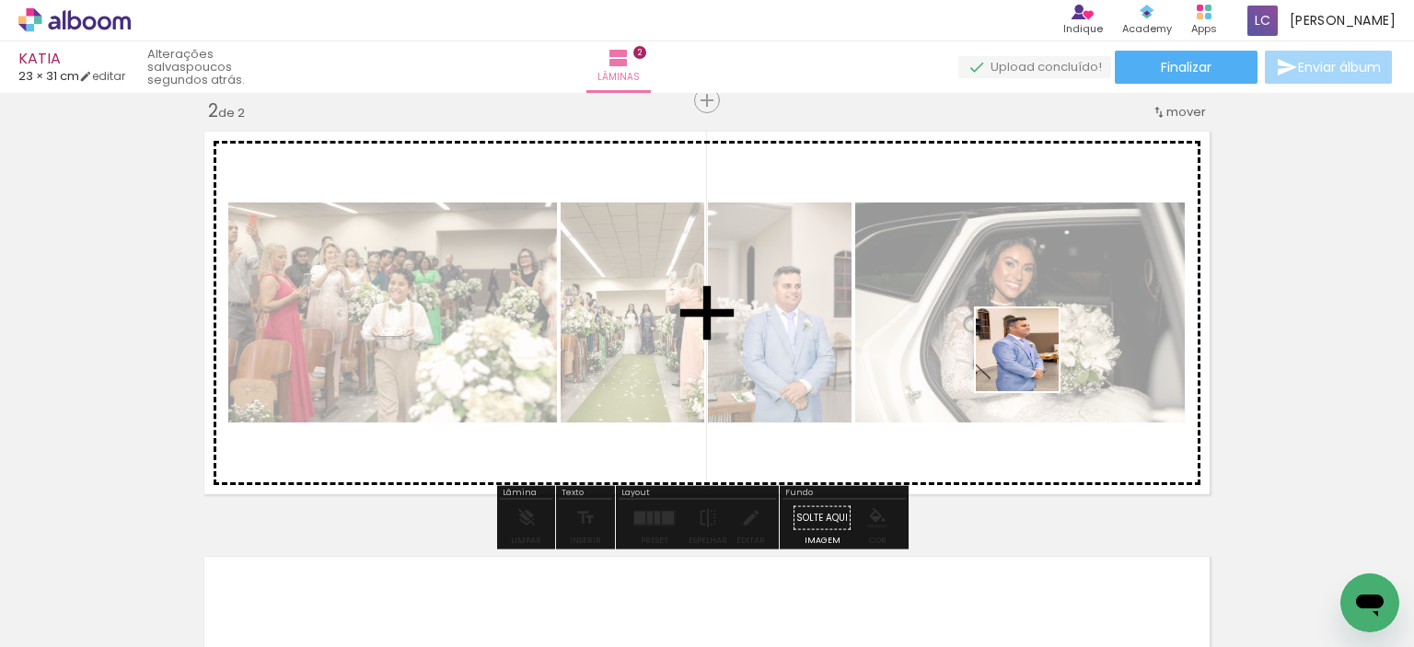
drag, startPoint x: 1068, startPoint y: 605, endPoint x: 1031, endPoint y: 363, distance: 244.9
click at [1031, 363] on quentale-workspace at bounding box center [707, 323] width 1414 height 647
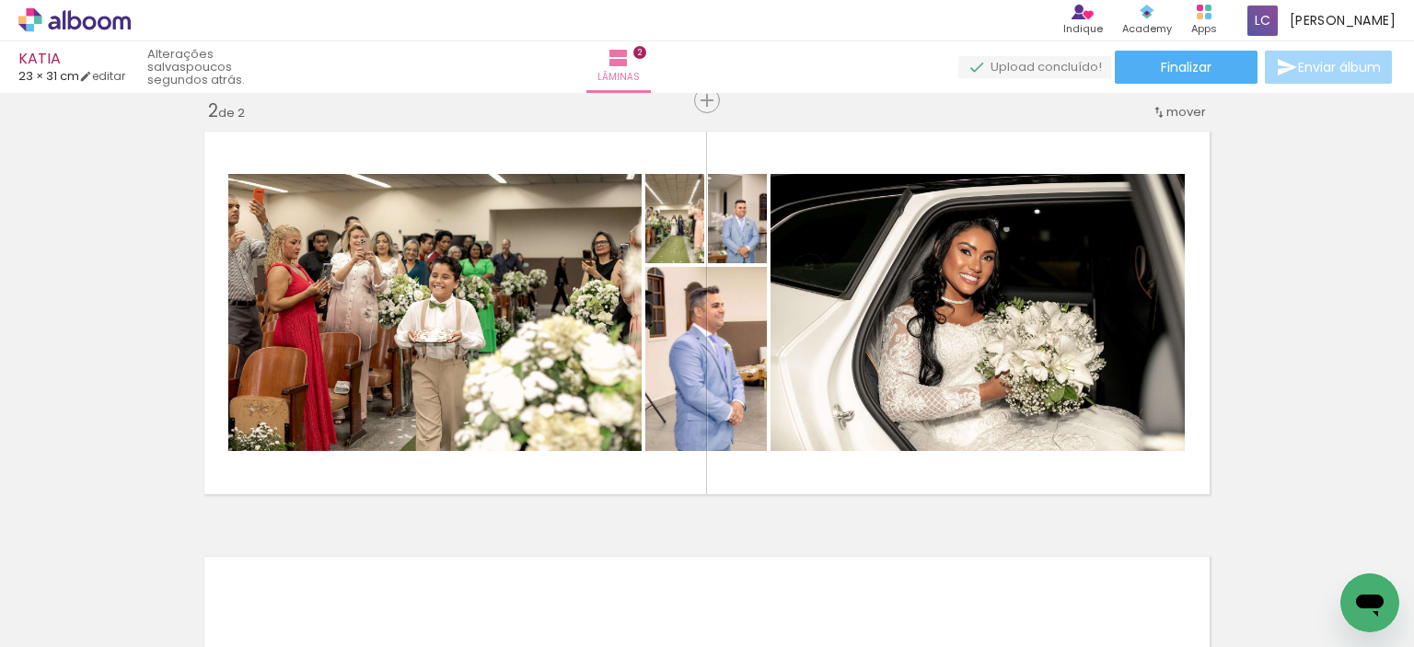
scroll to position [0, 0]
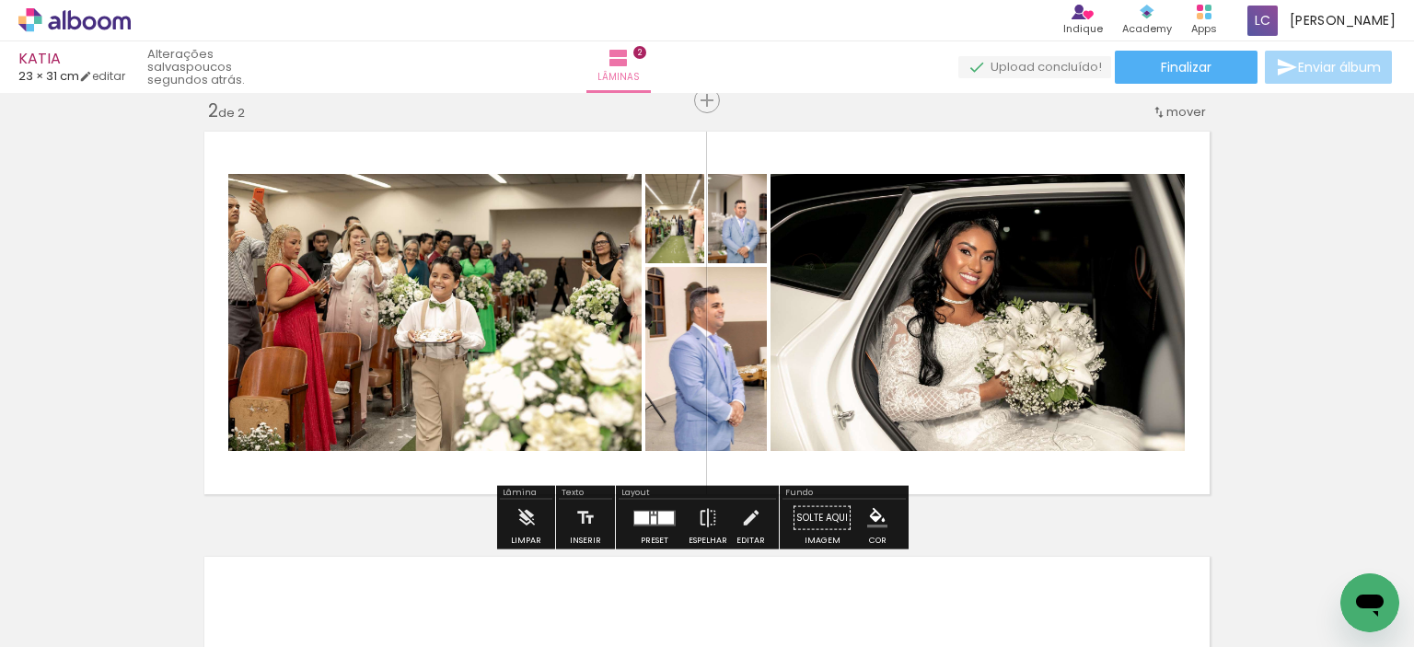
click at [667, 519] on div at bounding box center [666, 517] width 16 height 13
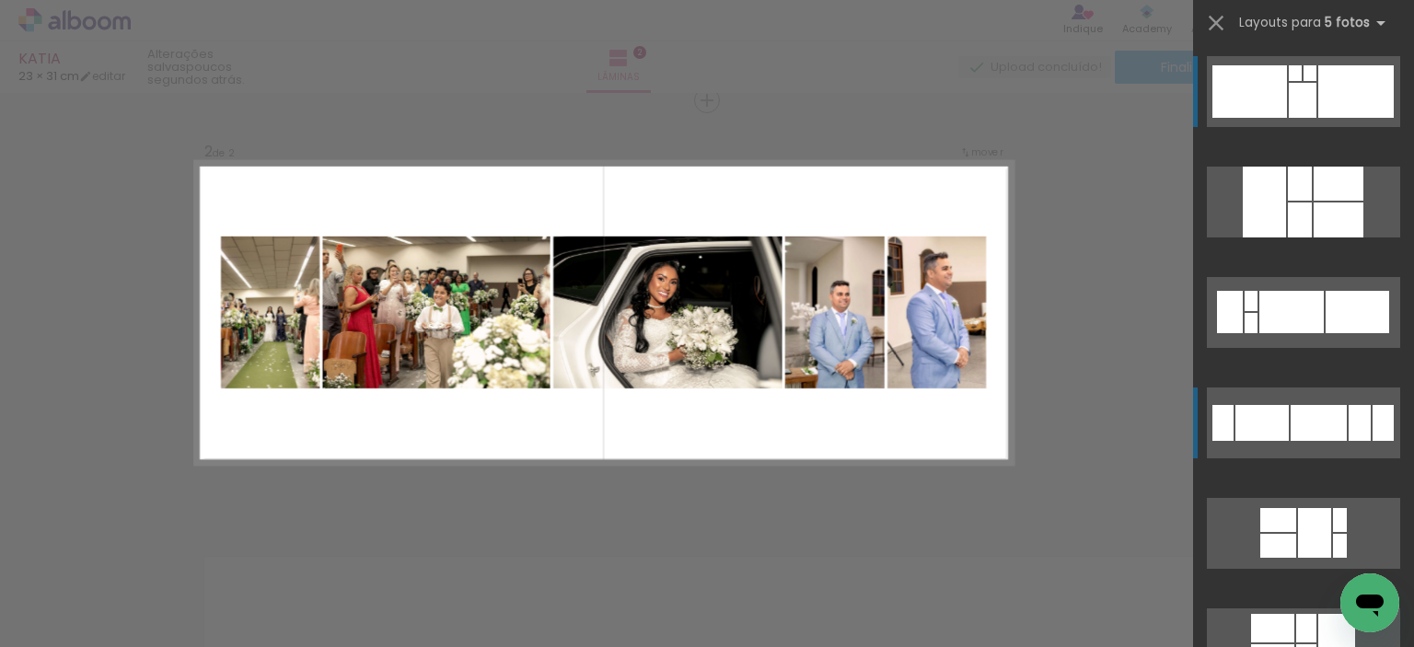
click at [1349, 434] on div at bounding box center [1360, 423] width 22 height 36
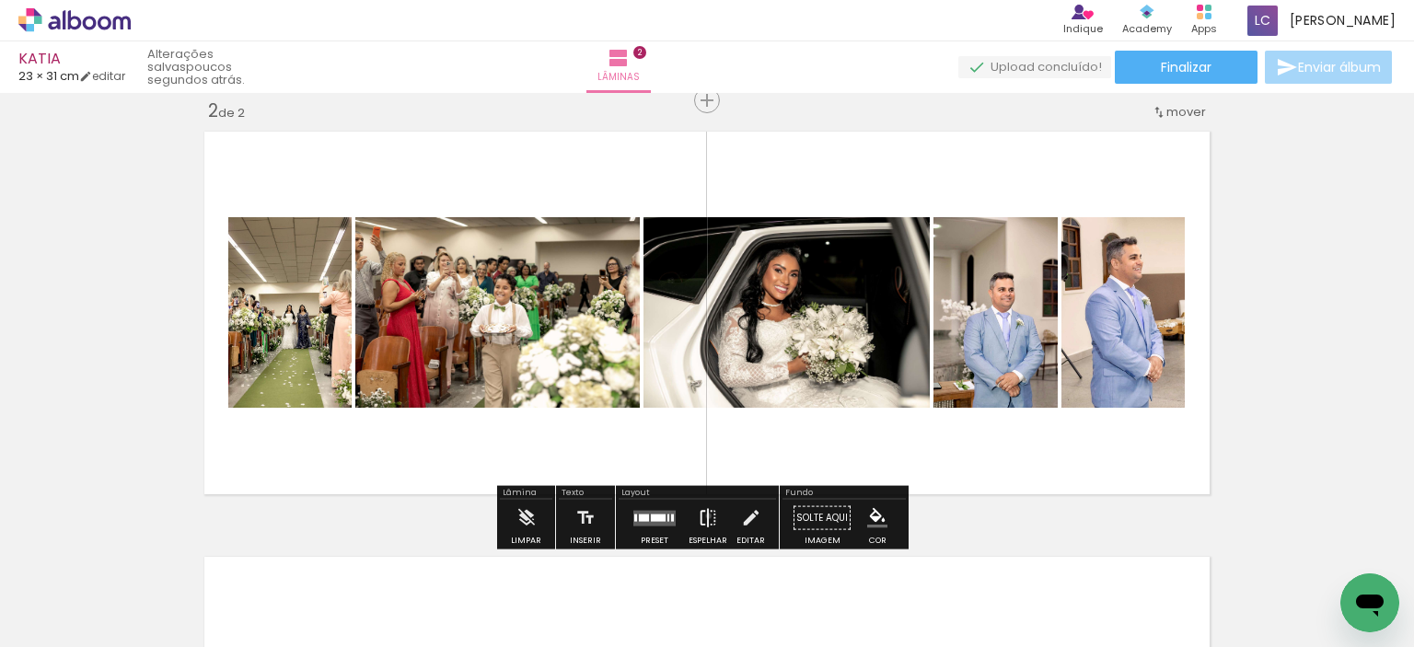
click at [704, 516] on iron-icon at bounding box center [708, 518] width 20 height 37
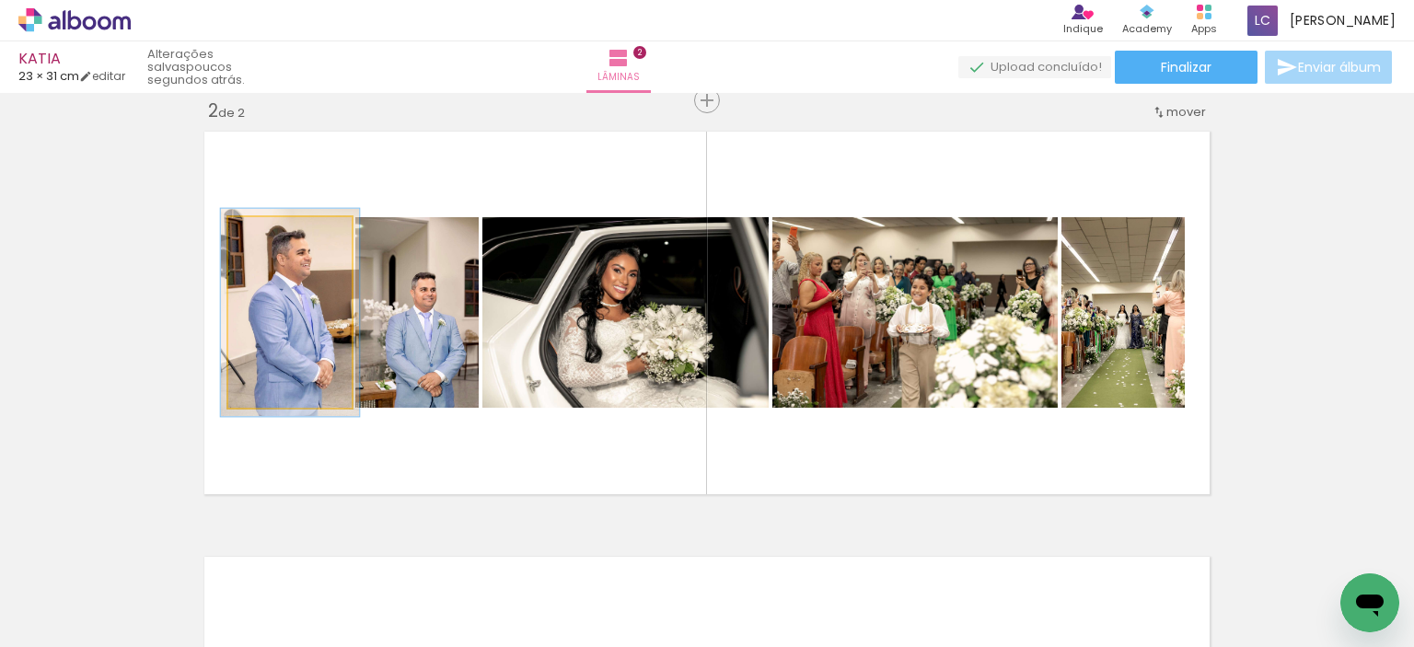
type paper-slider "109"
click at [266, 237] on div at bounding box center [274, 236] width 17 height 17
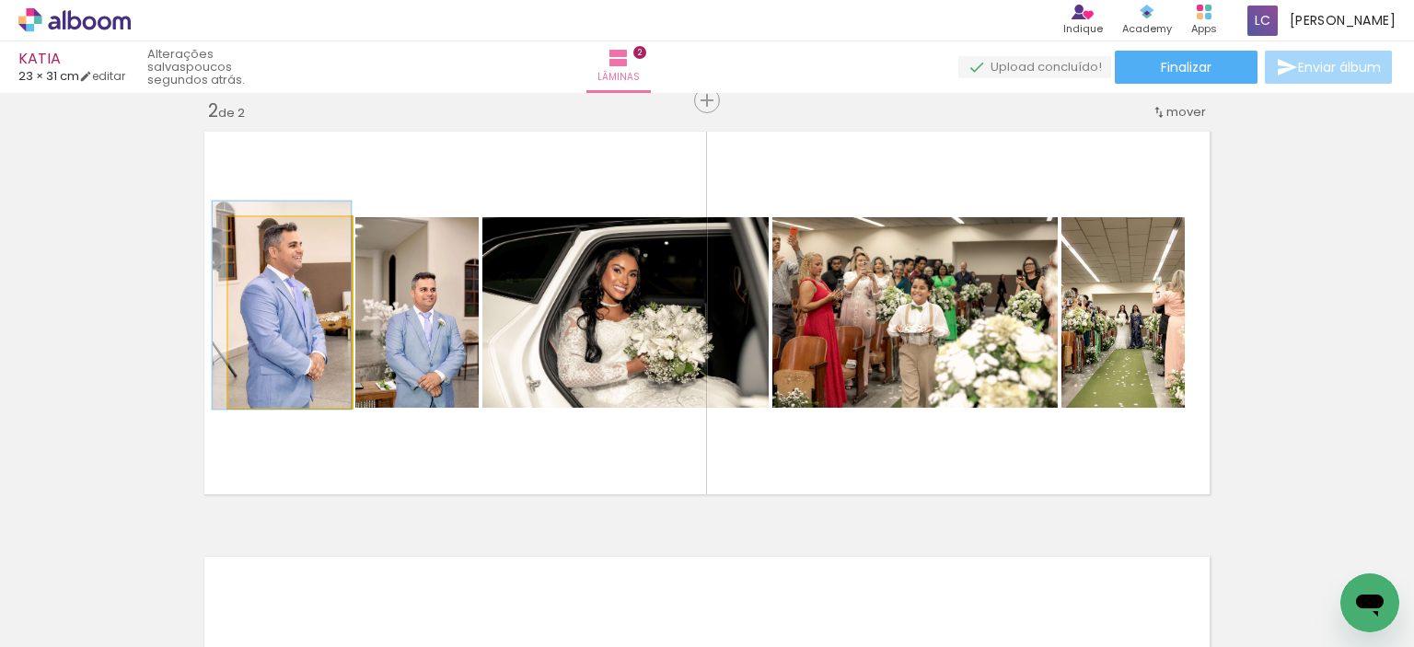
drag, startPoint x: 317, startPoint y: 364, endPoint x: 296, endPoint y: 356, distance: 22.4
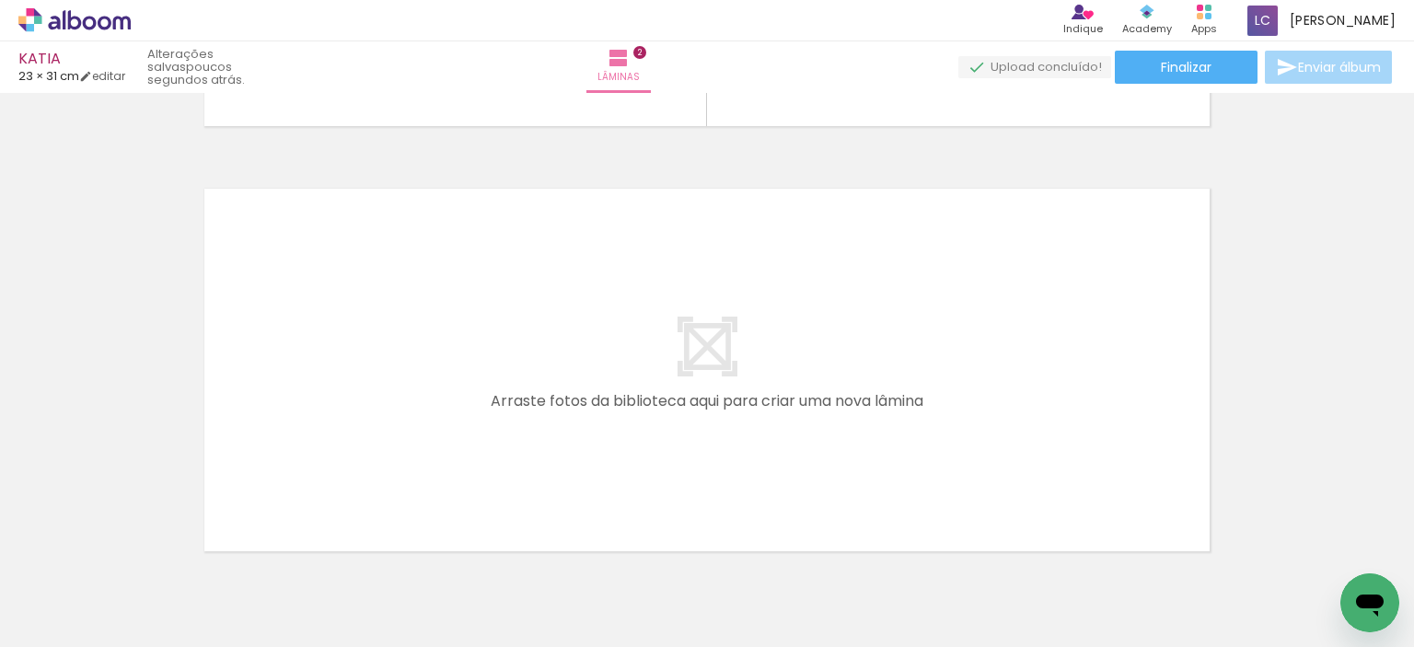
scroll to position [0, 771]
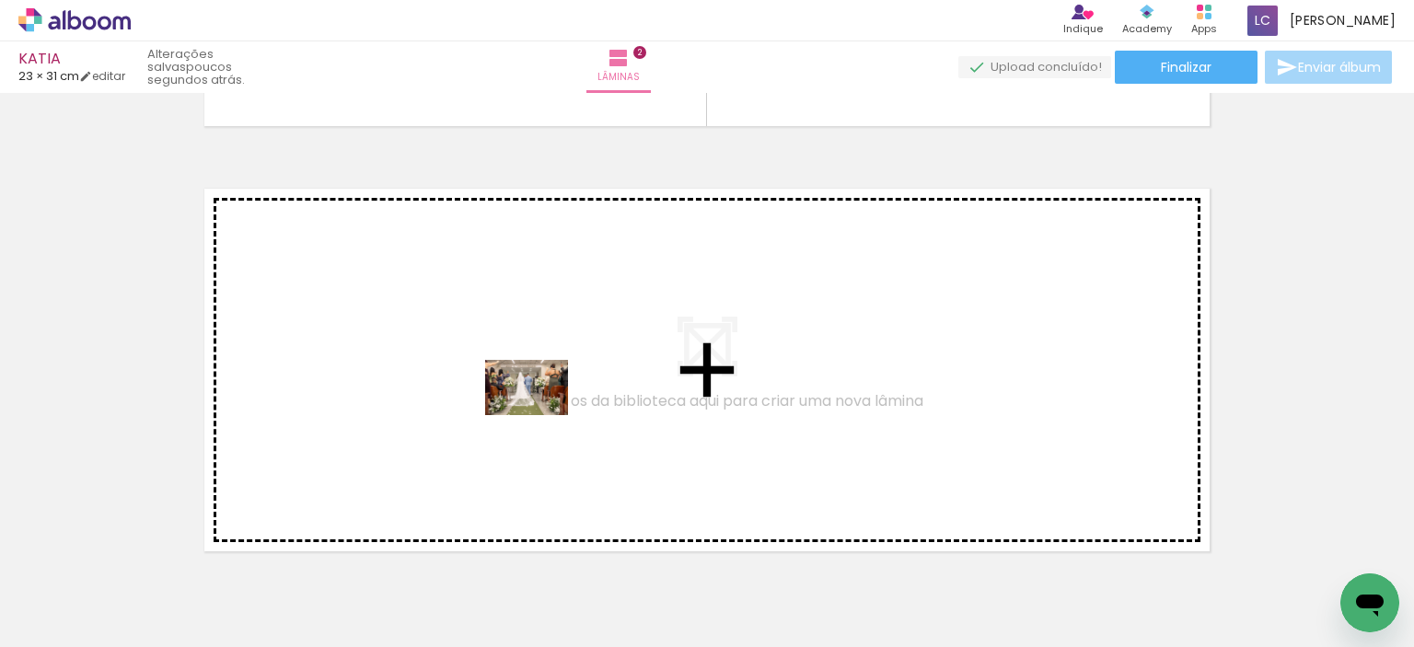
drag, startPoint x: 674, startPoint y: 595, endPoint x: 540, endPoint y: 415, distance: 223.7
click at [540, 415] on quentale-workspace at bounding box center [707, 323] width 1414 height 647
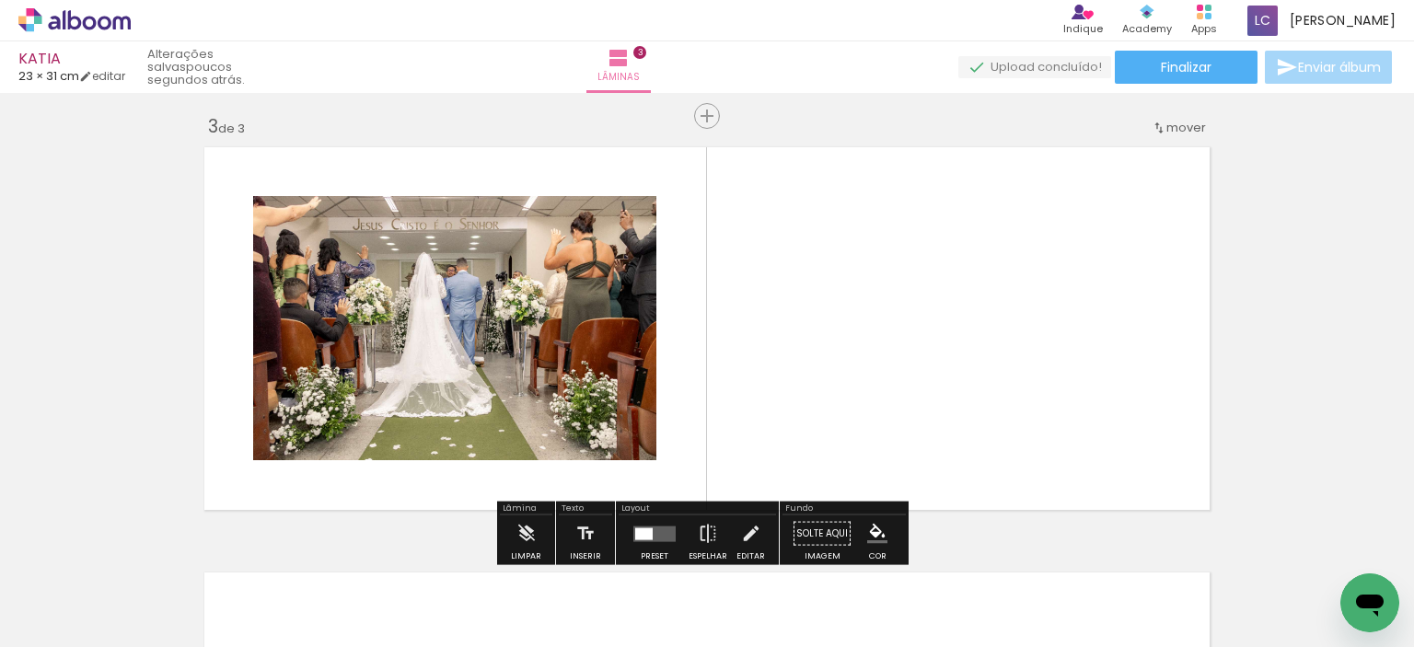
scroll to position [874, 0]
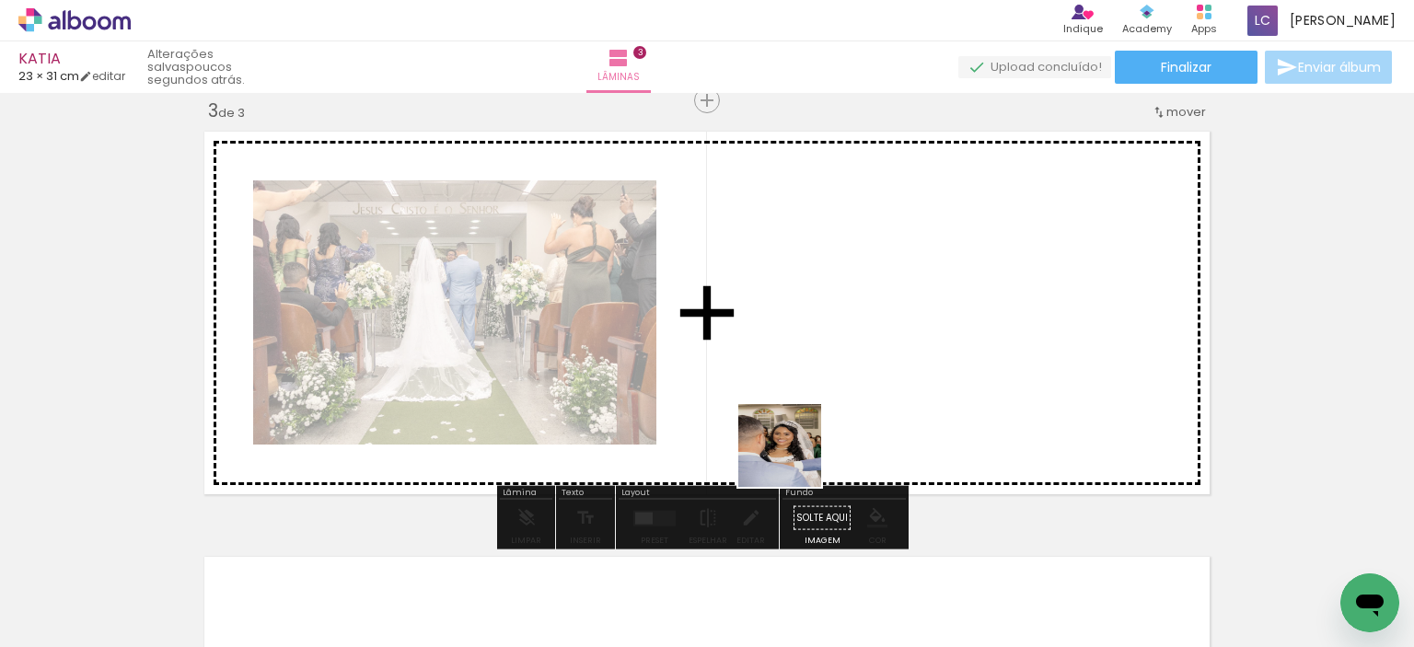
drag, startPoint x: 762, startPoint y: 558, endPoint x: 824, endPoint y: 562, distance: 61.8
click at [825, 387] on quentale-workspace at bounding box center [707, 323] width 1414 height 647
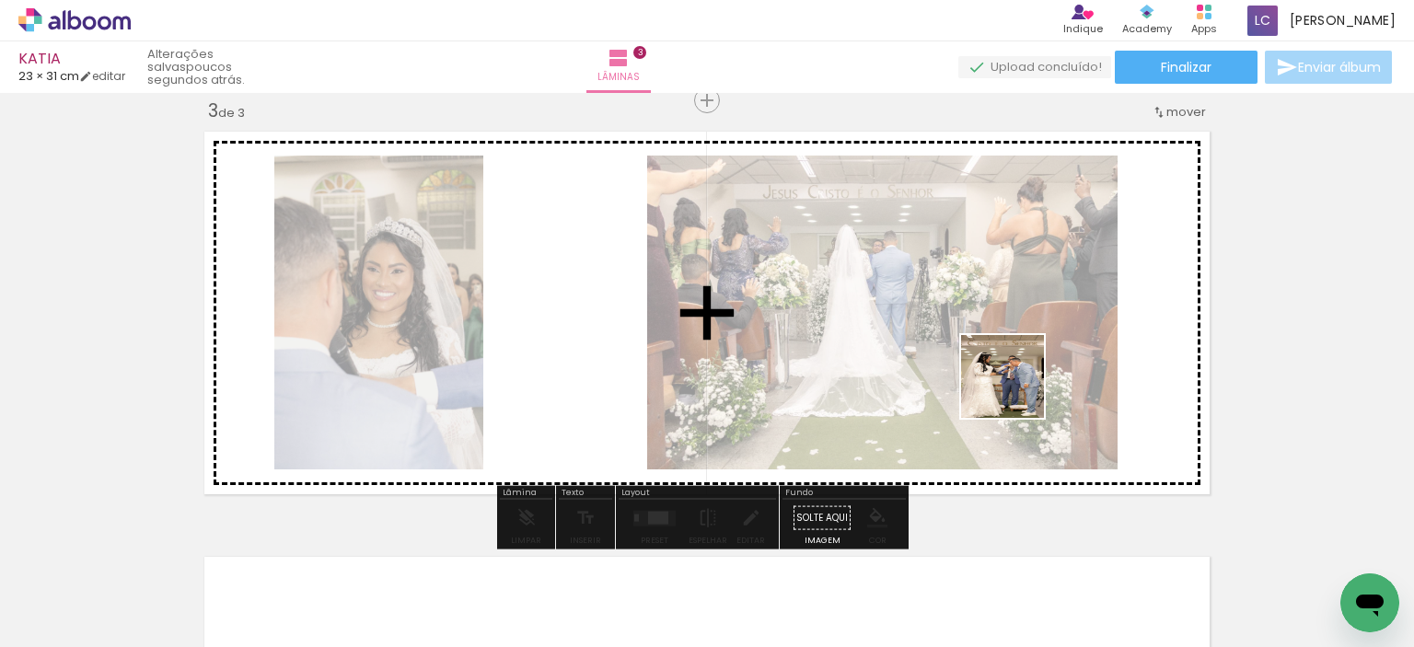
drag, startPoint x: 863, startPoint y: 591, endPoint x: 1017, endPoint y: 390, distance: 252.9
click at [1017, 390] on quentale-workspace at bounding box center [707, 323] width 1414 height 647
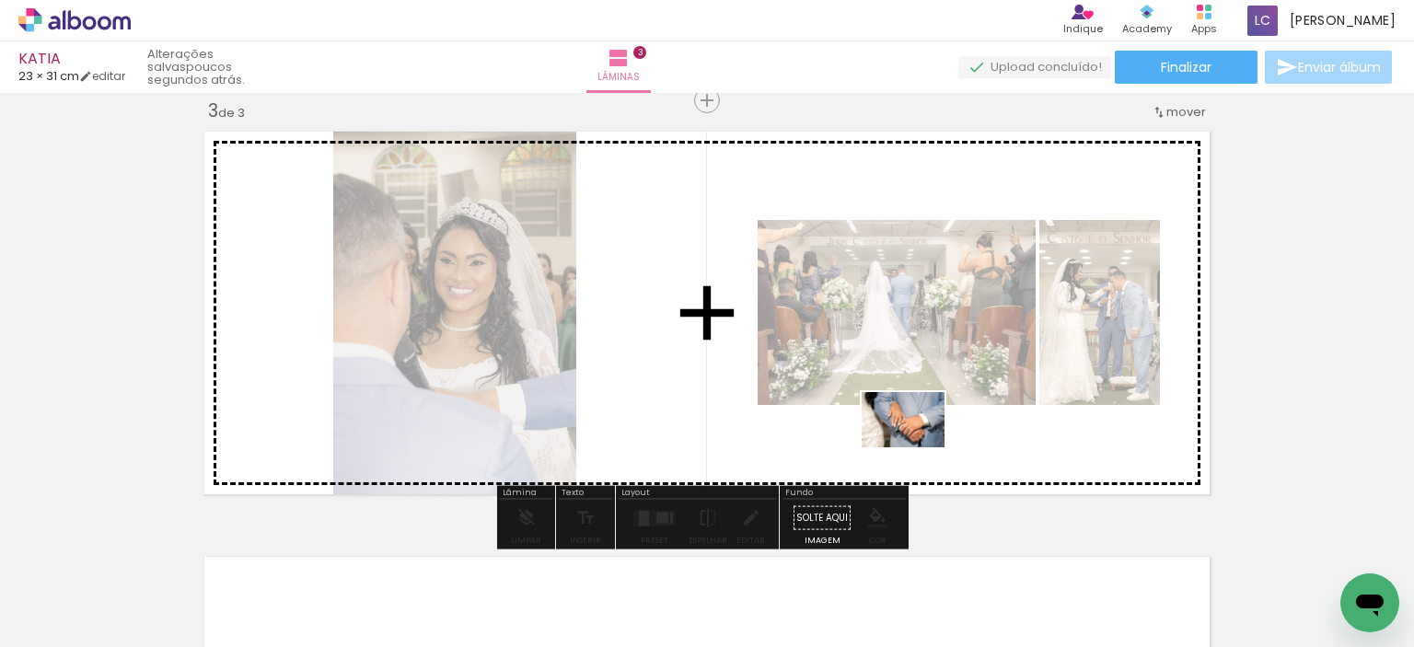
drag, startPoint x: 1171, startPoint y: 595, endPoint x: 916, endPoint y: 448, distance: 294.1
click at [912, 445] on quentale-workspace at bounding box center [707, 323] width 1414 height 647
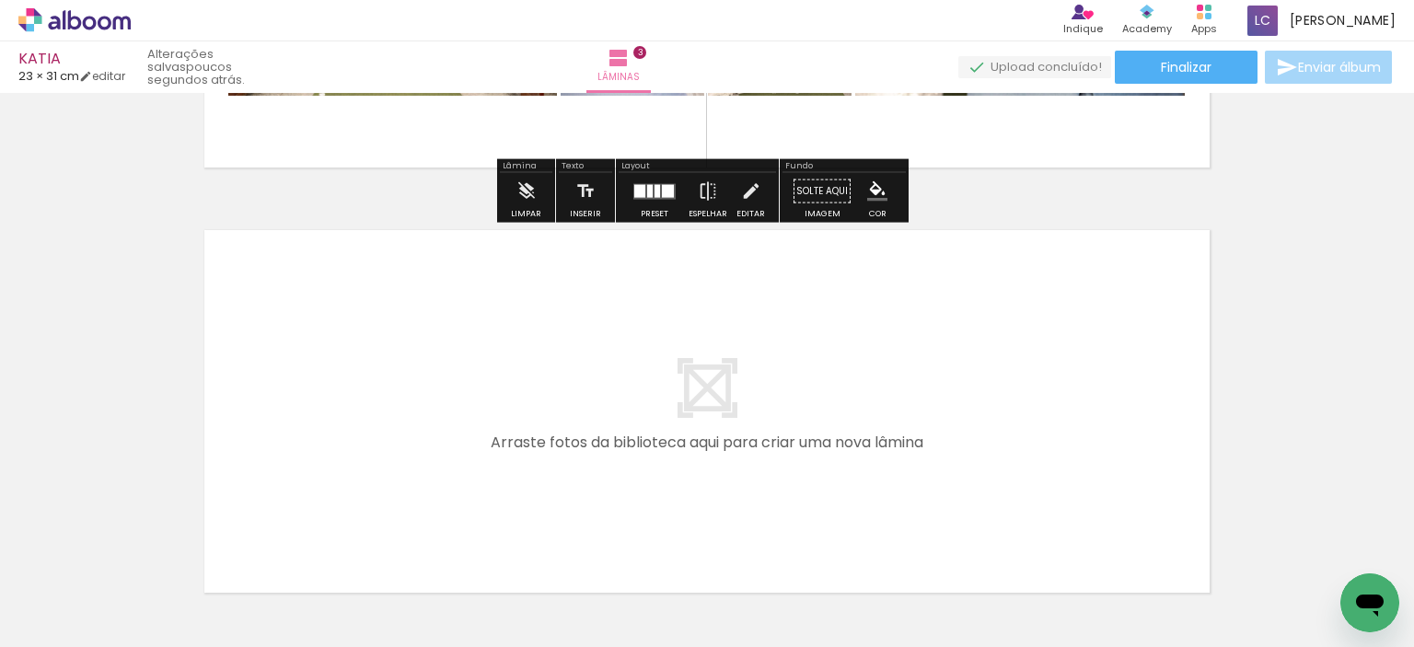
scroll to position [1242, 0]
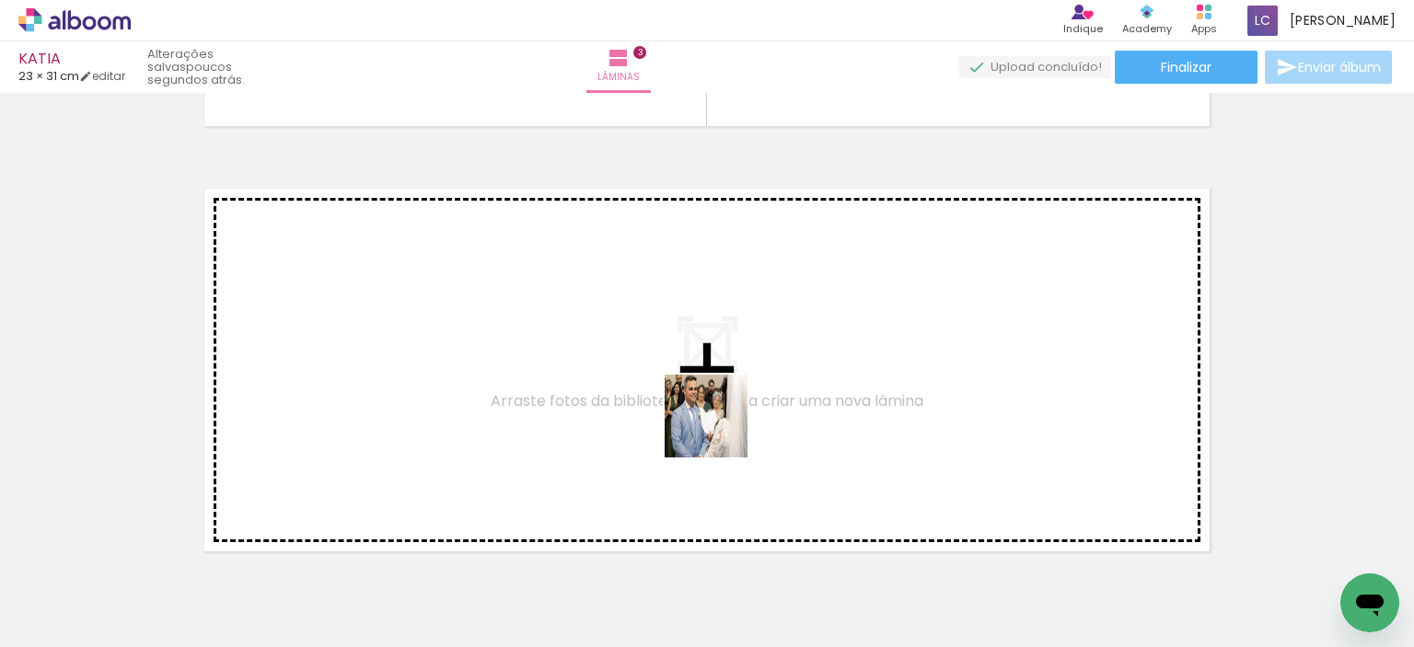
drag, startPoint x: 965, startPoint y: 604, endPoint x: 720, endPoint y: 430, distance: 300.4
click at [720, 430] on quentale-workspace at bounding box center [707, 323] width 1414 height 647
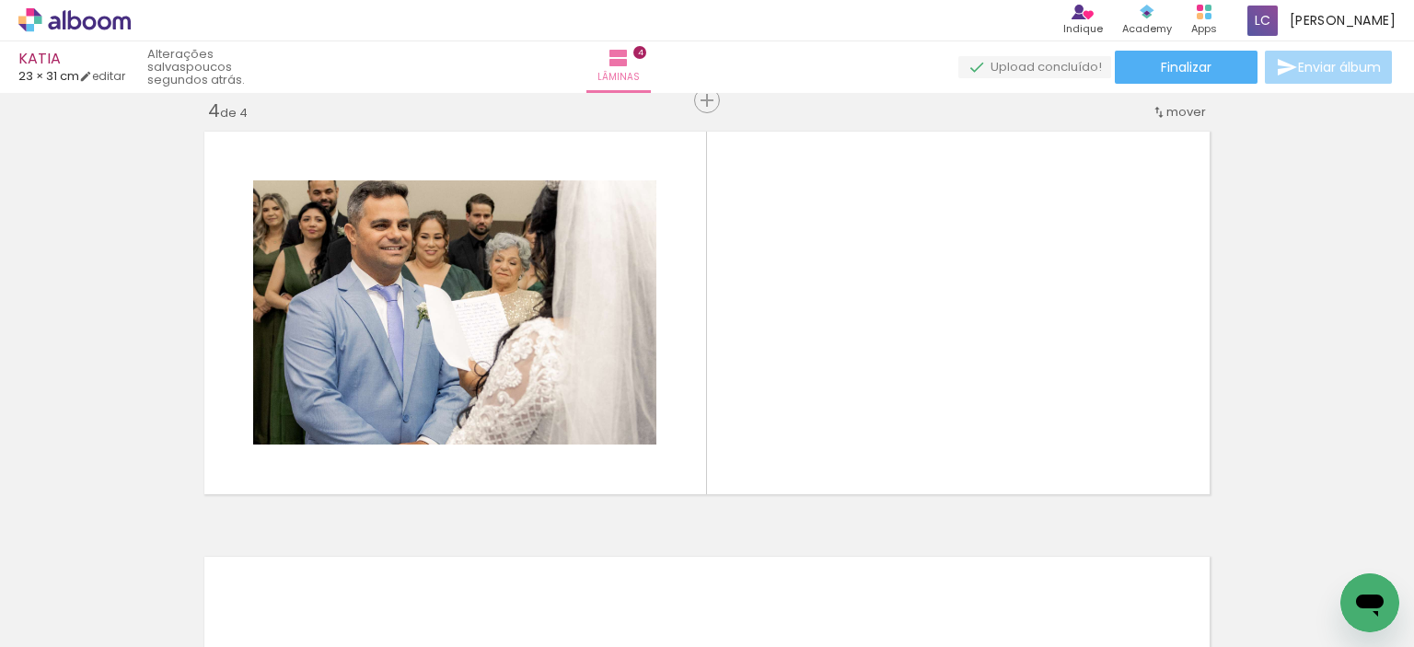
scroll to position [0, 1144]
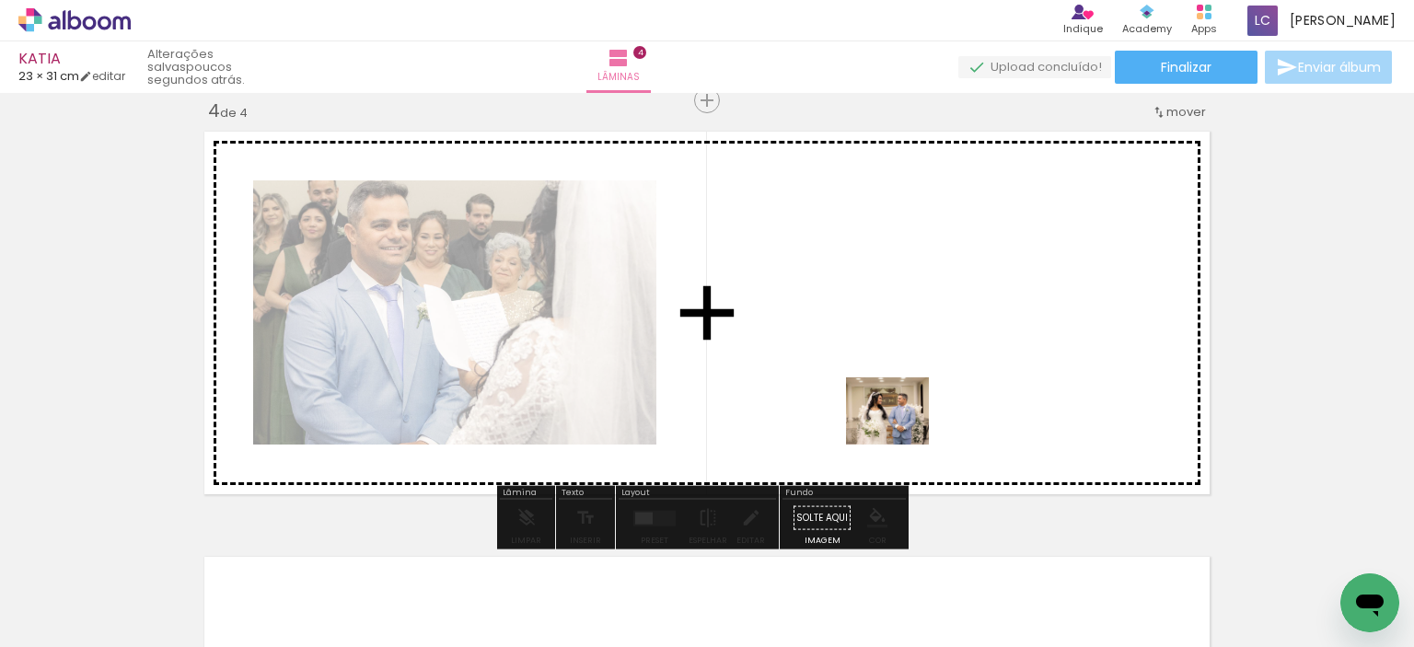
drag, startPoint x: 1003, startPoint y: 601, endPoint x: 757, endPoint y: 564, distance: 248.7
click at [900, 433] on quentale-workspace at bounding box center [707, 323] width 1414 height 647
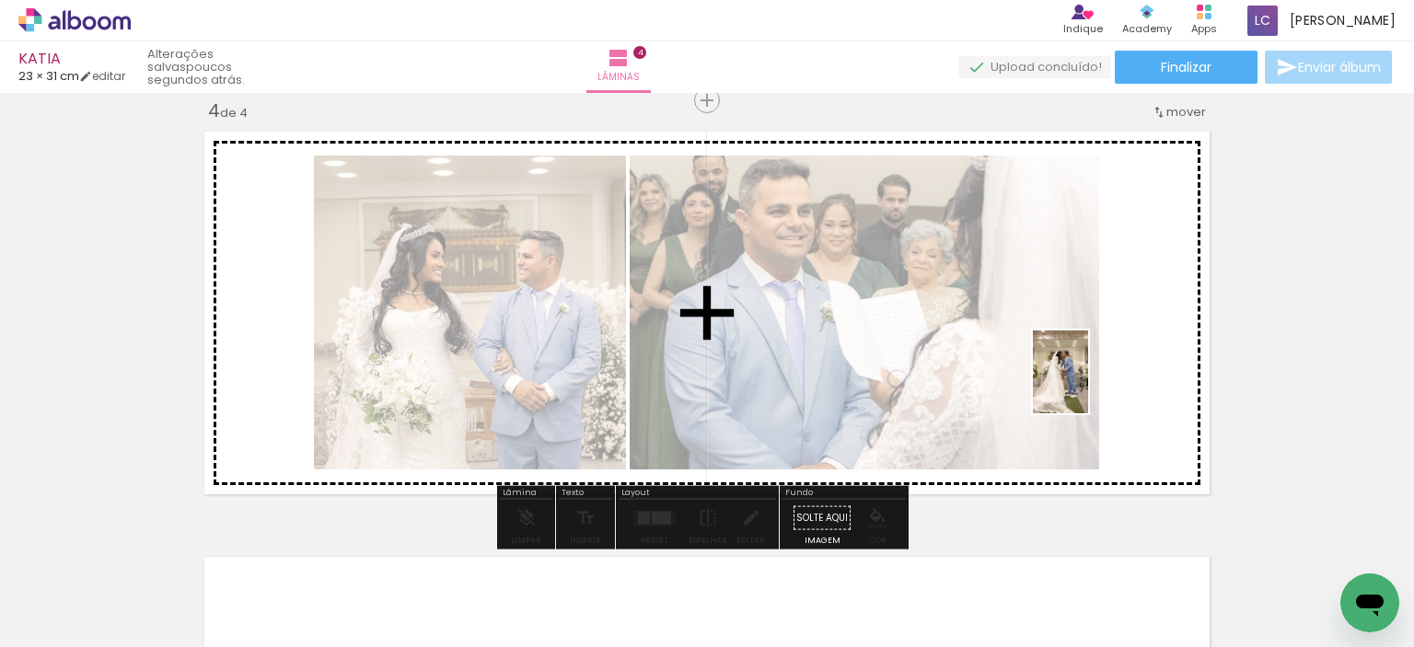
drag, startPoint x: 708, startPoint y: 596, endPoint x: 1088, endPoint y: 386, distance: 434.4
click at [1088, 386] on quentale-workspace at bounding box center [707, 323] width 1414 height 647
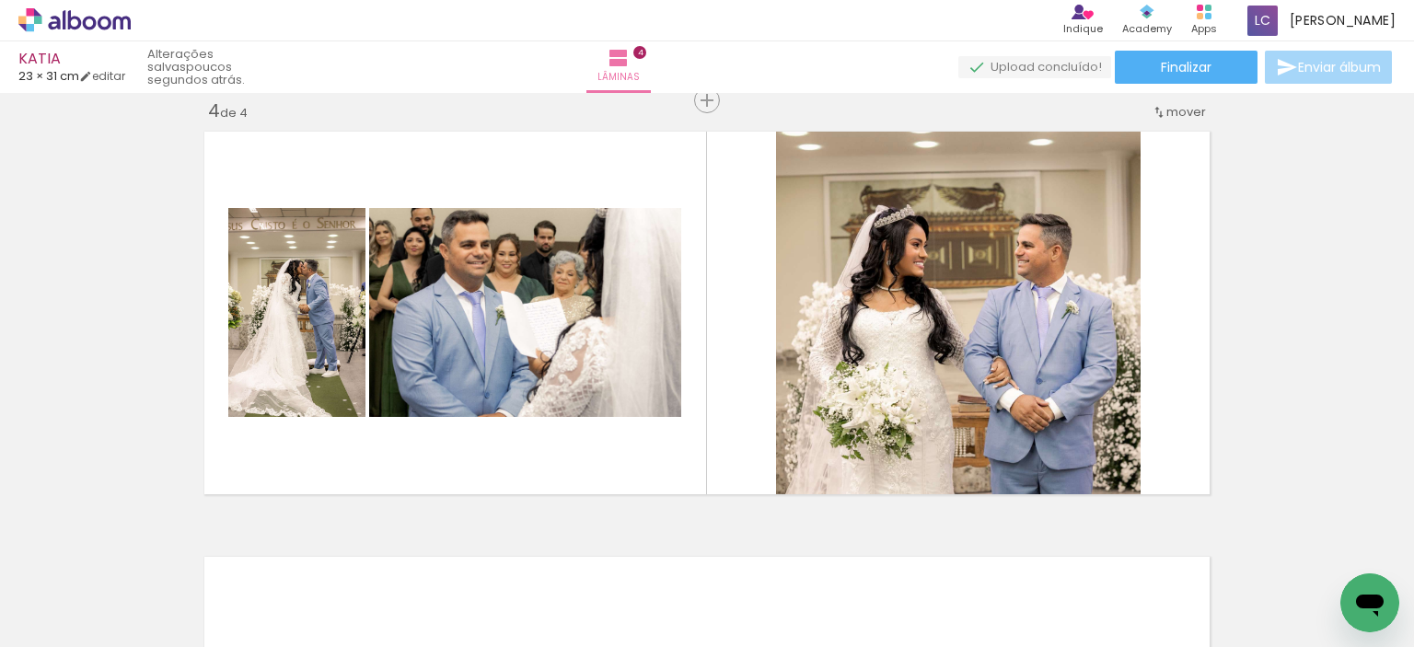
scroll to position [0, 2140]
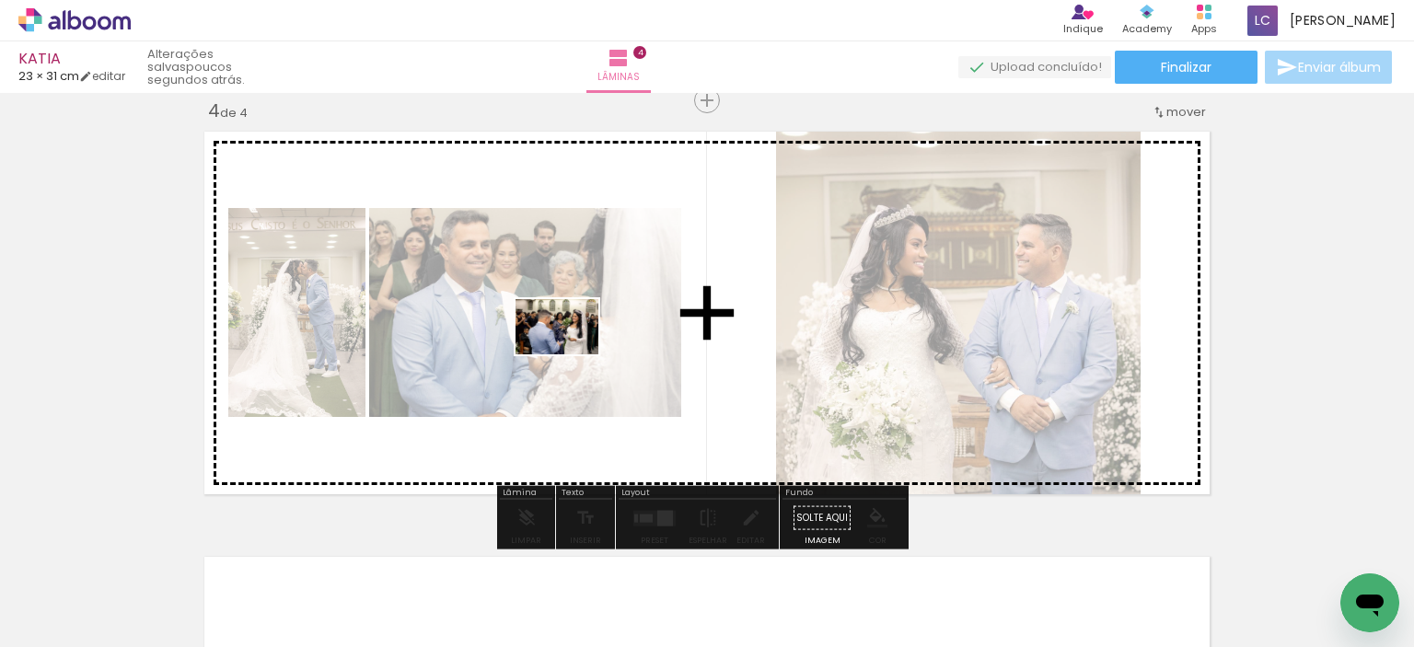
drag, startPoint x: 947, startPoint y: 596, endPoint x: 571, endPoint y: 354, distance: 446.5
click at [571, 354] on quentale-workspace at bounding box center [707, 323] width 1414 height 647
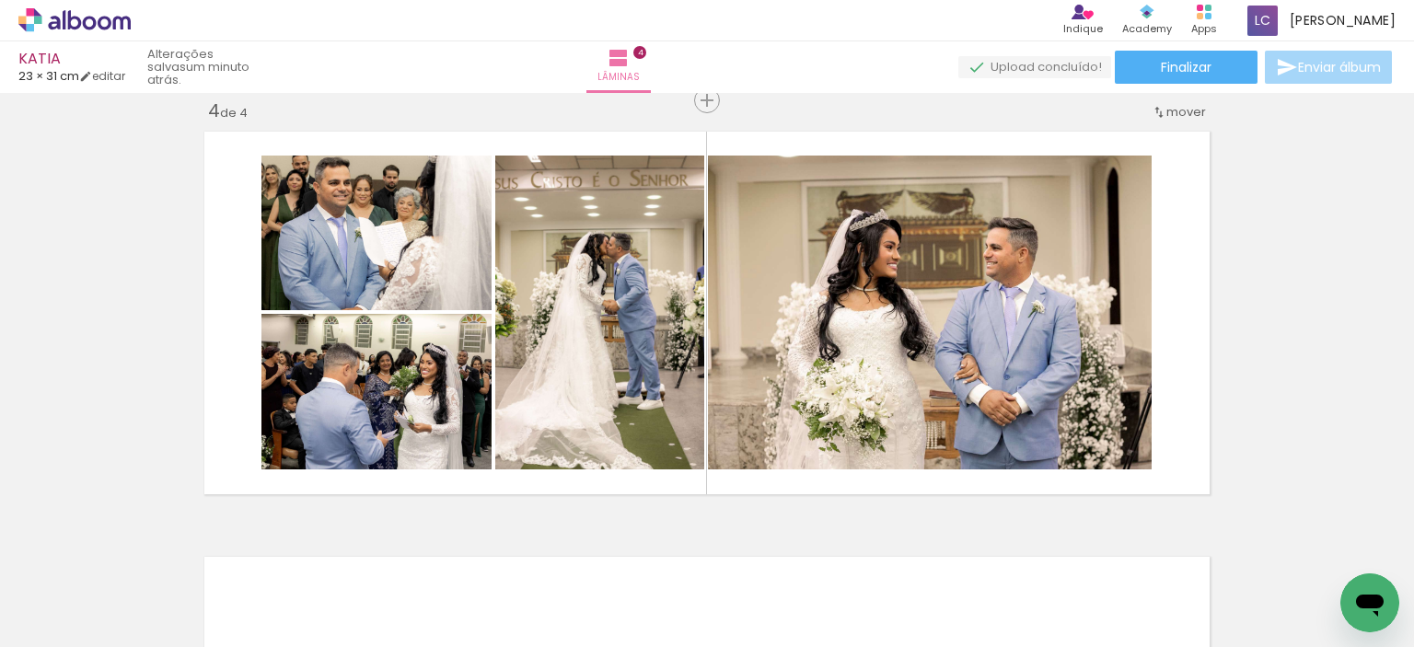
scroll to position [0, 2611]
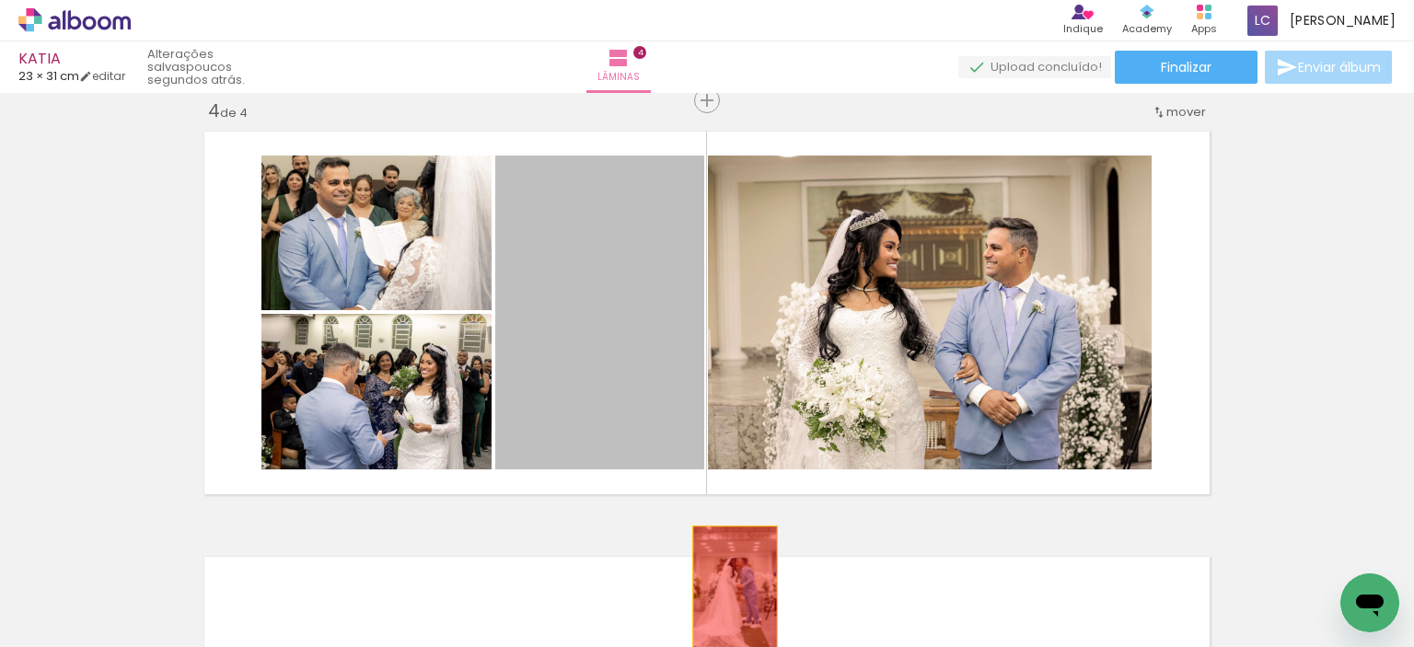
drag, startPoint x: 641, startPoint y: 351, endPoint x: 728, endPoint y: 589, distance: 254.0
click at [728, 589] on quentale-workspace at bounding box center [707, 323] width 1414 height 647
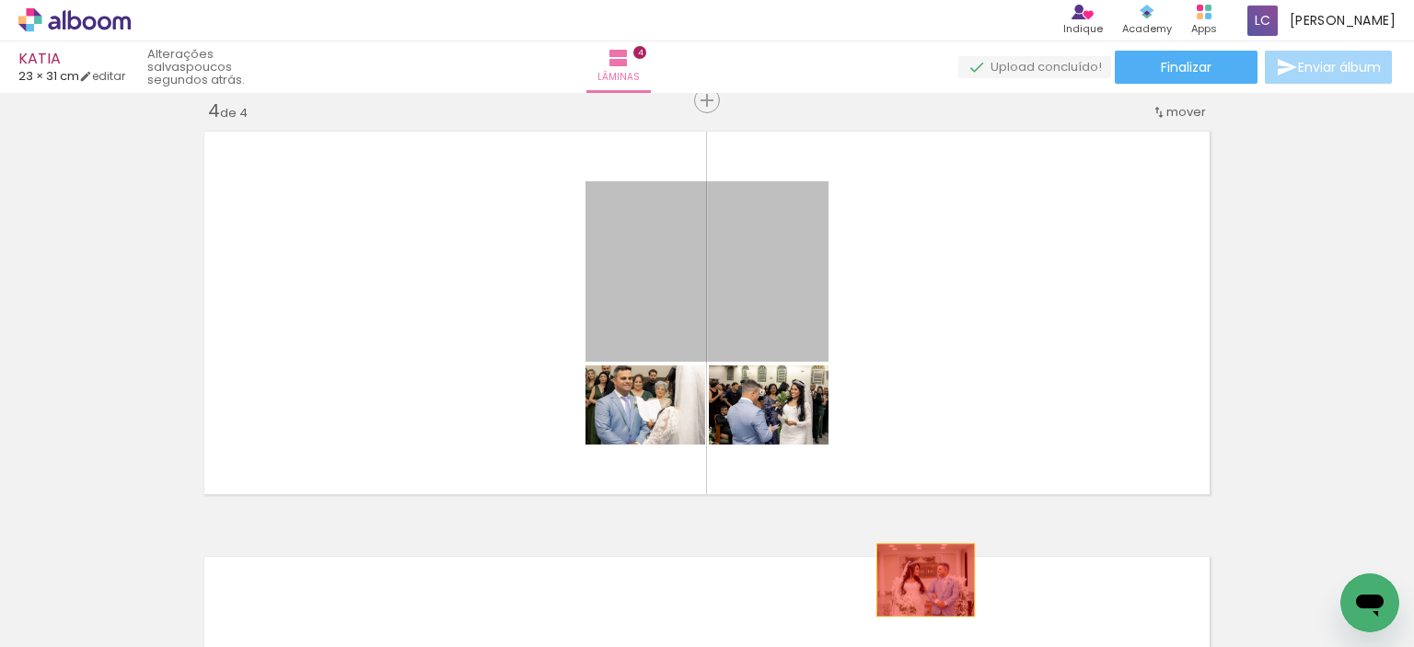
drag, startPoint x: 759, startPoint y: 280, endPoint x: 1080, endPoint y: 588, distance: 445.4
click at [917, 581] on quentale-workspace at bounding box center [707, 323] width 1414 height 647
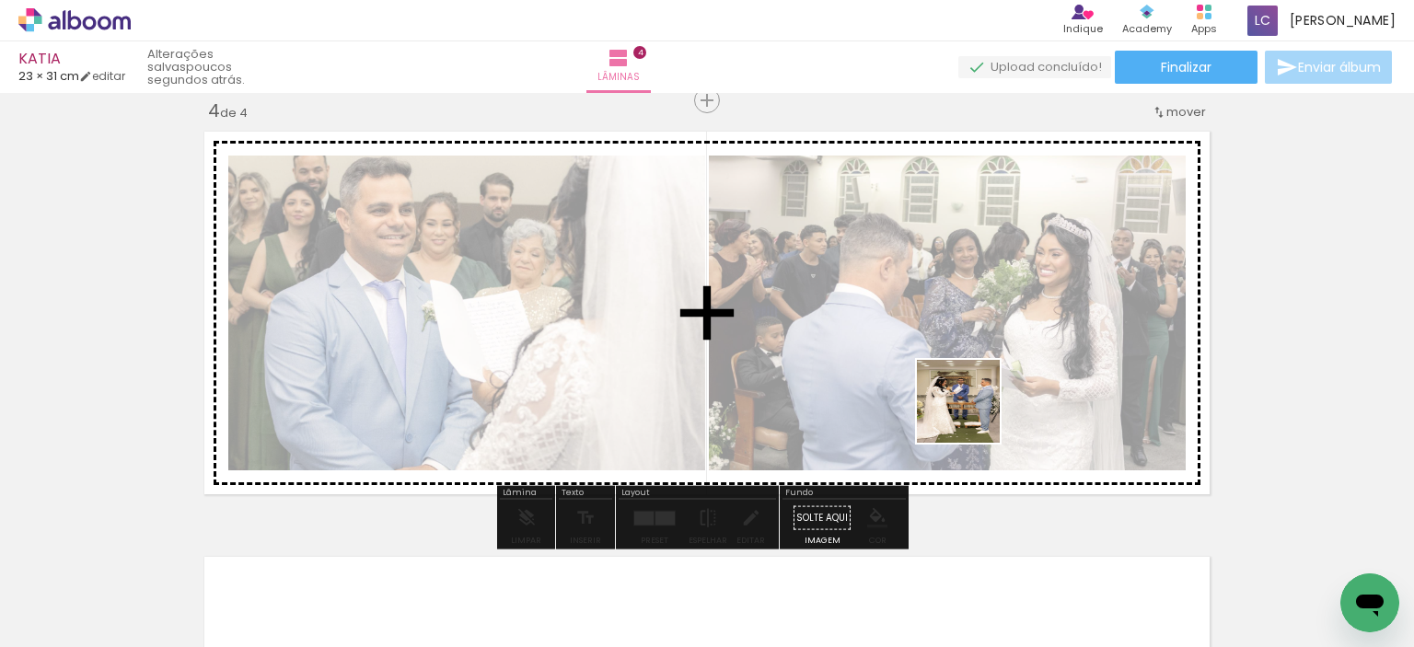
drag, startPoint x: 1287, startPoint y: 608, endPoint x: 972, endPoint y: 415, distance: 369.0
click at [972, 415] on quentale-workspace at bounding box center [707, 323] width 1414 height 647
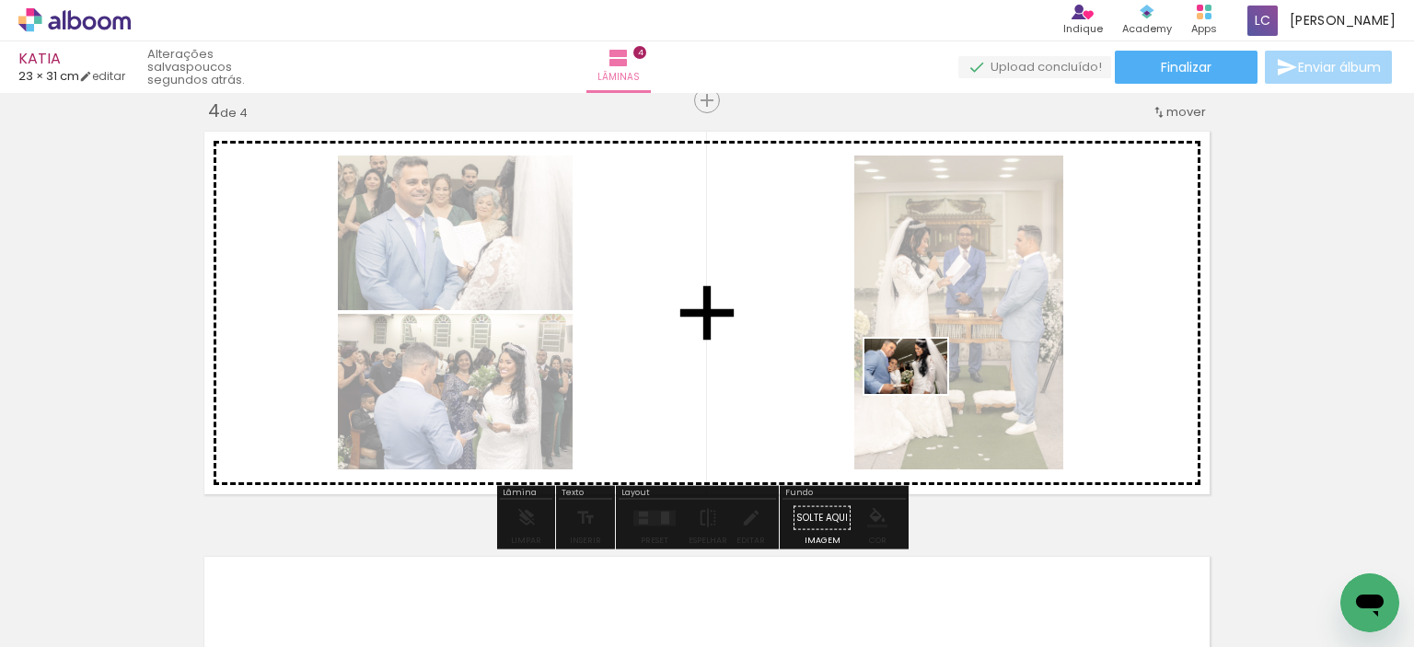
drag, startPoint x: 992, startPoint y: 586, endPoint x: 920, endPoint y: 394, distance: 204.5
click at [920, 394] on quentale-workspace at bounding box center [707, 323] width 1414 height 647
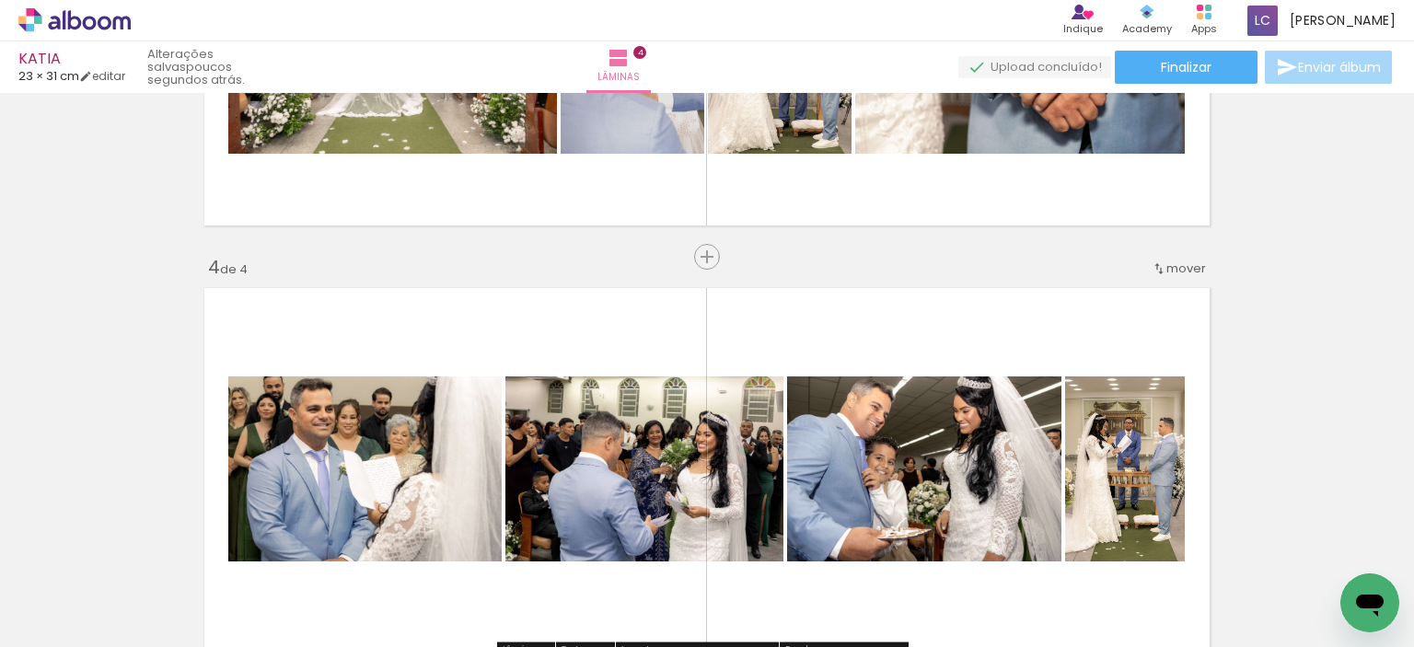
scroll to position [1115, 0]
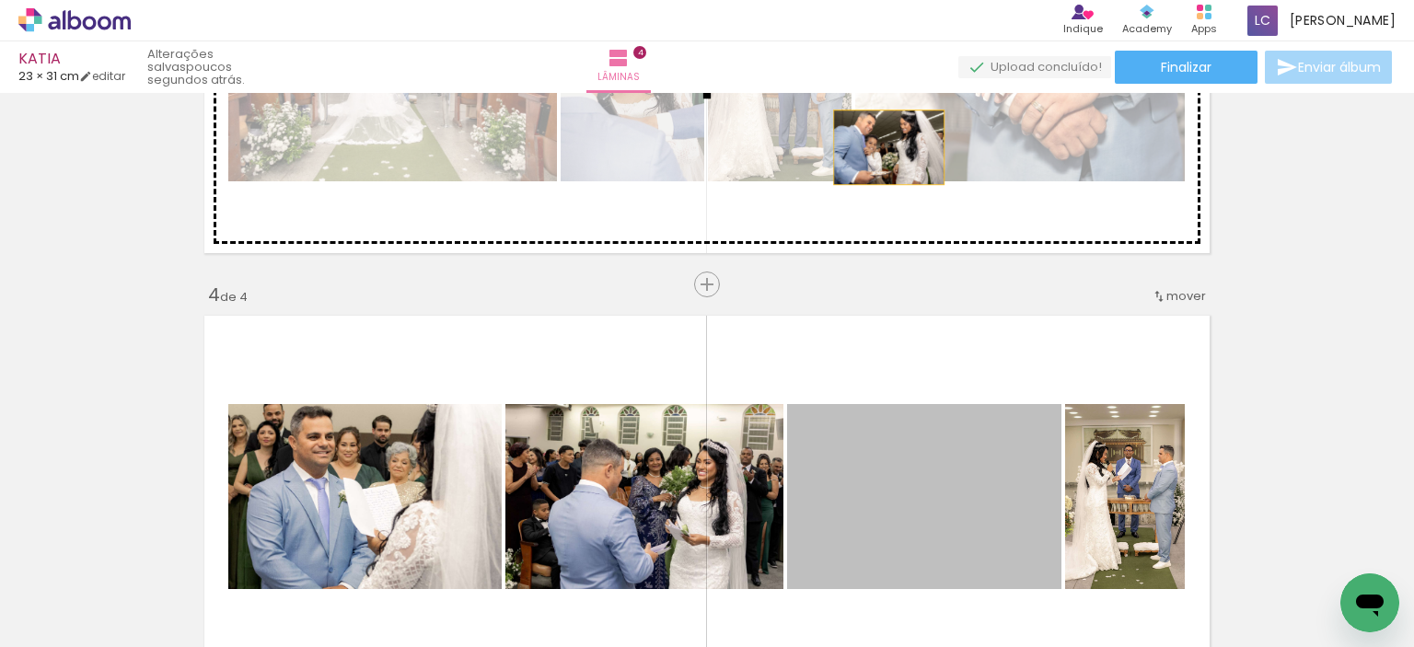
drag, startPoint x: 949, startPoint y: 474, endPoint x: 882, endPoint y: 147, distance: 333.7
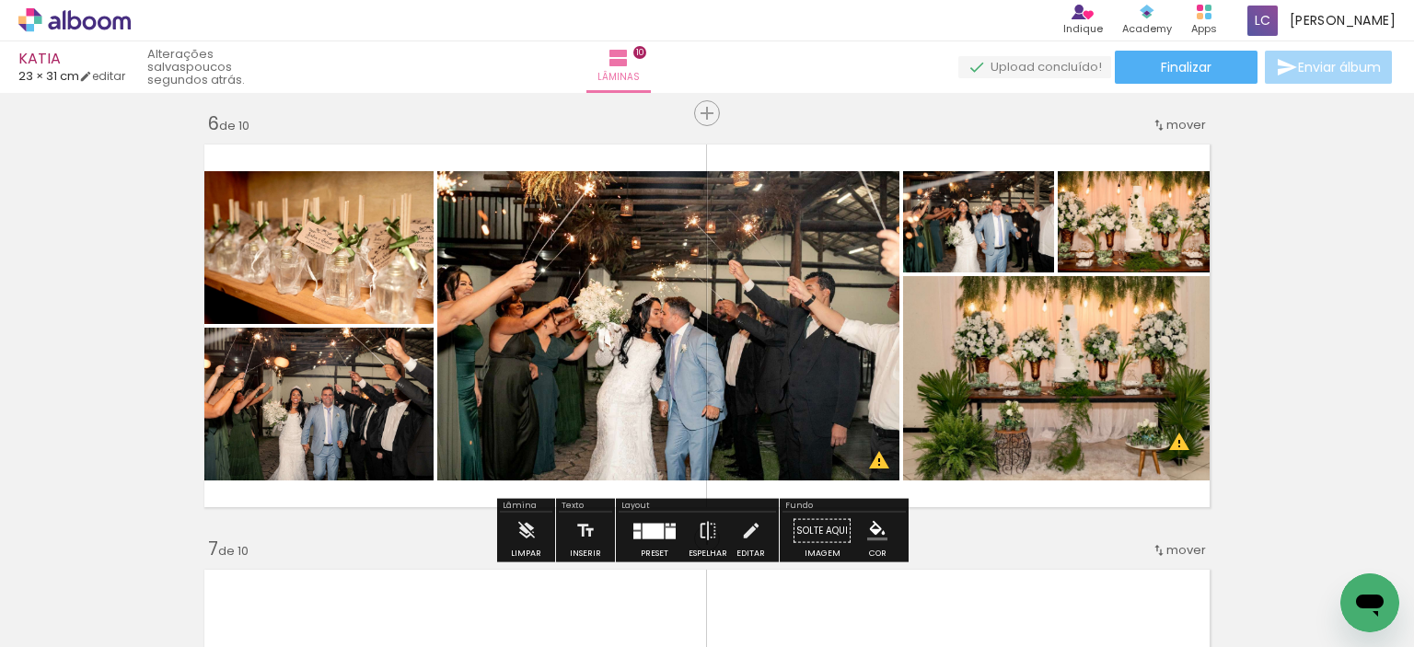
scroll to position [0, 3898]
click at [656, 526] on div at bounding box center [653, 531] width 21 height 16
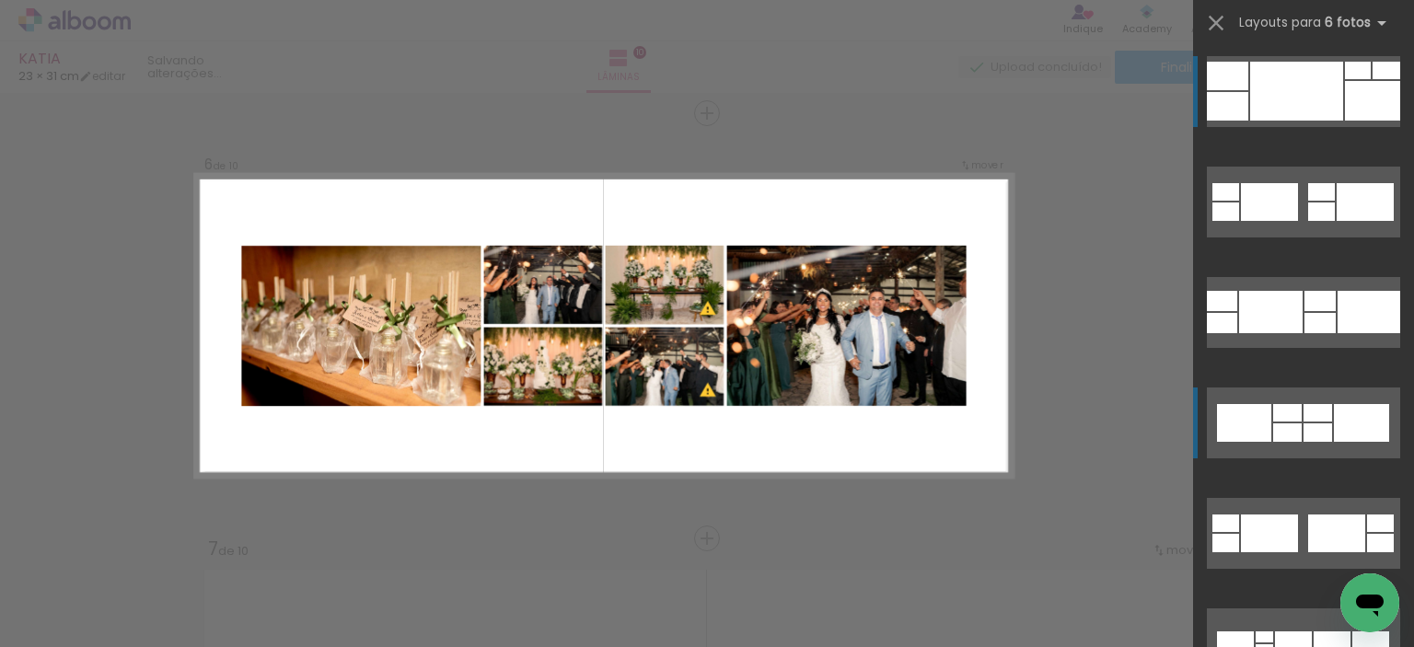
scroll to position [2150, 0]
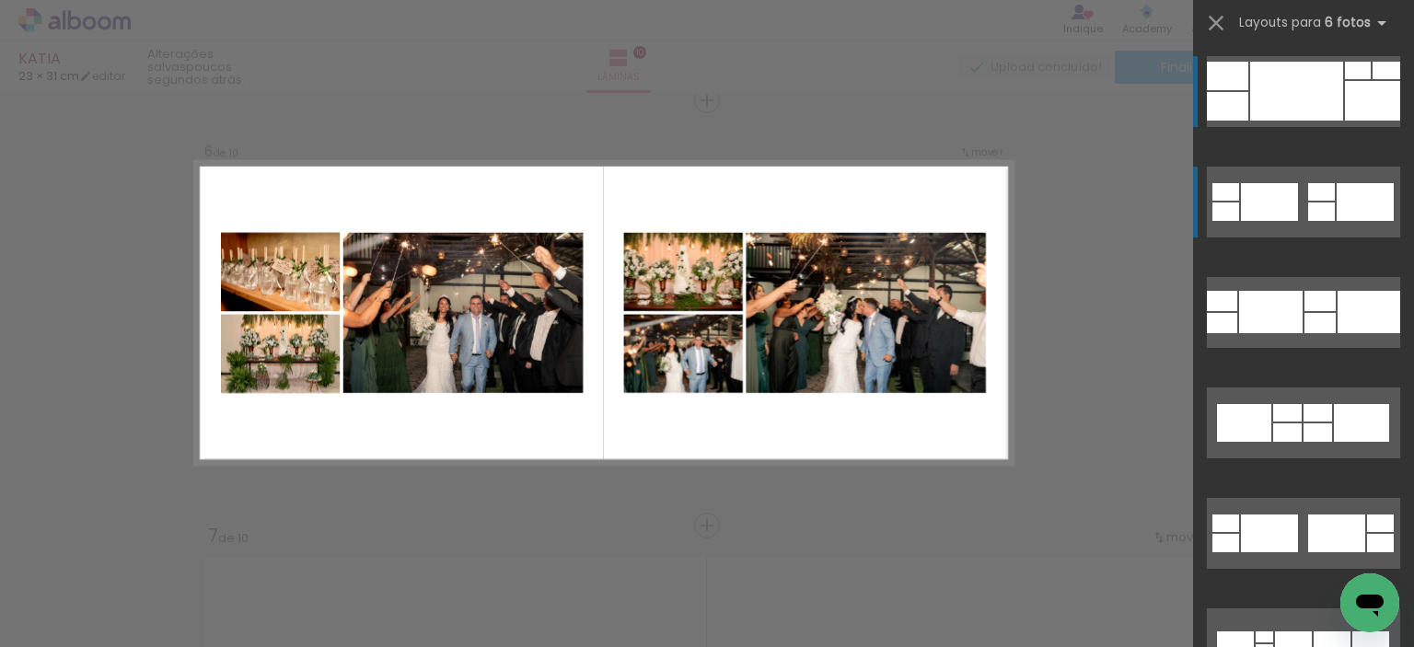
click at [1337, 214] on div at bounding box center [1365, 202] width 57 height 38
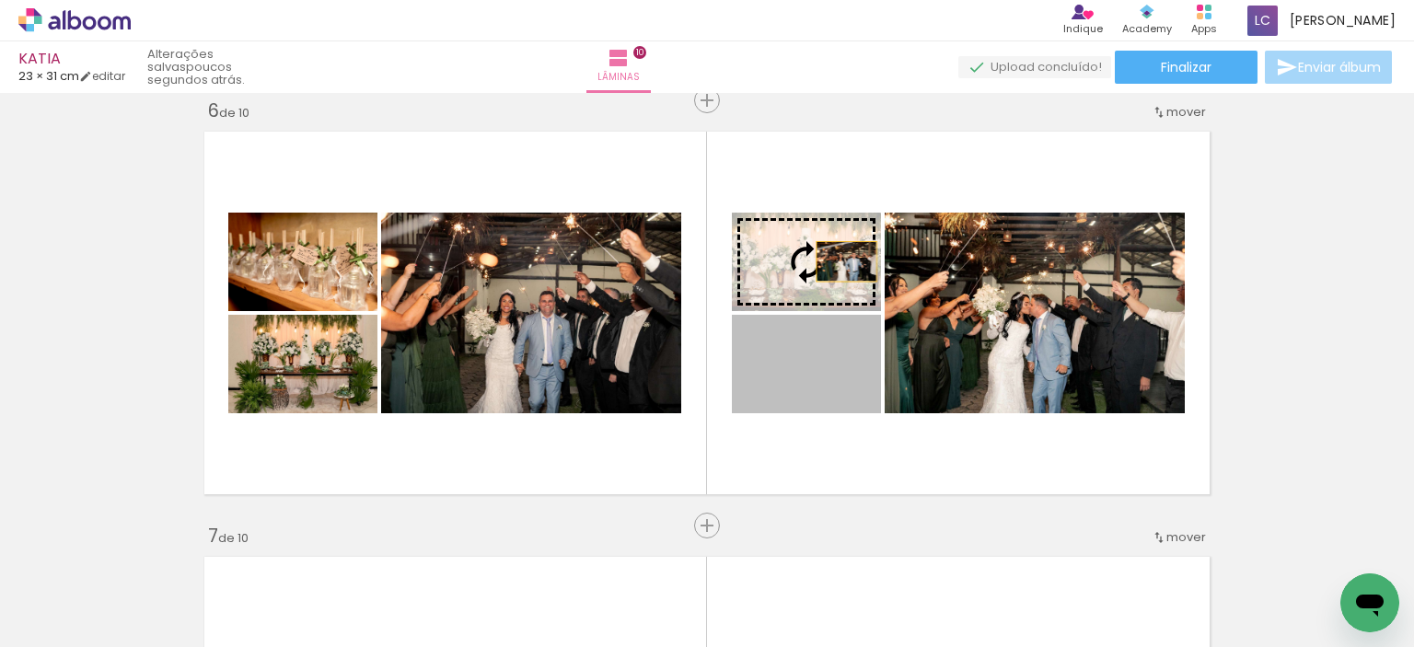
drag, startPoint x: 822, startPoint y: 389, endPoint x: 840, endPoint y: 261, distance: 129.2
click at [0, 0] on slot at bounding box center [0, 0] width 0 height 0
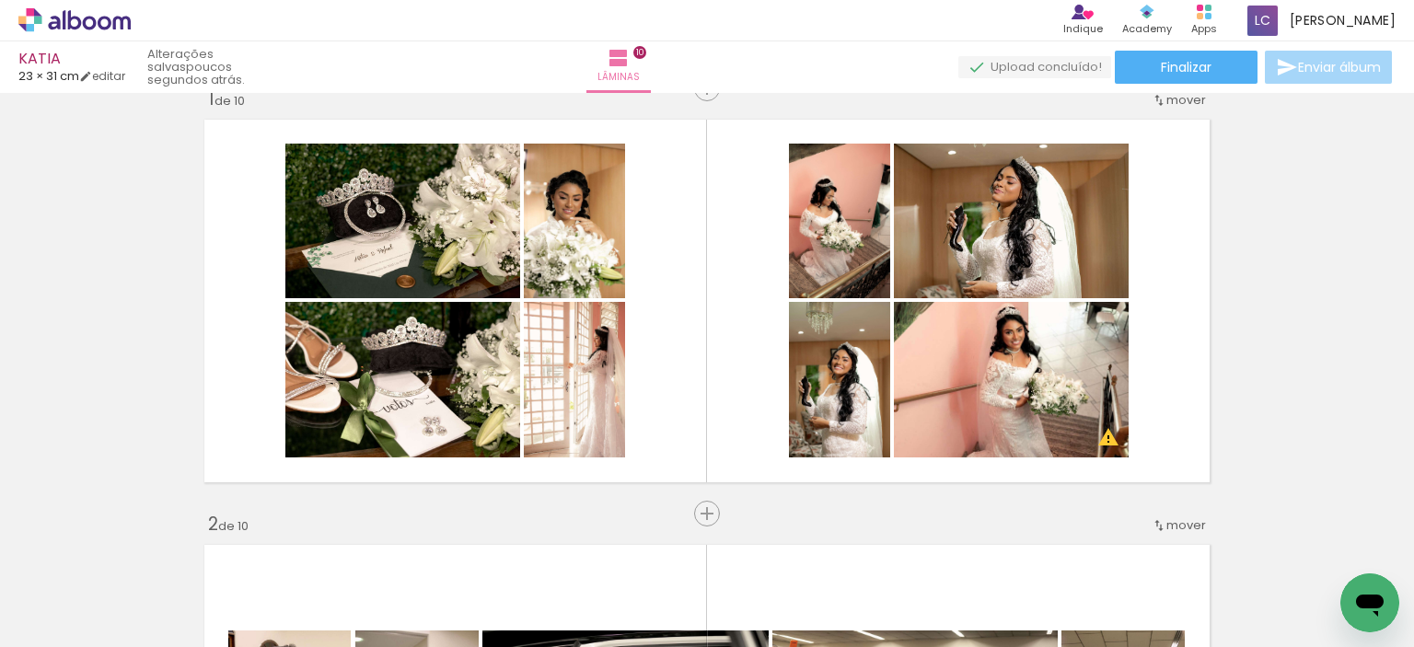
scroll to position [0, 0]
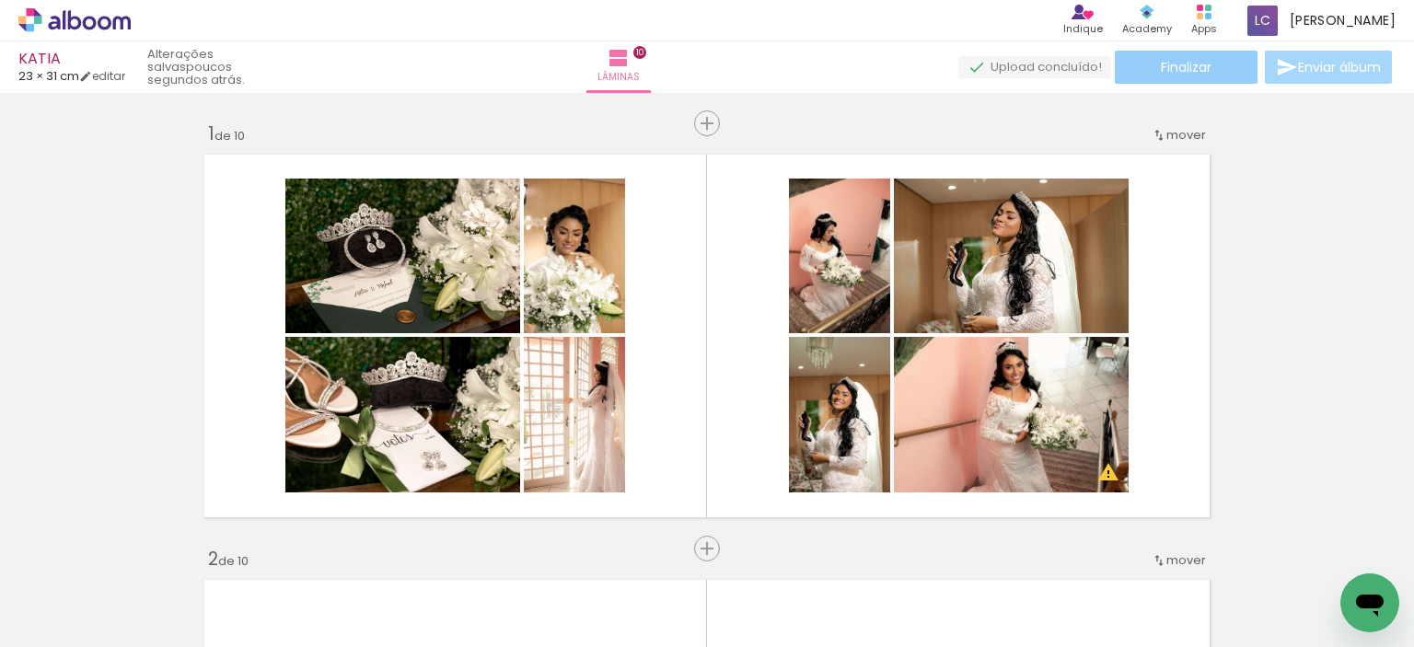
click at [1182, 66] on span "Finalizar" at bounding box center [1186, 67] width 51 height 13
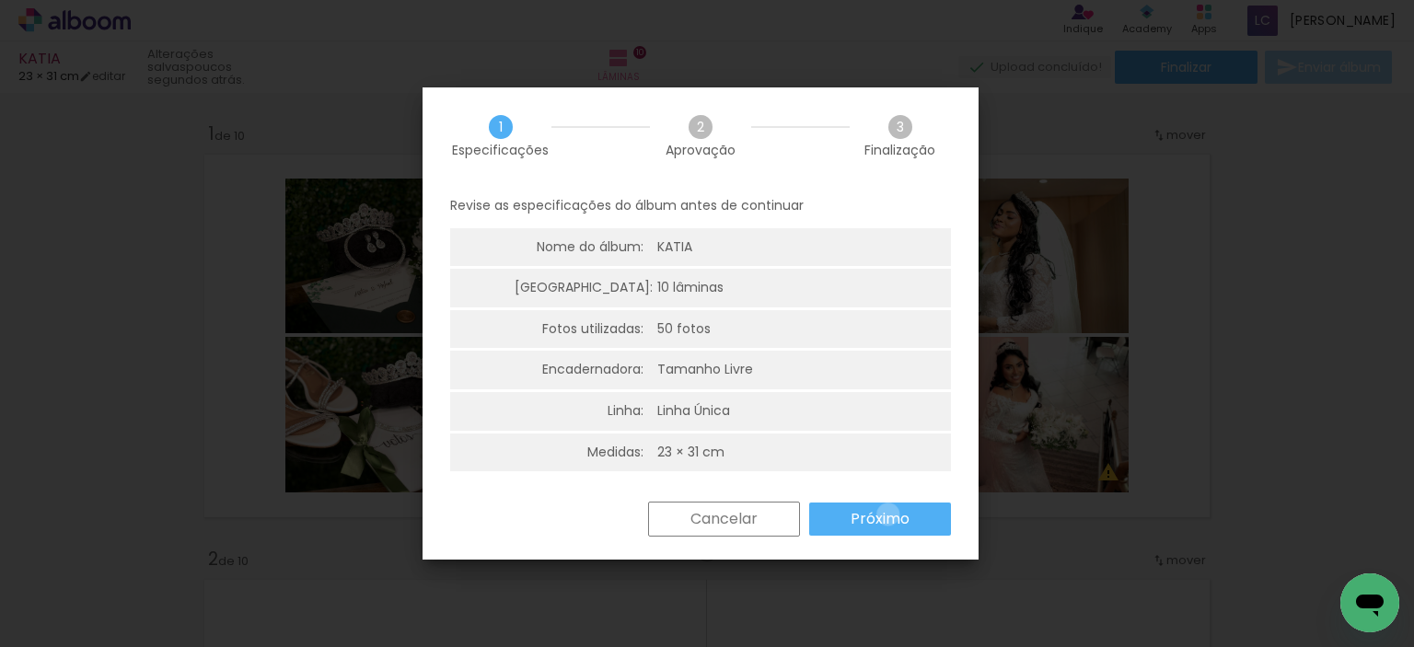
click at [0, 0] on slot "Próximo" at bounding box center [0, 0] width 0 height 0
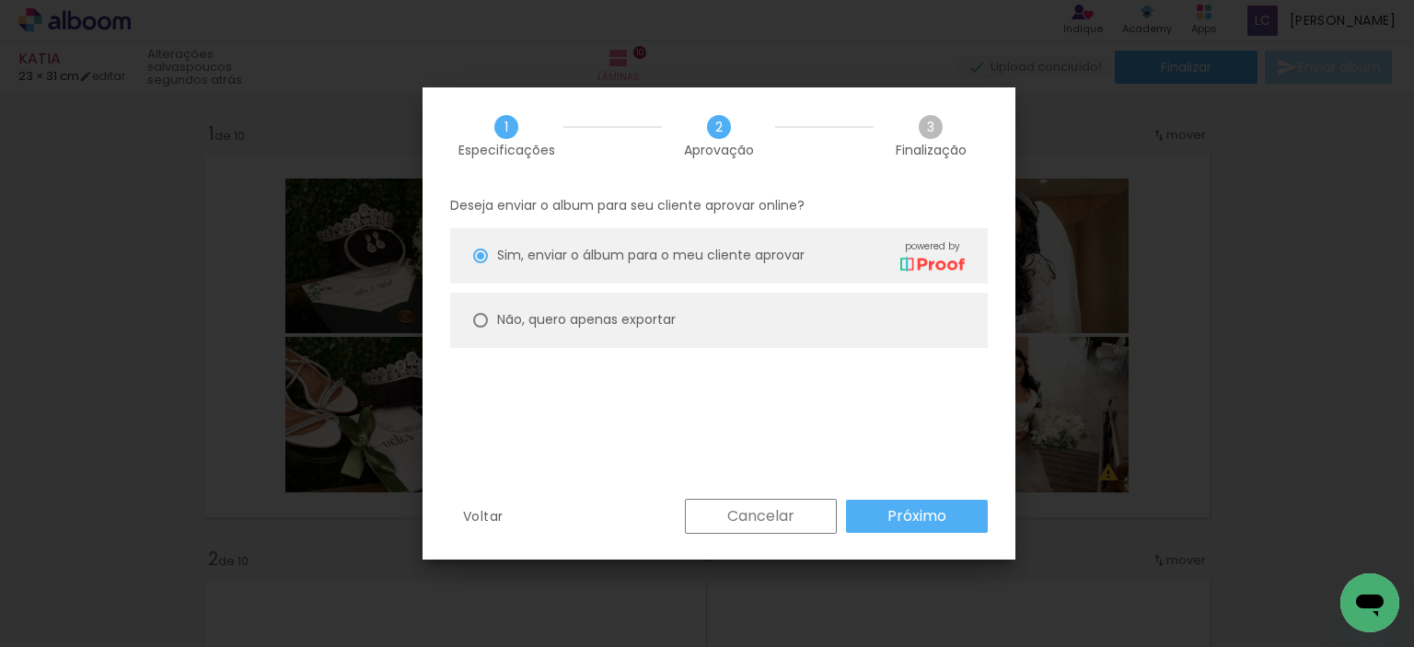
click at [487, 321] on div at bounding box center [480, 320] width 15 height 15
type paper-radio-button "on"
click at [0, 0] on slot "Próximo" at bounding box center [0, 0] width 0 height 0
type input "Alta, 300 DPI"
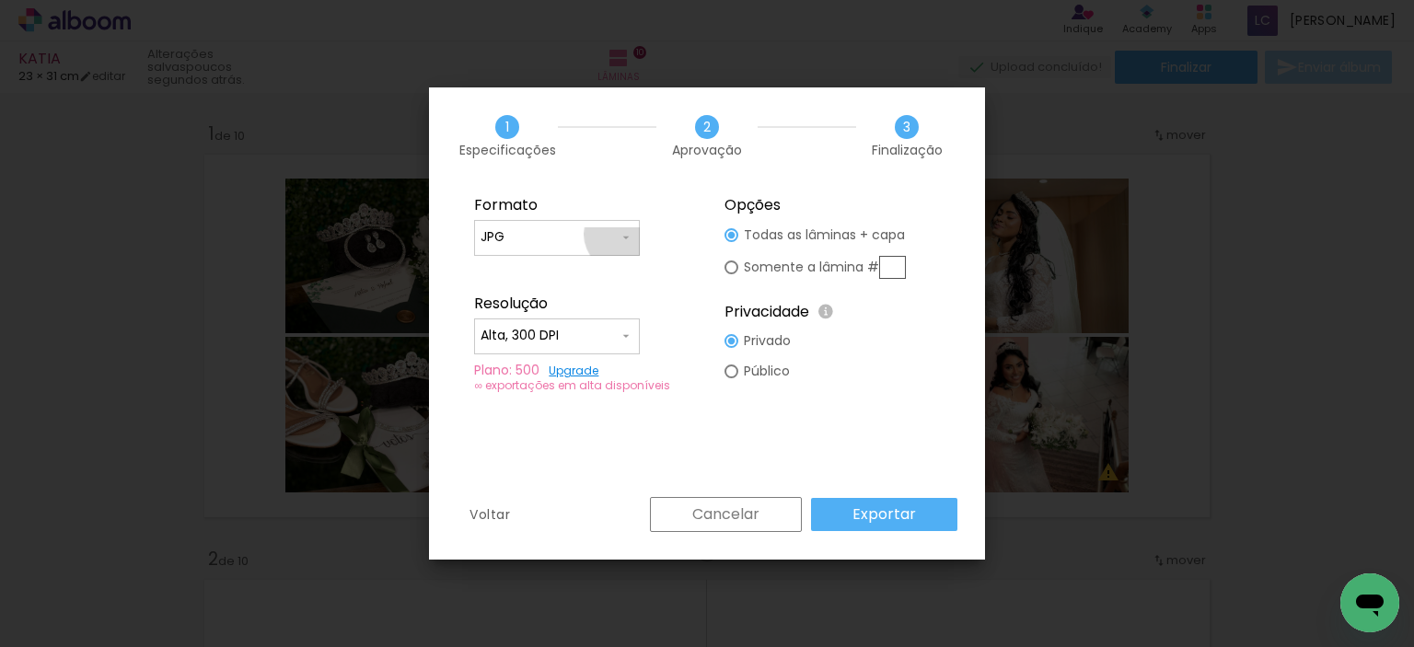
click at [623, 235] on iron-icon at bounding box center [626, 237] width 15 height 15
click at [516, 270] on paper-item "PDF" at bounding box center [557, 271] width 166 height 37
type input "PDF"
click at [0, 0] on slot "Exportar" at bounding box center [0, 0] width 0 height 0
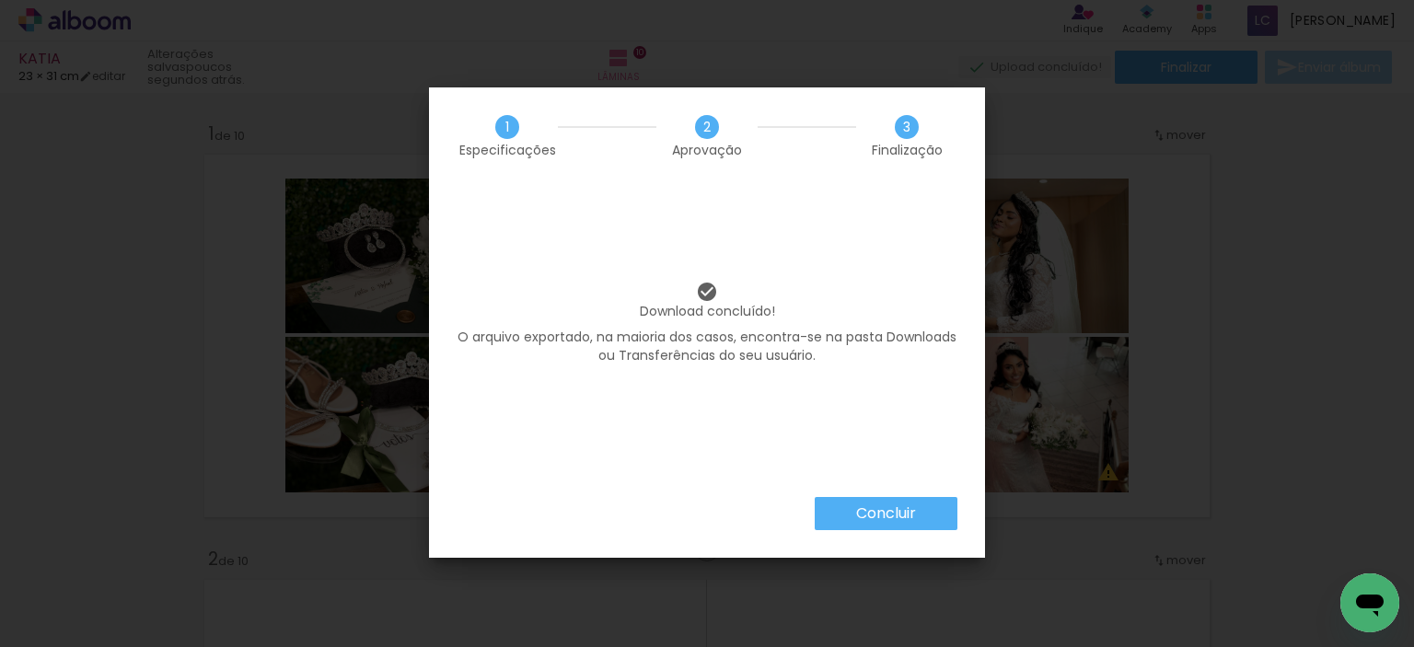
click at [0, 0] on slot "Concluir" at bounding box center [0, 0] width 0 height 0
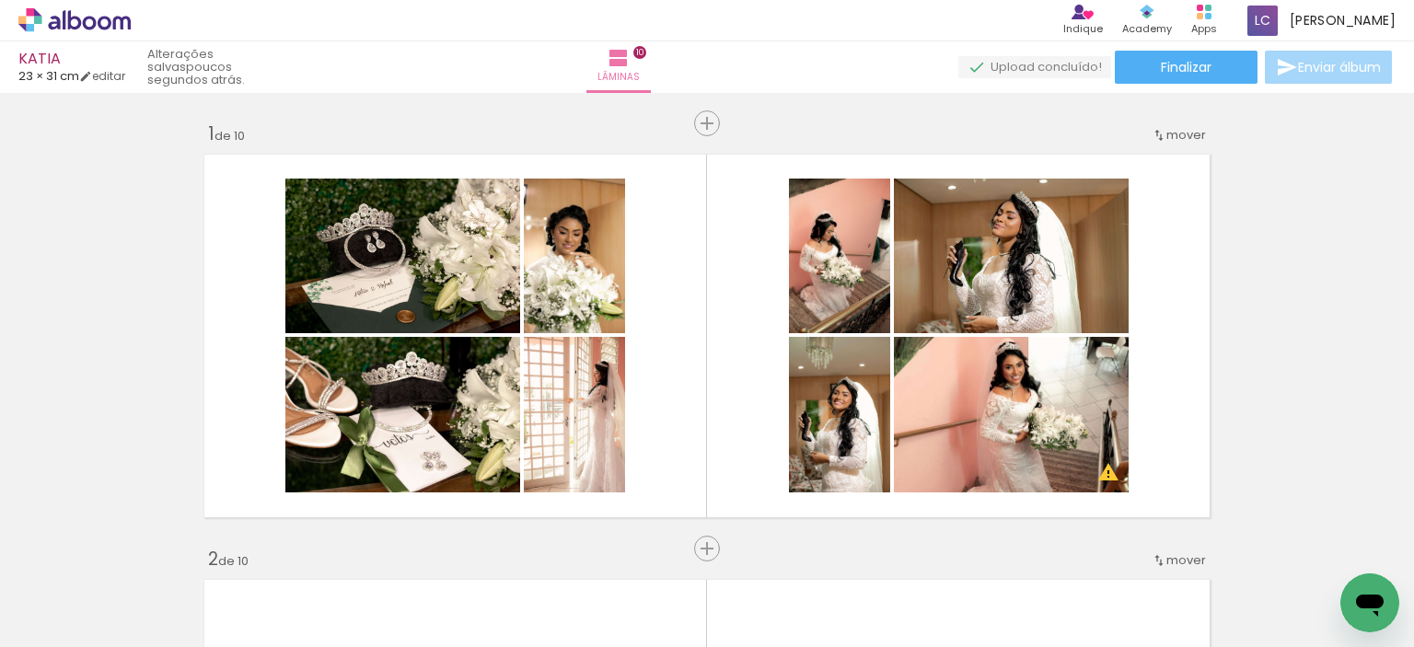
scroll to position [0, 3898]
